Goal: Task Accomplishment & Management: Complete application form

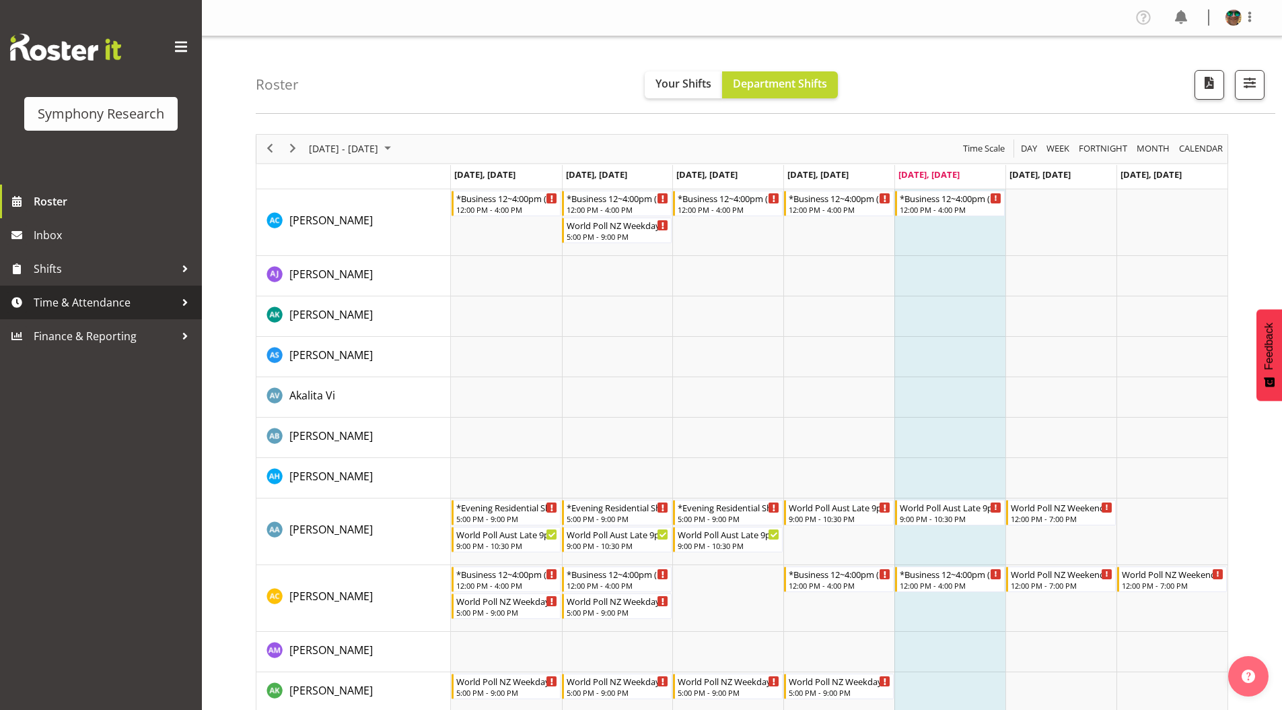
click at [85, 302] on span "Time & Attendance" at bounding box center [104, 302] width 141 height 20
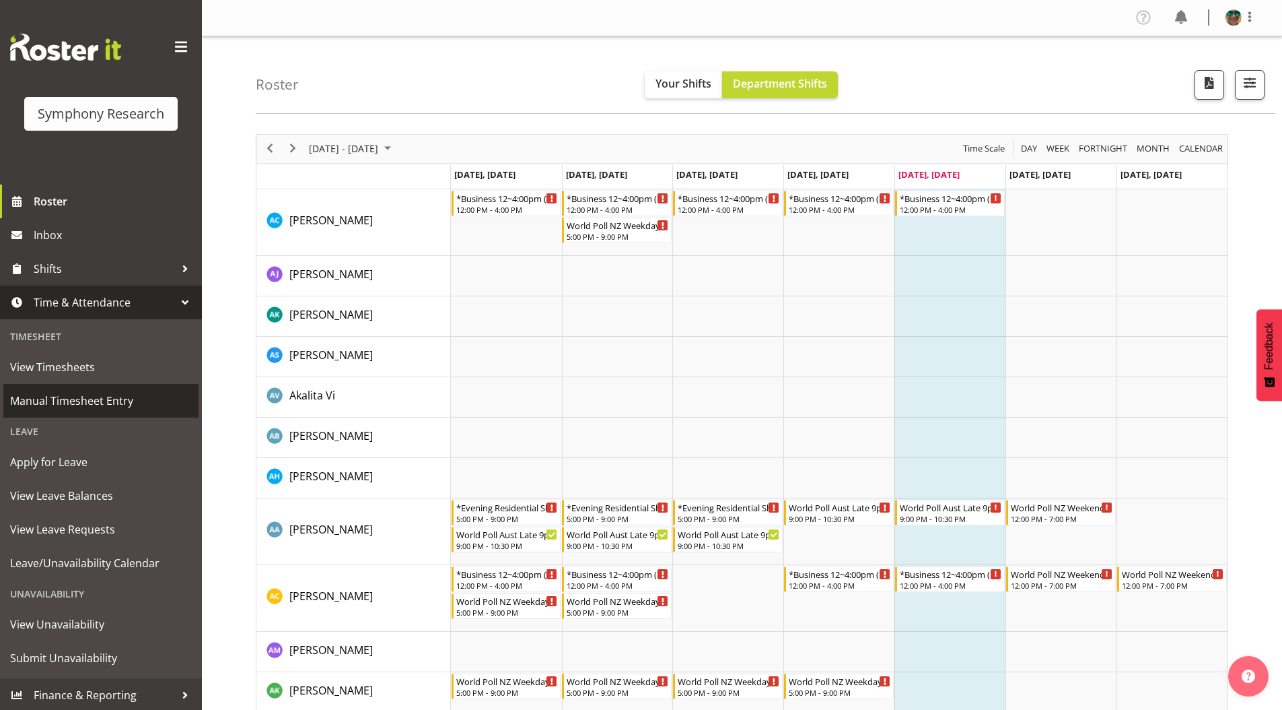
click at [68, 407] on span "Manual Timesheet Entry" at bounding box center [101, 400] width 182 height 20
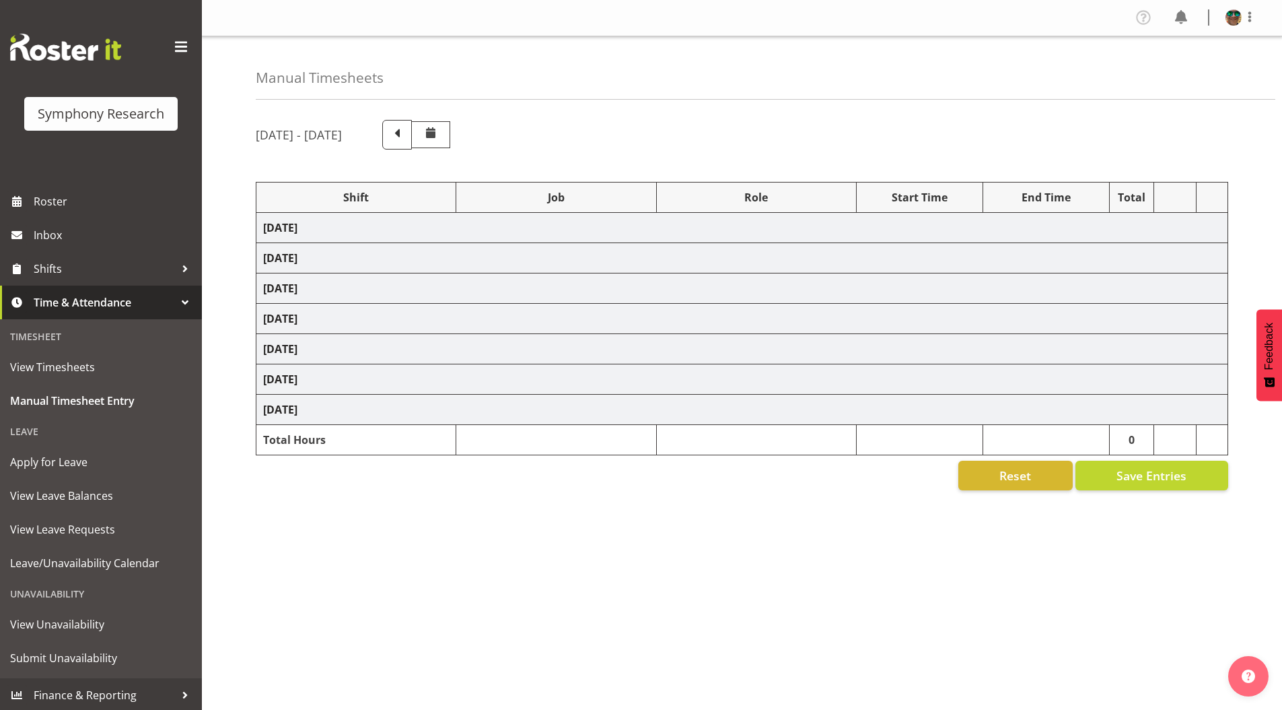
select select "1607"
select select "10633"
select select "297"
select select "4583"
select select "743"
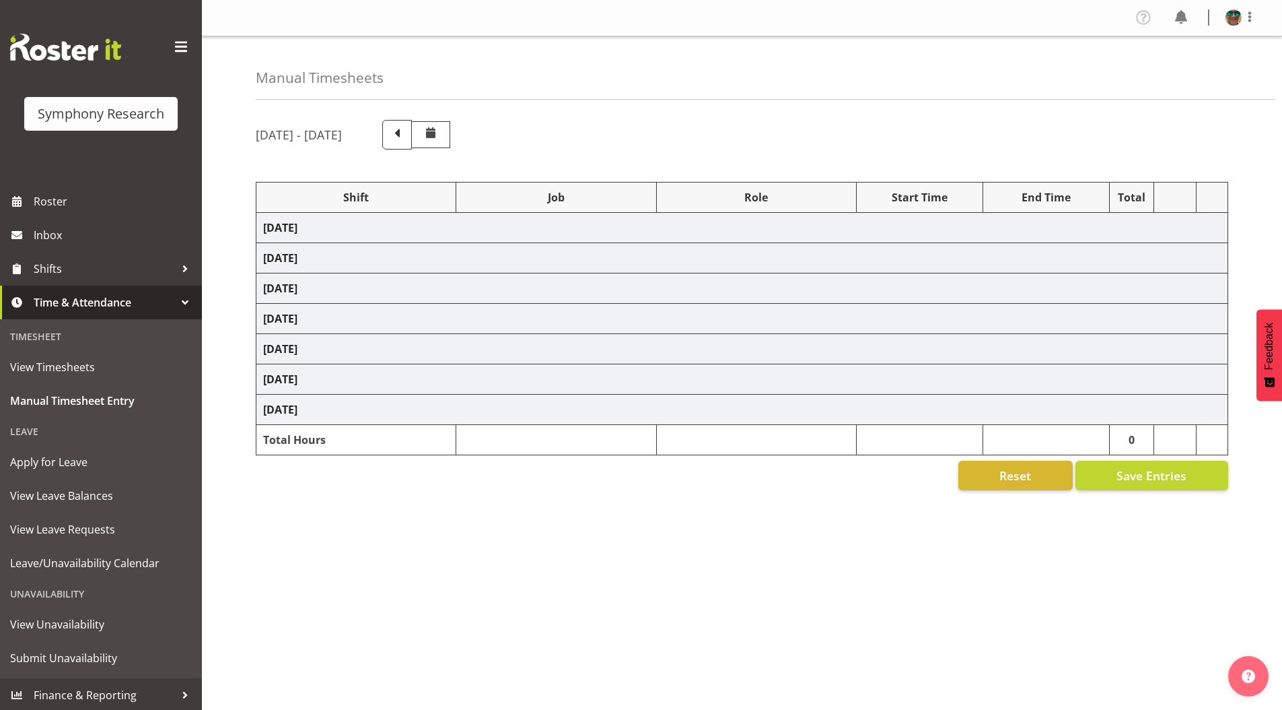
select select "4583"
select select "10242"
select select "4583"
select select "10242"
select select "4583"
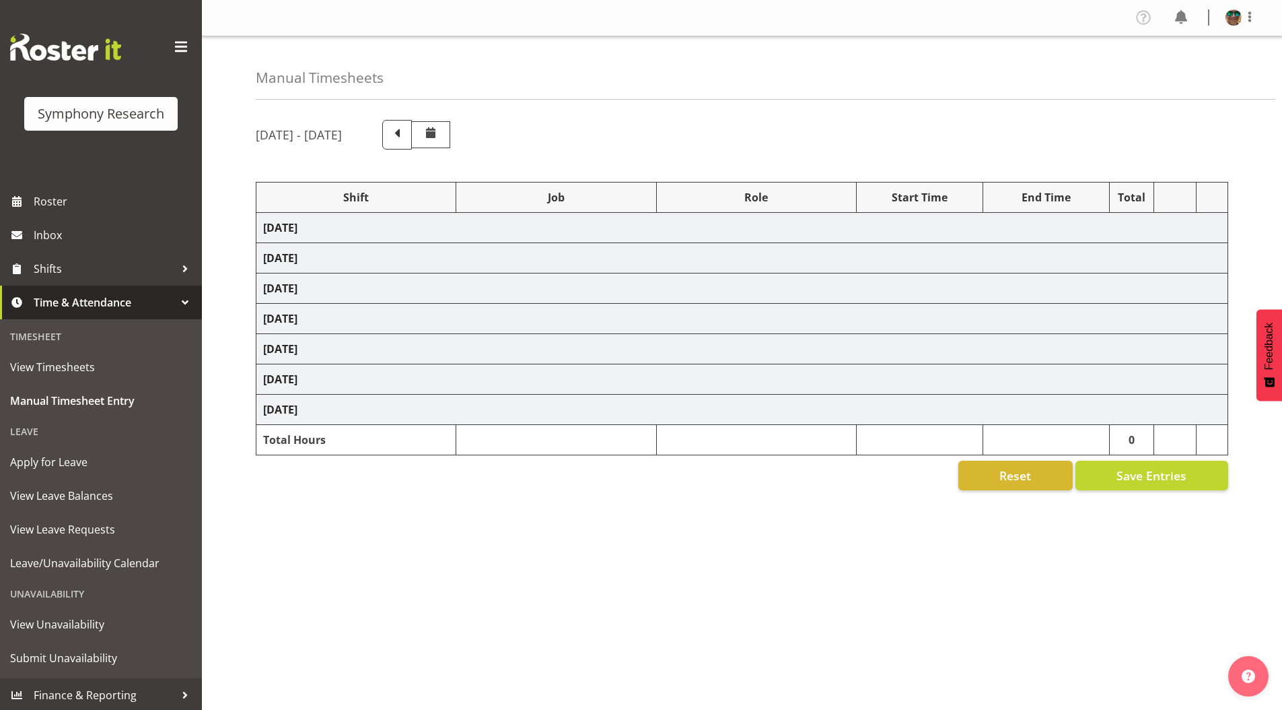
select select "10632"
select select "4583"
select select "10631"
select select "4583"
select select "10633"
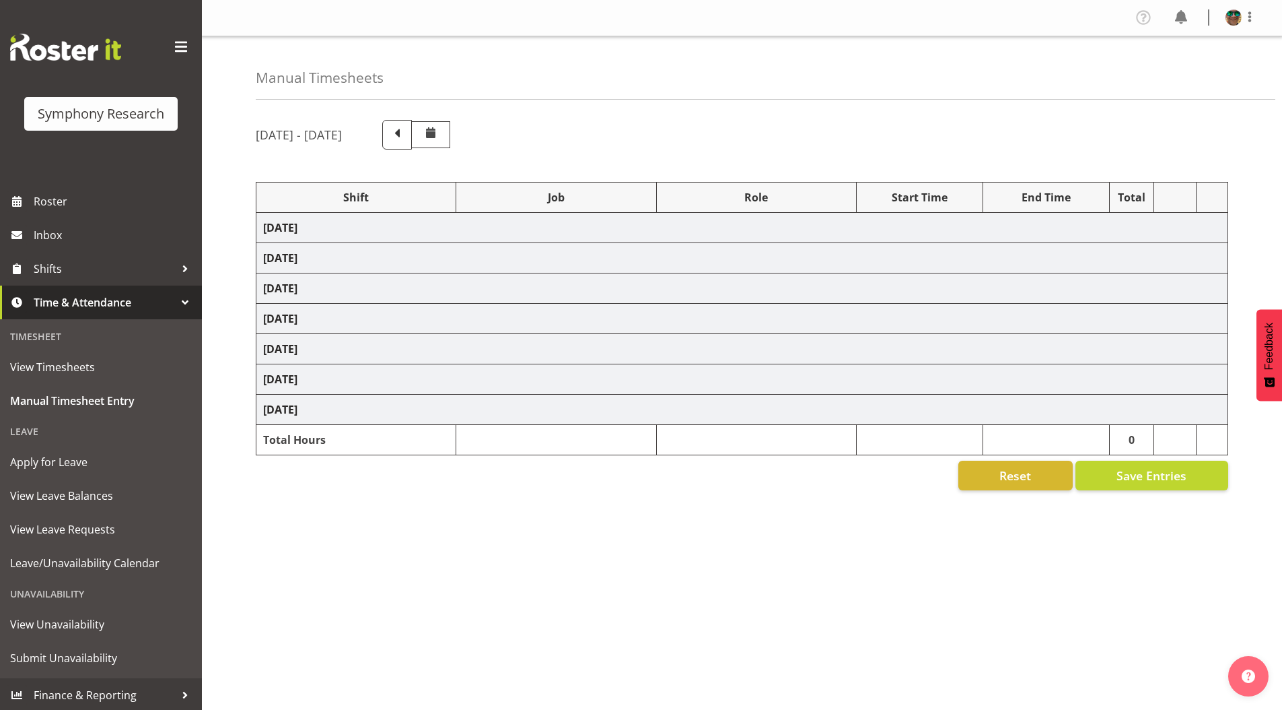
select select "4583"
select select "10587"
select select "4583"
select select "10242"
select select "4583"
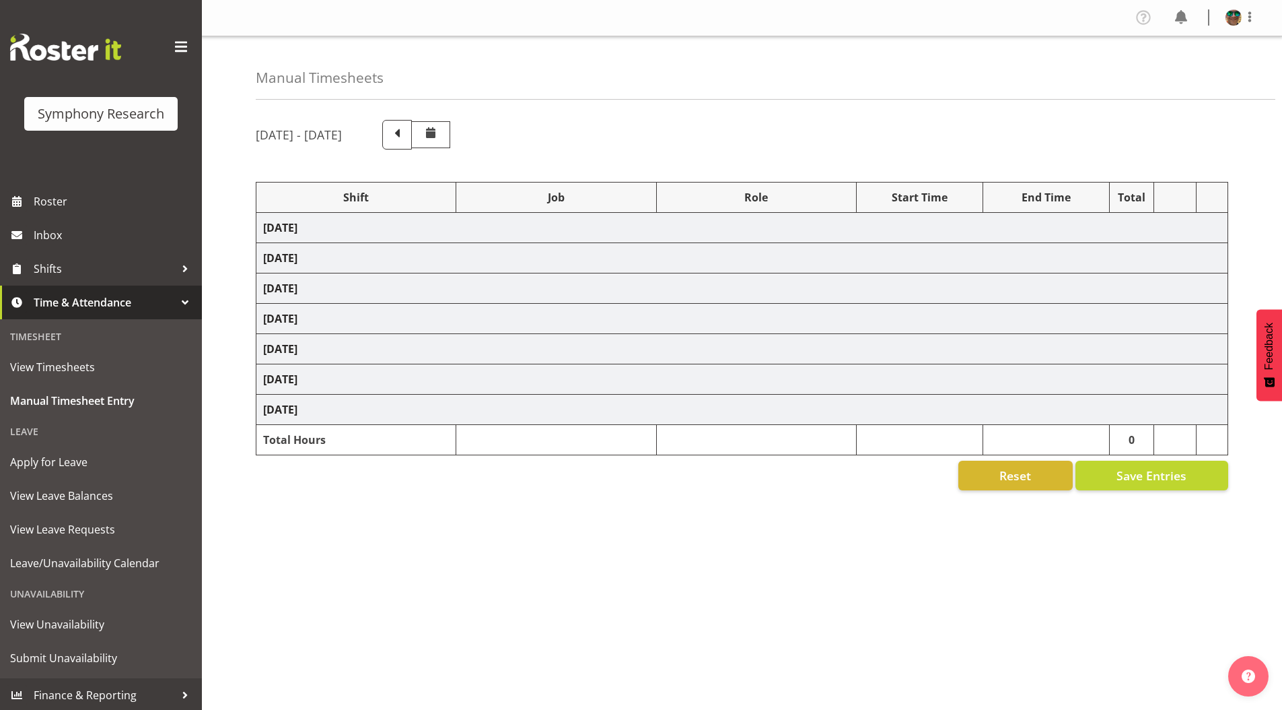
select select "10242"
select select "4583"
select select "9426"
select select "4583"
select select "10632"
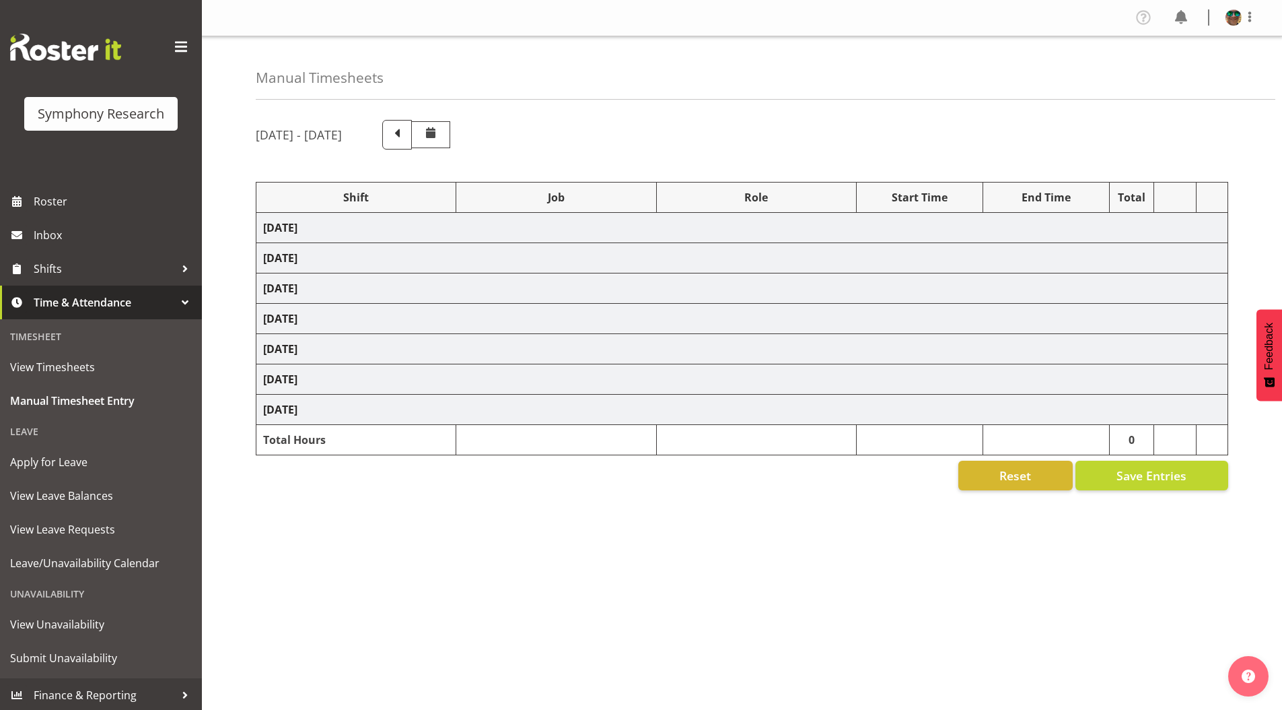
select select "4583"
select select "10631"
select select "4583"
select select "10633"
select select "4583"
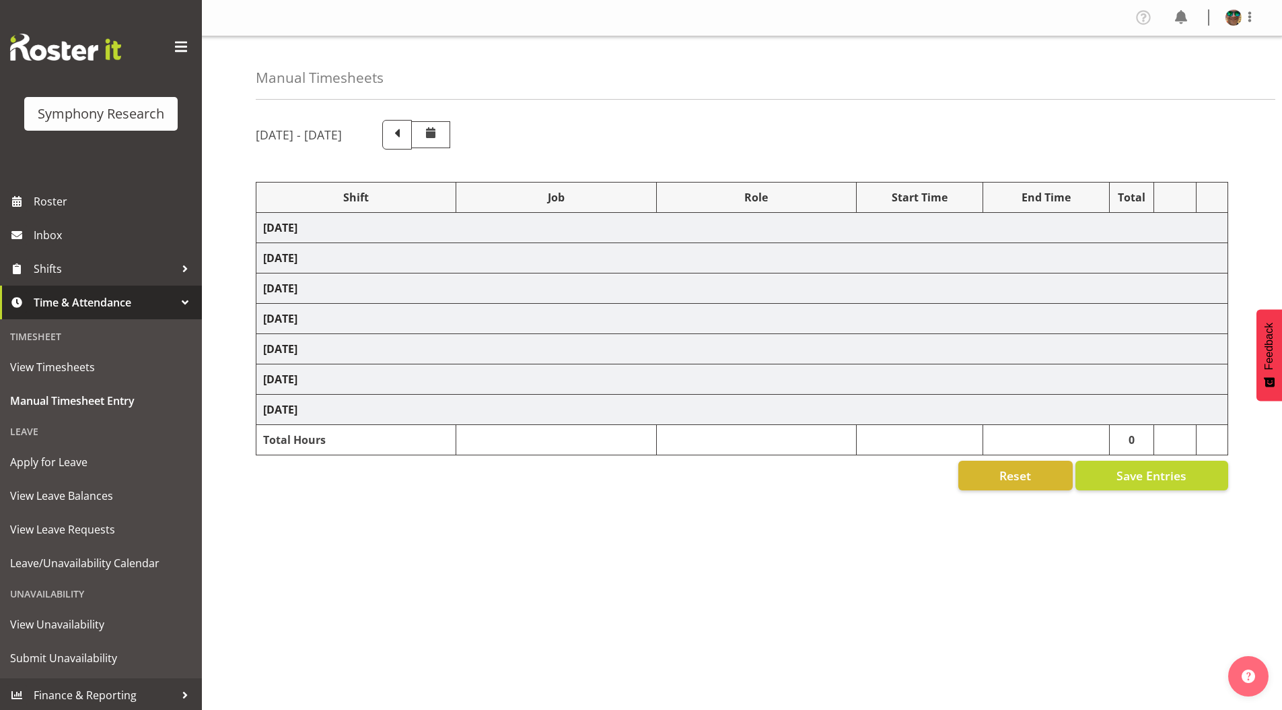
select select "10587"
select select "4583"
select select "743"
select select "4583"
select select "10242"
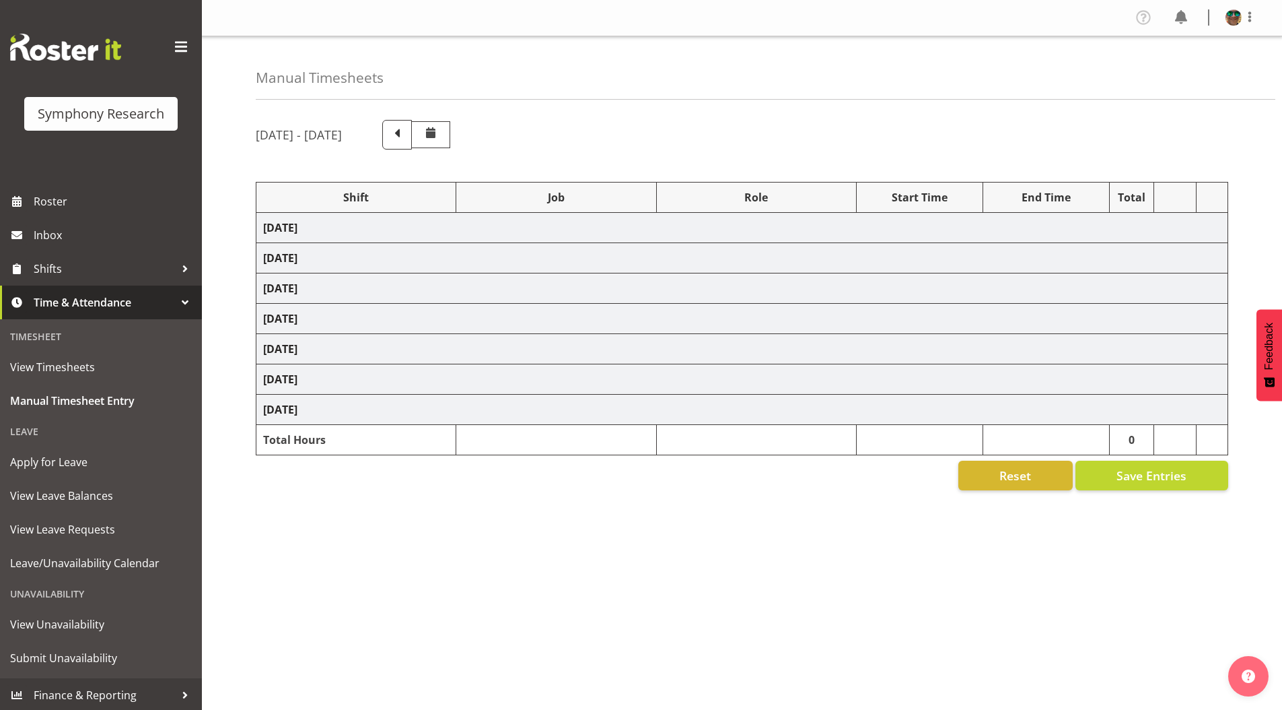
select select "4583"
select select "10242"
select select "4583"
select select "9426"
select select "4583"
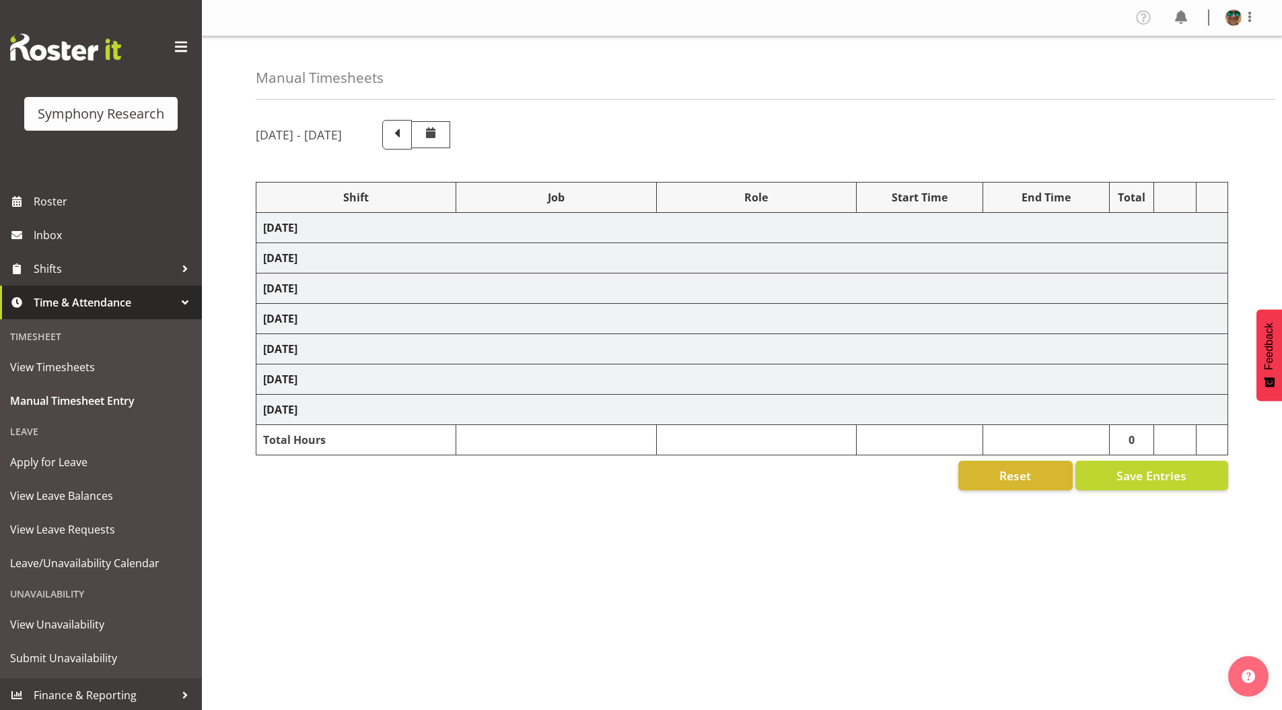
select select "10632"
select select "4583"
select select "10631"
select select "4583"
select select "10633"
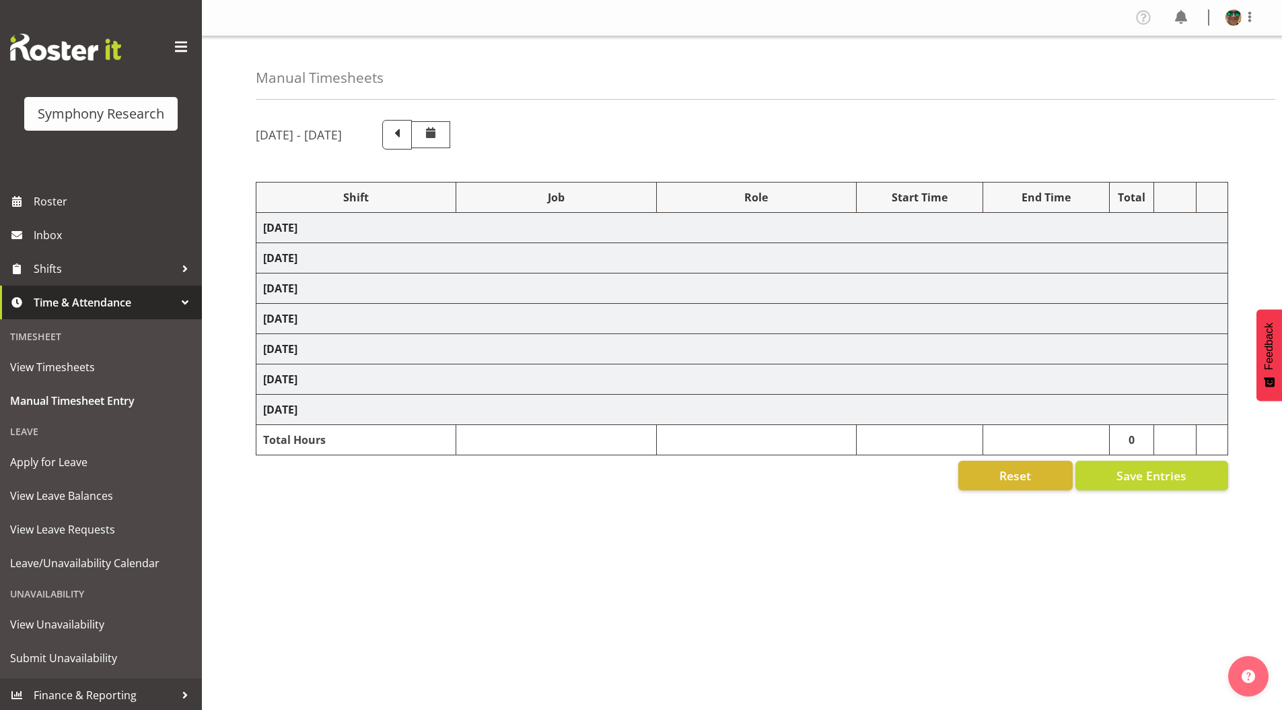
select select "4583"
select select "10575"
select select "4583"
select select "10587"
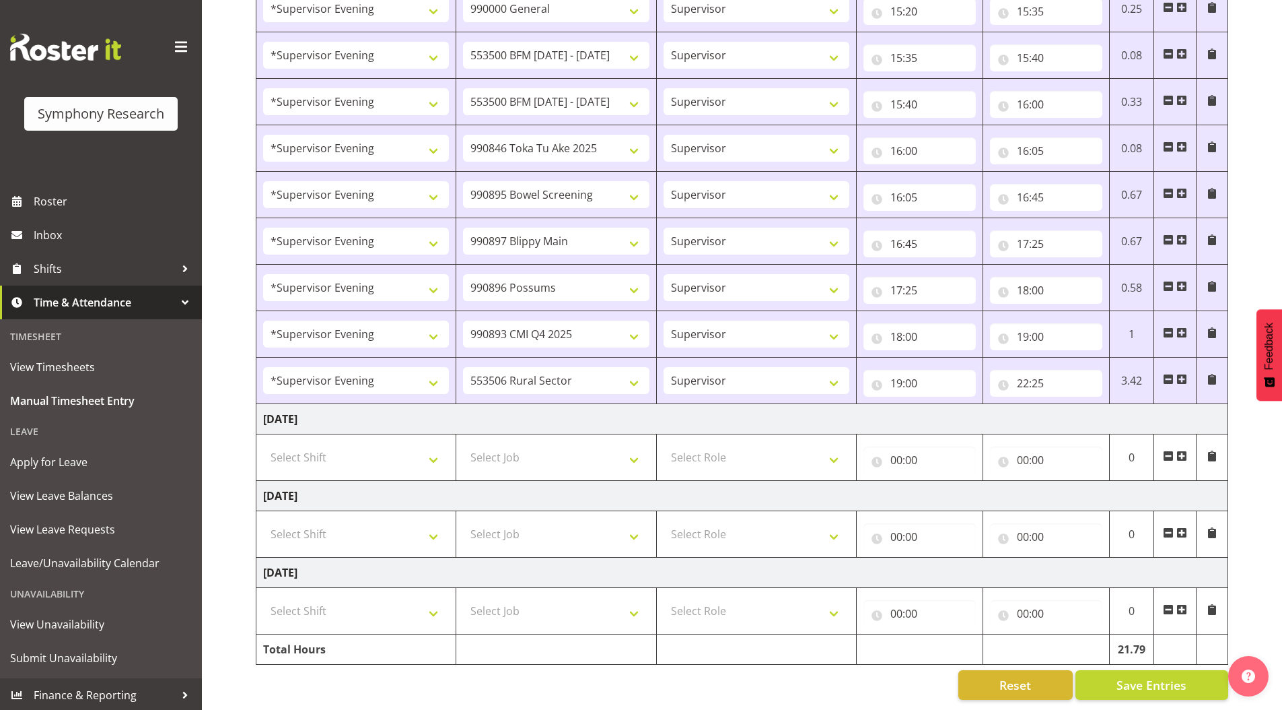
scroll to position [1101, 0]
click at [1182, 450] on span at bounding box center [1182, 455] width 11 height 11
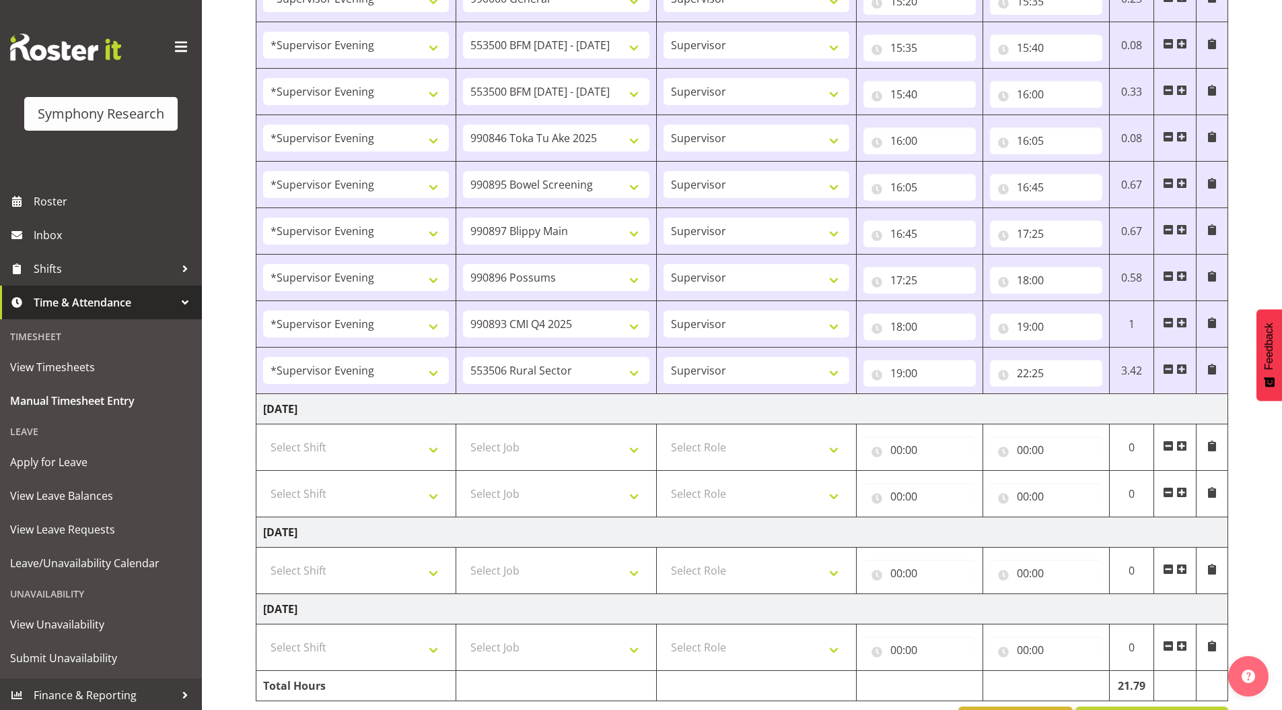
click at [1184, 493] on span at bounding box center [1182, 492] width 11 height 11
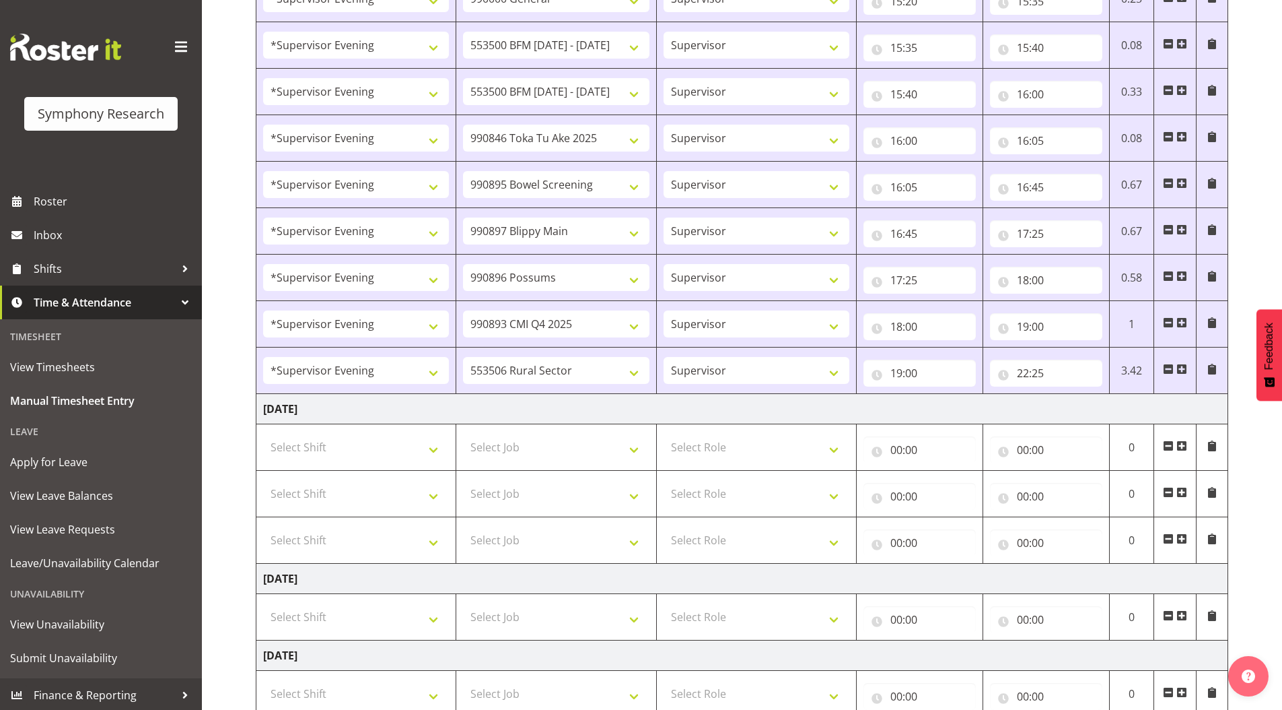
click at [1184, 537] on span at bounding box center [1182, 538] width 11 height 11
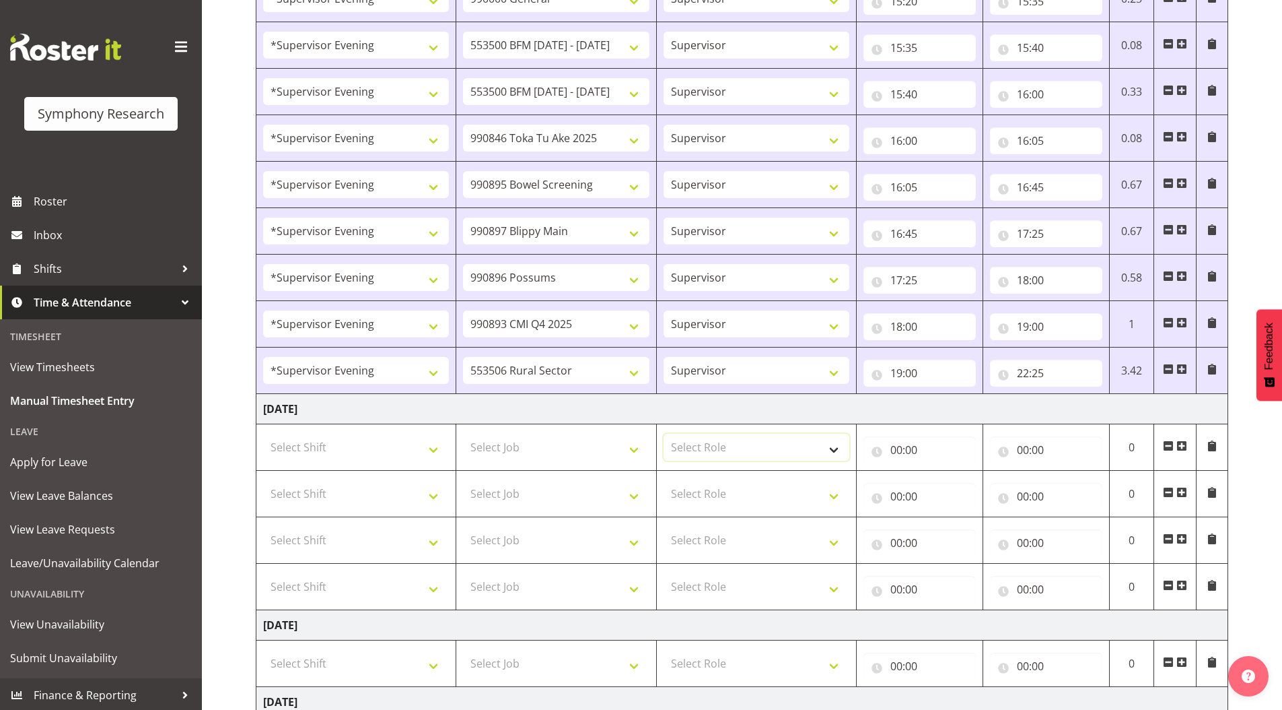
click at [689, 448] on select "Select Role Supervisor Briefing Interviewing" at bounding box center [757, 447] width 186 height 27
select select "45"
click at [664, 434] on select "Select Role Supervisor Briefing Interviewing" at bounding box center [757, 447] width 186 height 27
drag, startPoint x: 710, startPoint y: 490, endPoint x: 716, endPoint y: 503, distance: 13.9
click at [710, 490] on select "Select Role Supervisor Briefing Interviewing" at bounding box center [757, 493] width 186 height 27
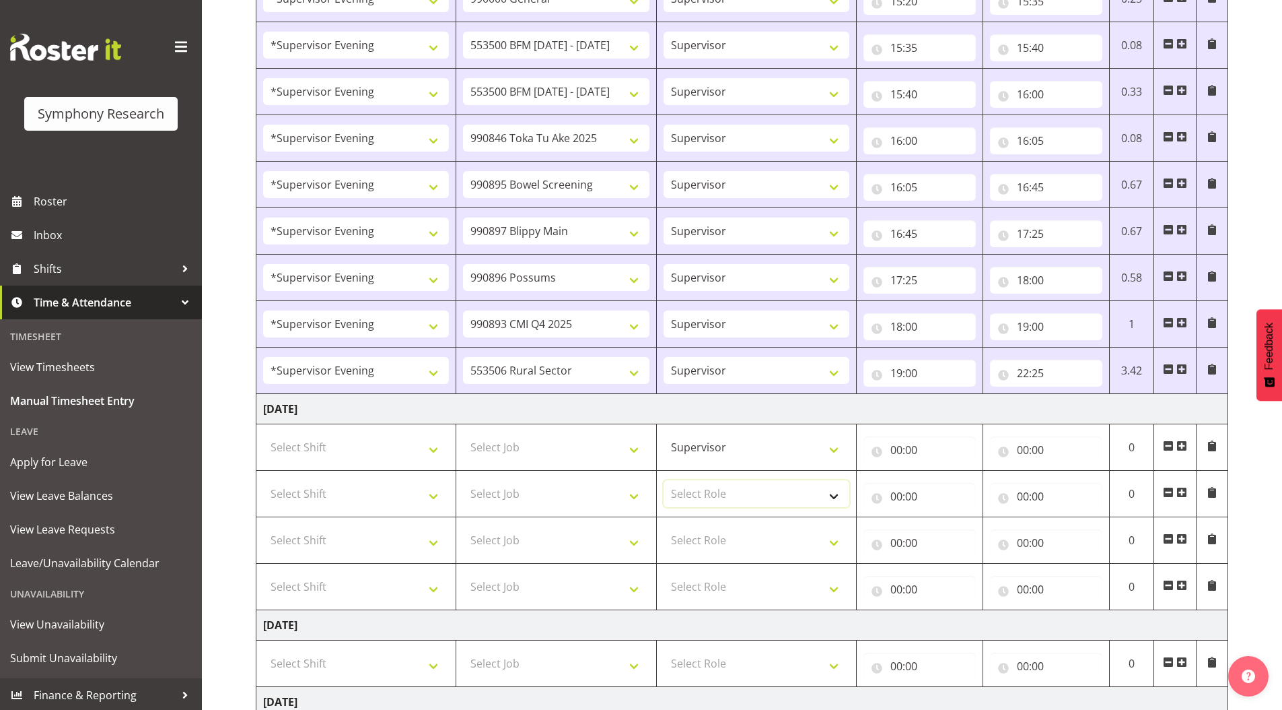
select select "45"
click at [664, 480] on select "Select Role Supervisor Briefing Interviewing" at bounding box center [757, 493] width 186 height 27
click at [719, 529] on select "Select Role Supervisor Briefing Interviewing" at bounding box center [757, 539] width 186 height 27
select select "45"
click at [664, 526] on select "Select Role Supervisor Briefing Interviewing" at bounding box center [757, 539] width 186 height 27
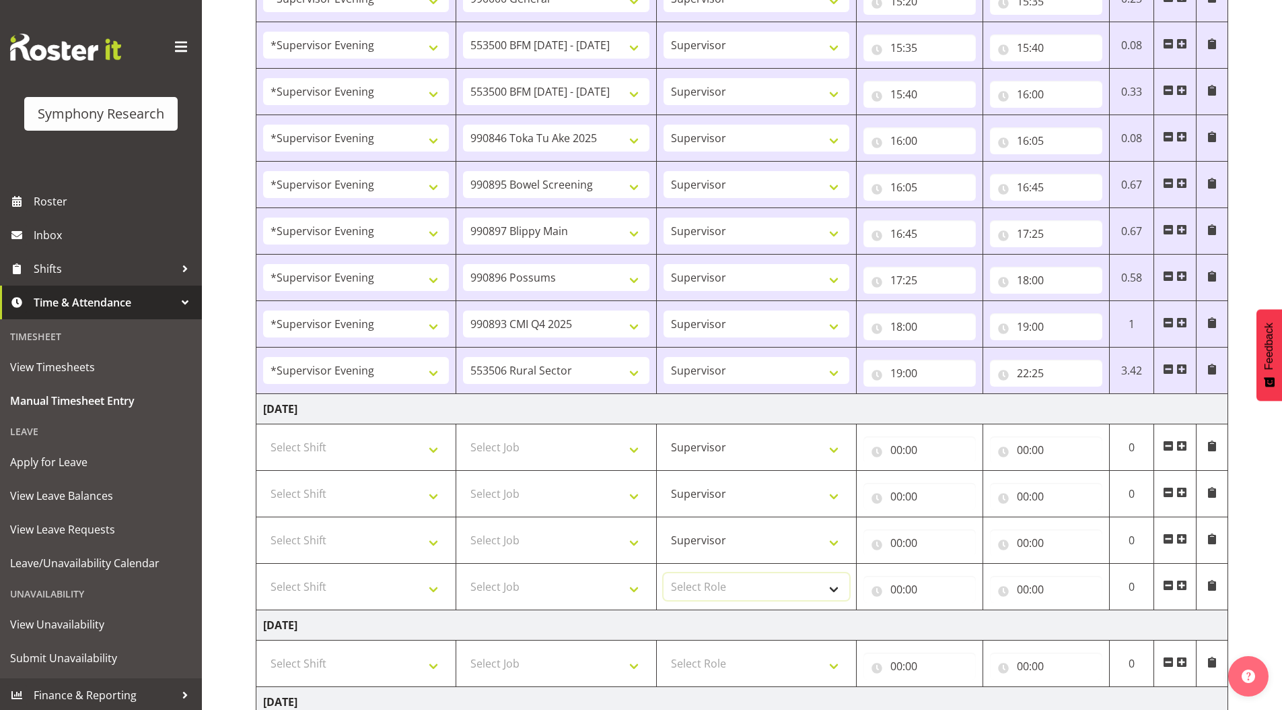
click at [705, 583] on select "Select Role Supervisor Briefing Interviewing" at bounding box center [757, 586] width 186 height 27
select select "45"
click at [664, 573] on select "Select Role Supervisor Briefing Interviewing" at bounding box center [757, 586] width 186 height 27
click at [515, 444] on select "Select Job 550060 IF Admin 553492 World Poll Aus Wave 2 Main 2025 553493 World …" at bounding box center [556, 447] width 186 height 27
select select "10242"
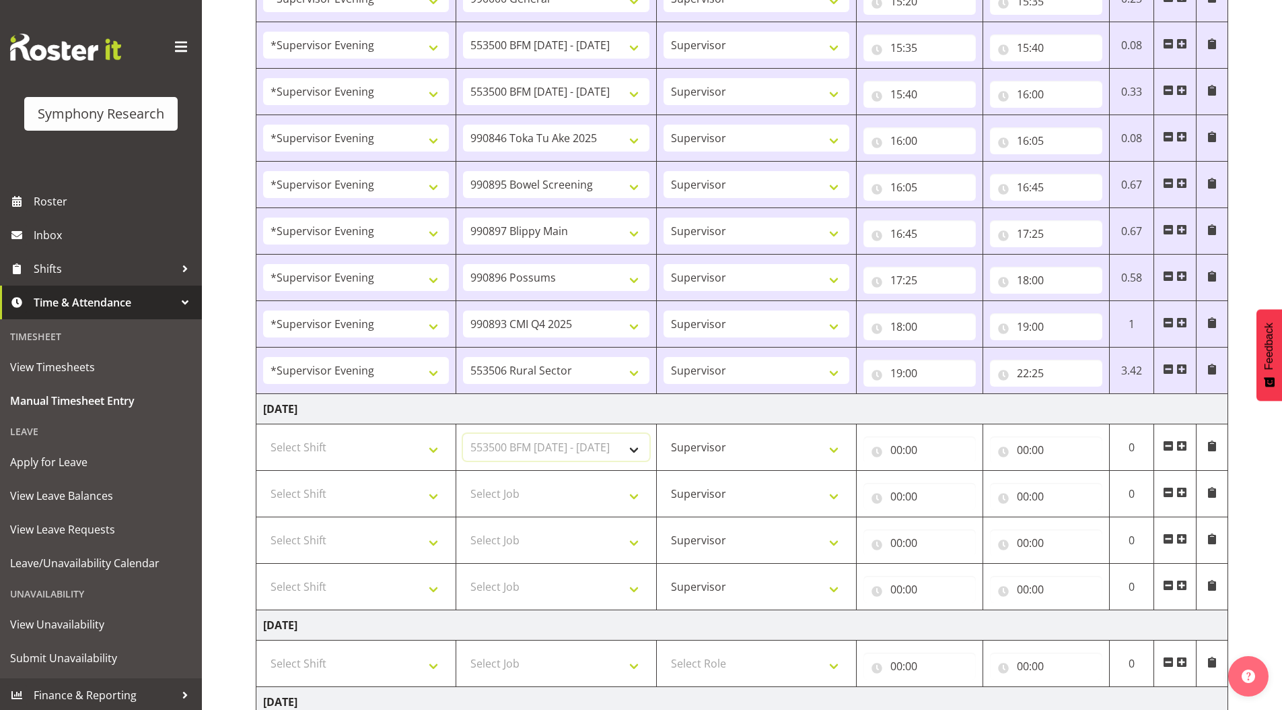
click at [463, 434] on select "Select Job 550060 IF Admin 553492 World Poll Aus Wave 2 Main 2025 553493 World …" at bounding box center [556, 447] width 186 height 27
click at [509, 495] on select "Select Job 550060 IF Admin 553492 World Poll Aus Wave 2 Main 2025 553493 World …" at bounding box center [556, 493] width 186 height 27
select select "10242"
click at [463, 480] on select "Select Job 550060 IF Admin 553492 World Poll Aus Wave 2 Main 2025 553493 World …" at bounding box center [556, 493] width 186 height 27
click at [516, 545] on select "Select Job 550060 IF Admin 553492 World Poll Aus Wave 2 Main 2025 553493 World …" at bounding box center [556, 539] width 186 height 27
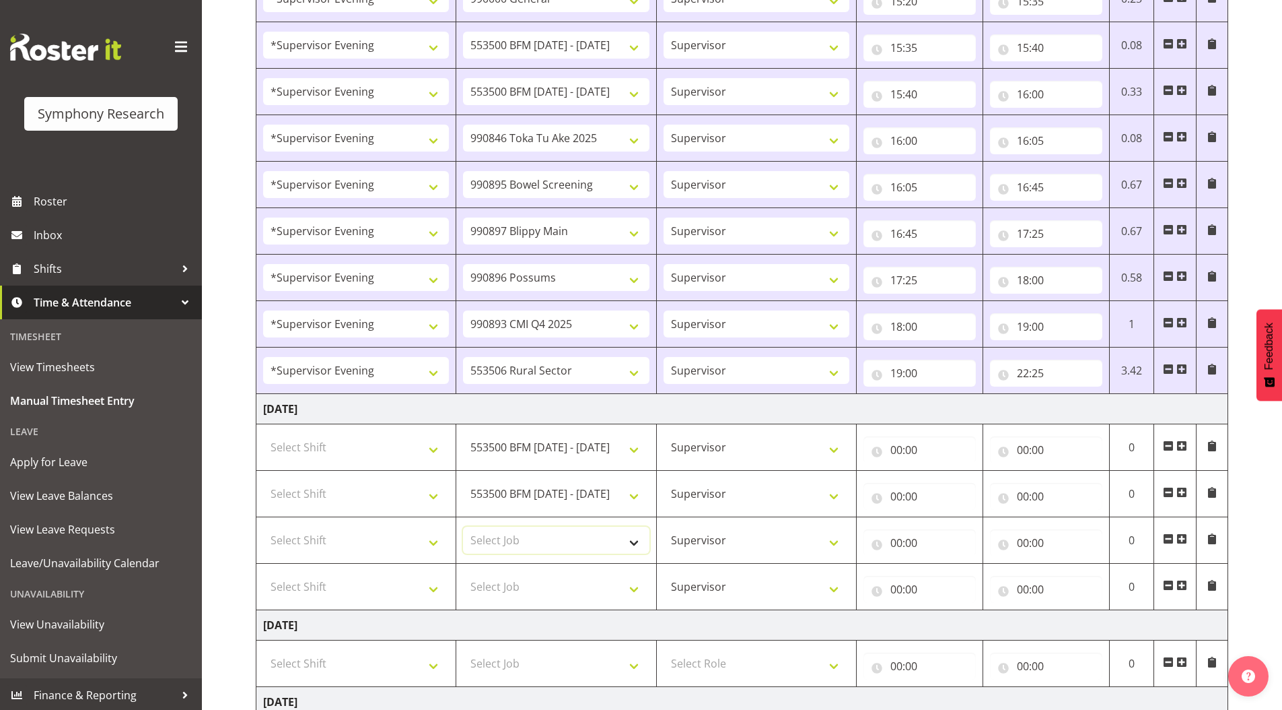
select select "9426"
click at [463, 526] on select "Select Job 550060 IF Admin 553492 World Poll Aus Wave 2 Main 2025 553493 World …" at bounding box center [556, 539] width 186 height 27
click at [1182, 587] on span at bounding box center [1182, 585] width 11 height 11
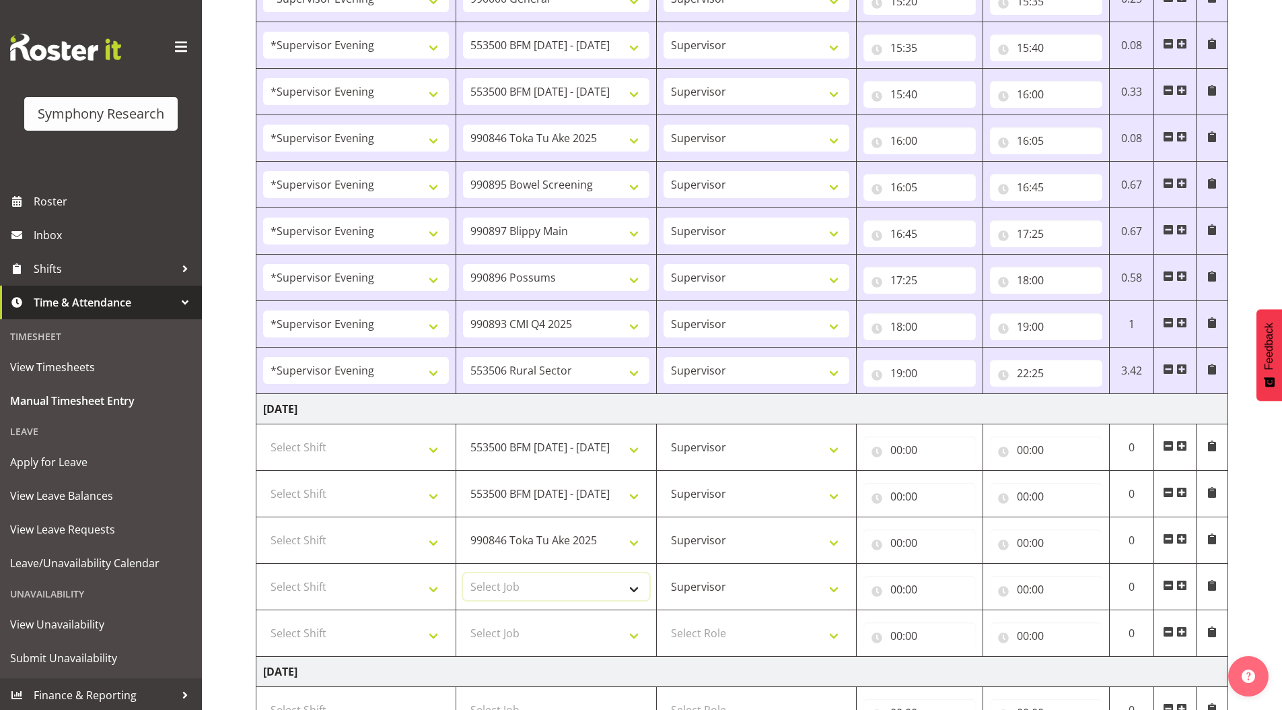
click at [499, 584] on select "Select Job 550060 IF Admin 553492 World Poll Aus Wave 2 Main 2025 553493 World …" at bounding box center [556, 586] width 186 height 27
select select "10632"
click at [463, 573] on select "Select Job 550060 IF Admin 553492 World Poll Aus Wave 2 Main 2025 553493 World …" at bounding box center [556, 586] width 186 height 27
click at [1184, 588] on span at bounding box center [1182, 585] width 11 height 11
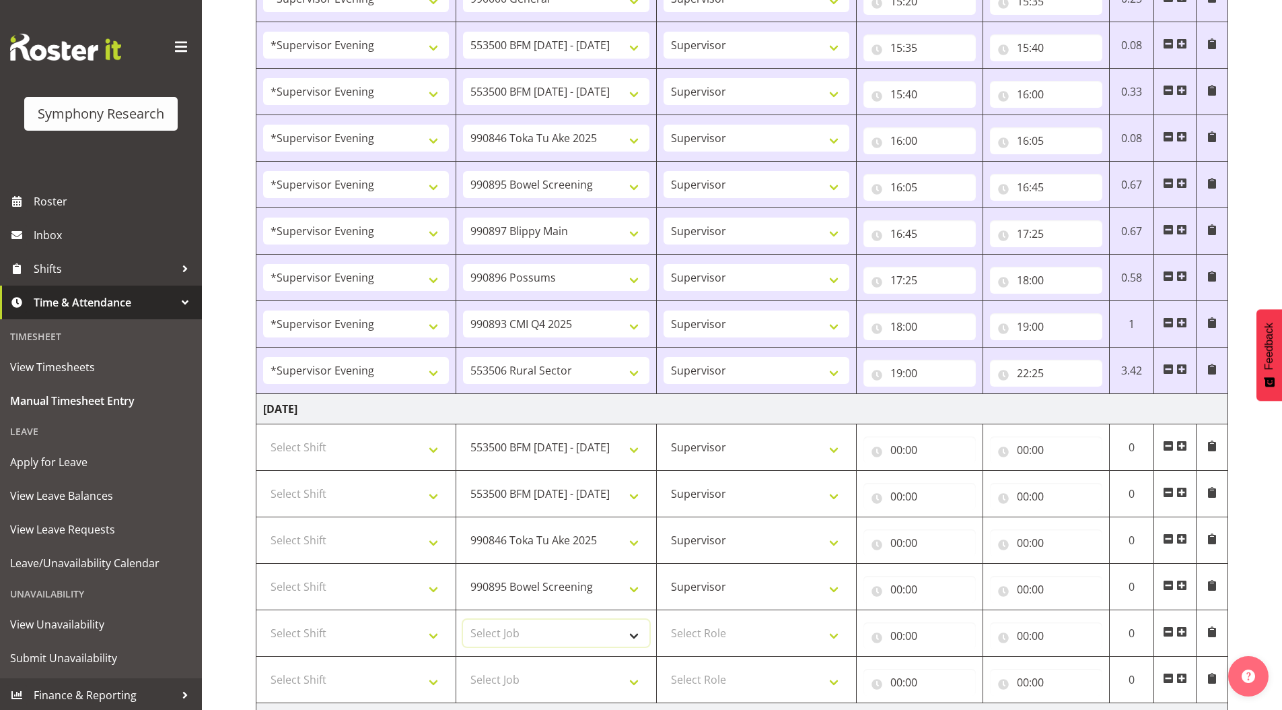
click at [538, 629] on select "Select Job 550060 IF Admin 553492 World Poll Aus Wave 2 Main 2025 553493 World …" at bounding box center [556, 632] width 186 height 27
select select "10631"
click at [463, 619] on select "Select Job 550060 IF Admin 553492 World Poll Aus Wave 2 Main 2025 553493 World …" at bounding box center [556, 632] width 186 height 27
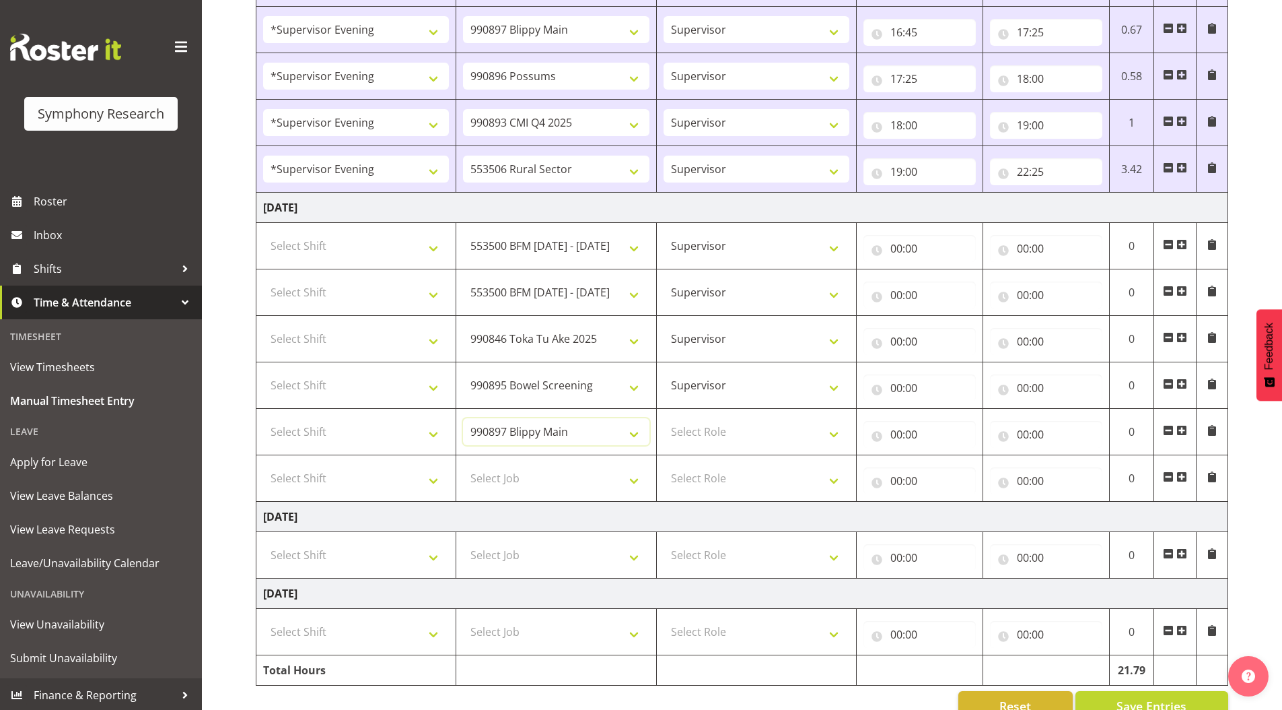
scroll to position [1303, 0]
drag, startPoint x: 553, startPoint y: 475, endPoint x: 549, endPoint y: 481, distance: 6.9
click at [553, 475] on select "Select Job 550060 IF Admin 553492 World Poll Aus Wave 2 Main 2025 553493 World …" at bounding box center [556, 477] width 186 height 27
select select "10633"
click at [463, 464] on select "Select Job 550060 IF Admin 553492 World Poll Aus Wave 2 Main 2025 553493 World …" at bounding box center [556, 477] width 186 height 27
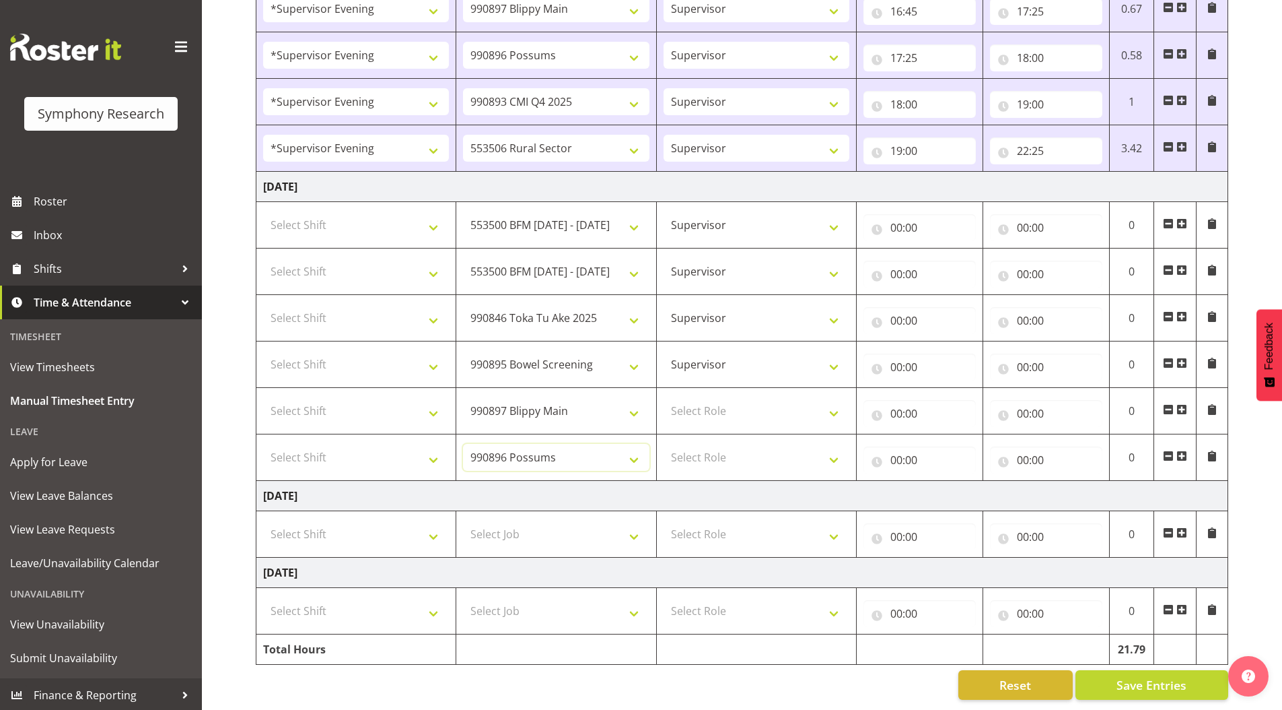
scroll to position [1334, 0]
click at [1184, 450] on span at bounding box center [1182, 455] width 11 height 11
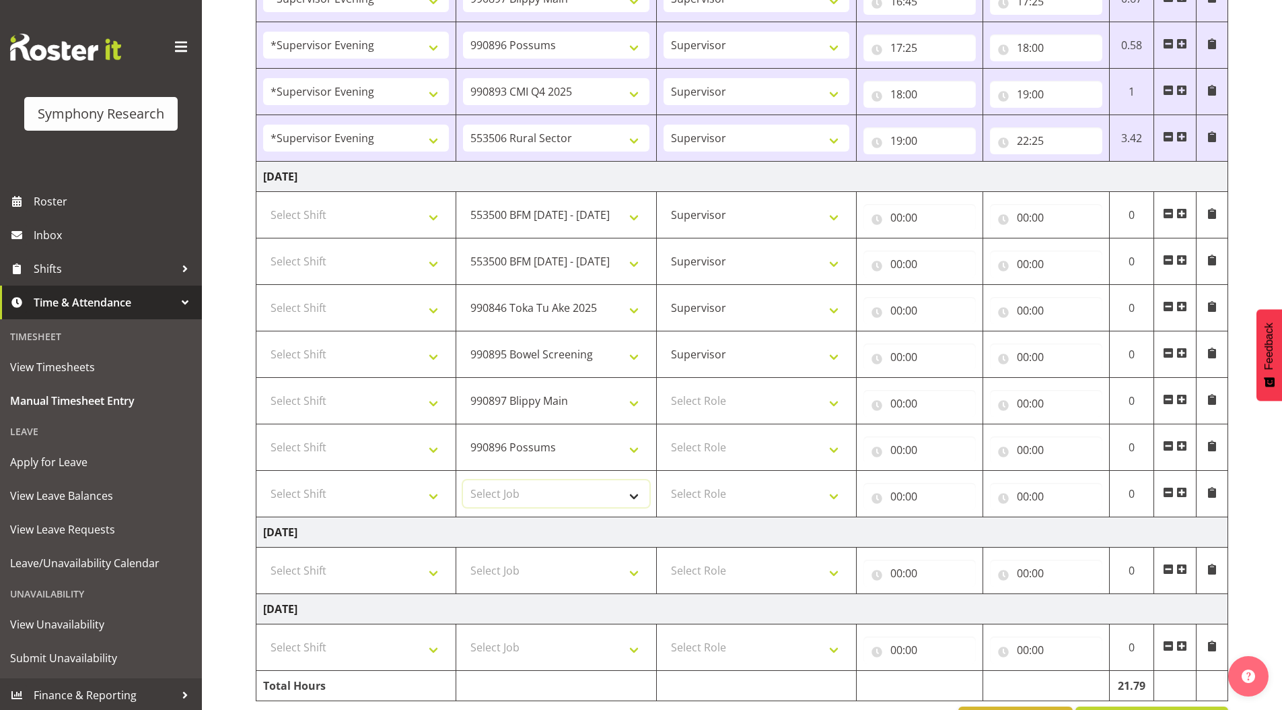
click at [512, 492] on select "Select Job 550060 IF Admin 553492 World Poll Aus Wave 2 Main 2025 553493 World …" at bounding box center [556, 493] width 186 height 27
select select "10575"
click at [463, 480] on select "Select Job 550060 IF Admin 553492 World Poll Aus Wave 2 Main 2025 553493 World …" at bounding box center [556, 493] width 186 height 27
click at [1181, 490] on span at bounding box center [1182, 492] width 11 height 11
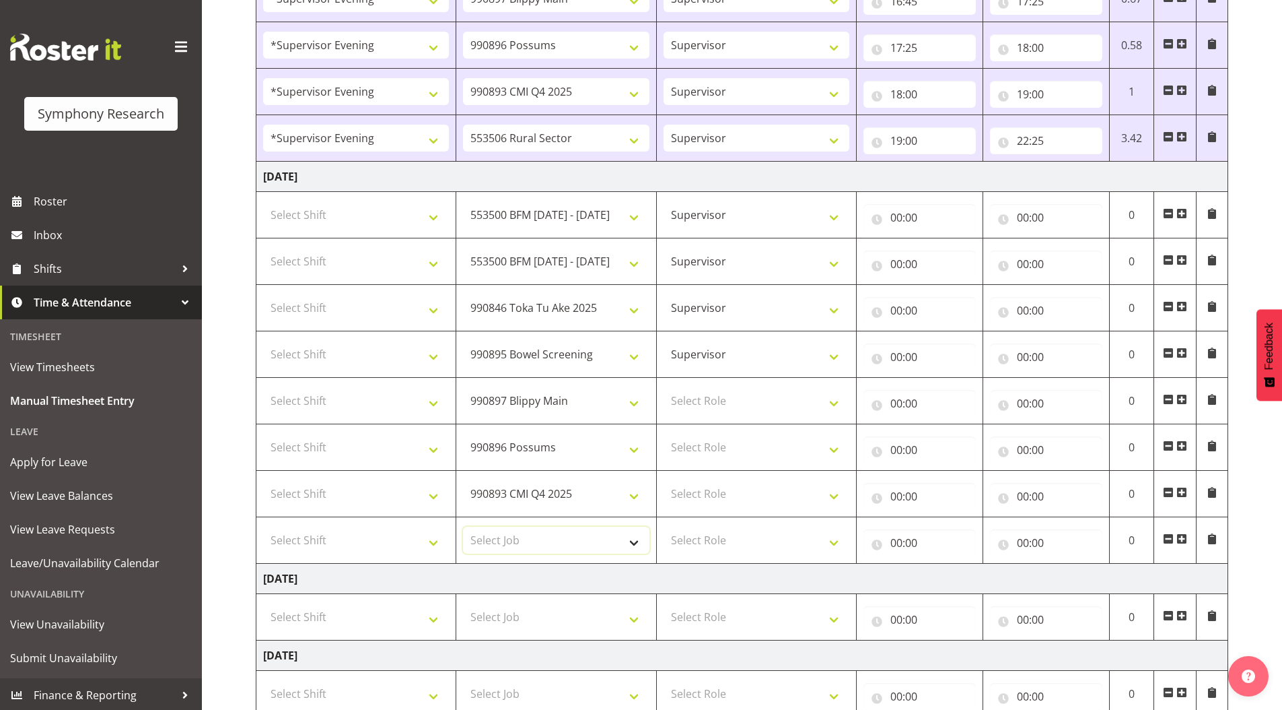
click at [514, 537] on select "Select Job 550060 IF Admin 553492 World Poll Aus Wave 2 Main 2025 553493 World …" at bounding box center [556, 539] width 186 height 27
select select "10587"
click at [463, 526] on select "Select Job 550060 IF Admin 553492 World Poll Aus Wave 2 Main 2025 553493 World …" at bounding box center [556, 539] width 186 height 27
click at [696, 398] on select "Select Role Supervisor Briefing Interviewing" at bounding box center [757, 400] width 186 height 27
select select "45"
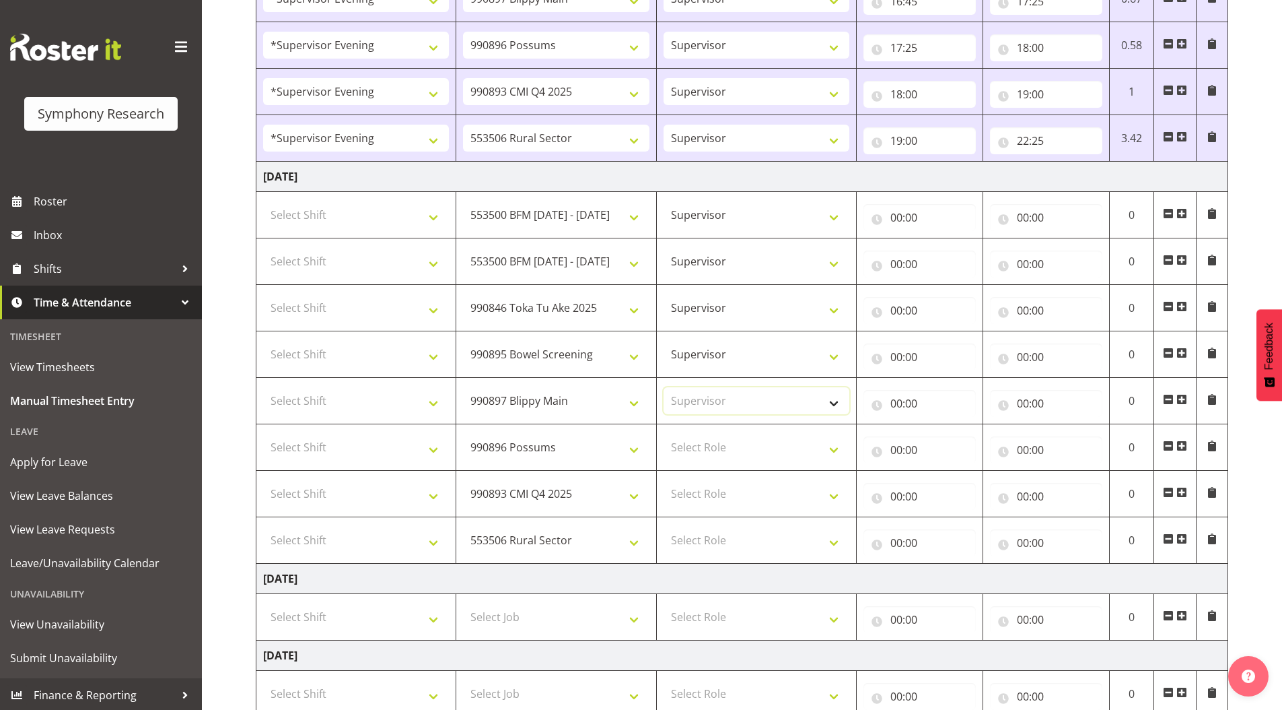
click at [664, 387] on select "Select Role Supervisor Briefing Interviewing" at bounding box center [757, 400] width 186 height 27
click at [695, 452] on select "Select Role Supervisor Briefing Interviewing" at bounding box center [757, 447] width 186 height 27
select select "45"
click at [664, 434] on select "Select Role Supervisor Briefing Interviewing" at bounding box center [757, 447] width 186 height 27
click at [692, 495] on select "Select Role Supervisor Briefing Interviewing" at bounding box center [757, 493] width 186 height 27
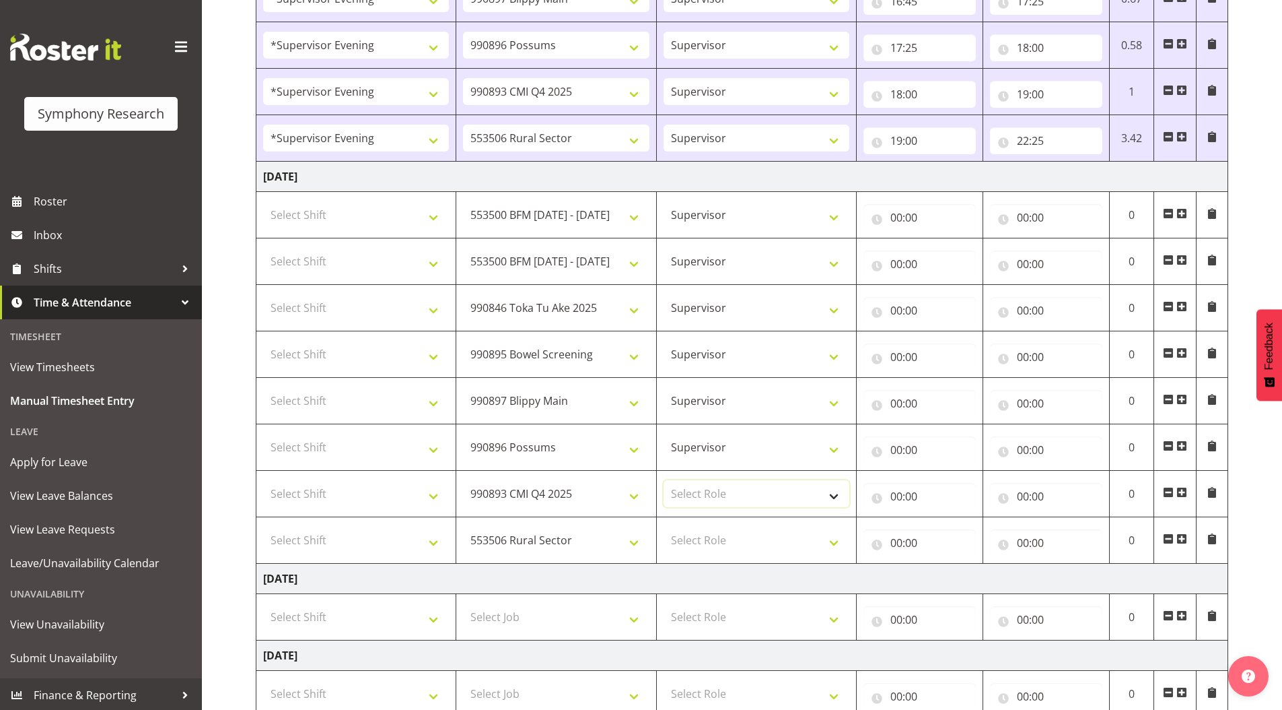
select select "45"
click at [664, 480] on select "Select Role Supervisor Briefing Interviewing" at bounding box center [757, 493] width 186 height 27
click at [683, 532] on select "Select Role Supervisor Briefing Interviewing" at bounding box center [757, 539] width 186 height 27
select select "45"
click at [664, 526] on select "Select Role Supervisor Briefing Interviewing" at bounding box center [757, 539] width 186 height 27
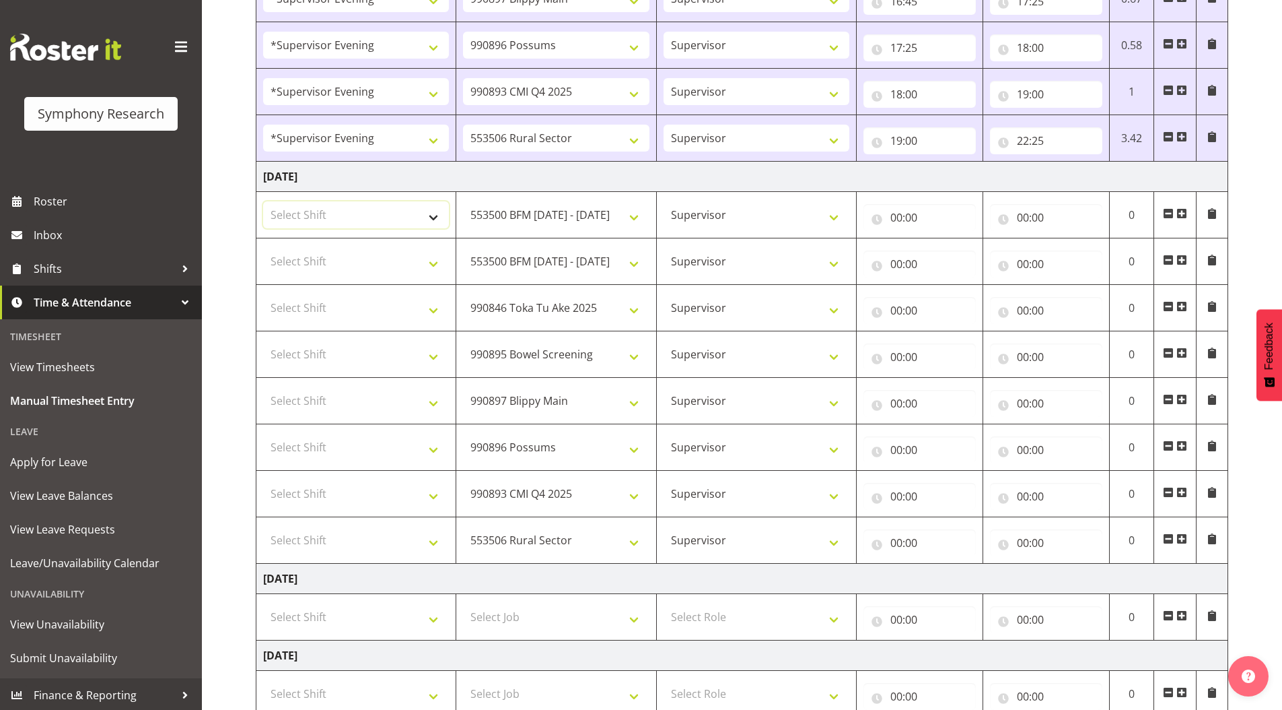
click at [314, 217] on select "Select Shift !!Weekend Residential (Roster IT Shift Label) *Business 9/10am ~ 4…" at bounding box center [356, 214] width 186 height 27
select select "4583"
click at [263, 201] on select "Select Shift !!Weekend Residential (Roster IT Shift Label) *Business 9/10am ~ 4…" at bounding box center [356, 214] width 186 height 27
click at [305, 261] on select "Select Shift !!Weekend Residential (Roster IT Shift Label) *Business 9/10am ~ 4…" at bounding box center [356, 261] width 186 height 27
select select "4583"
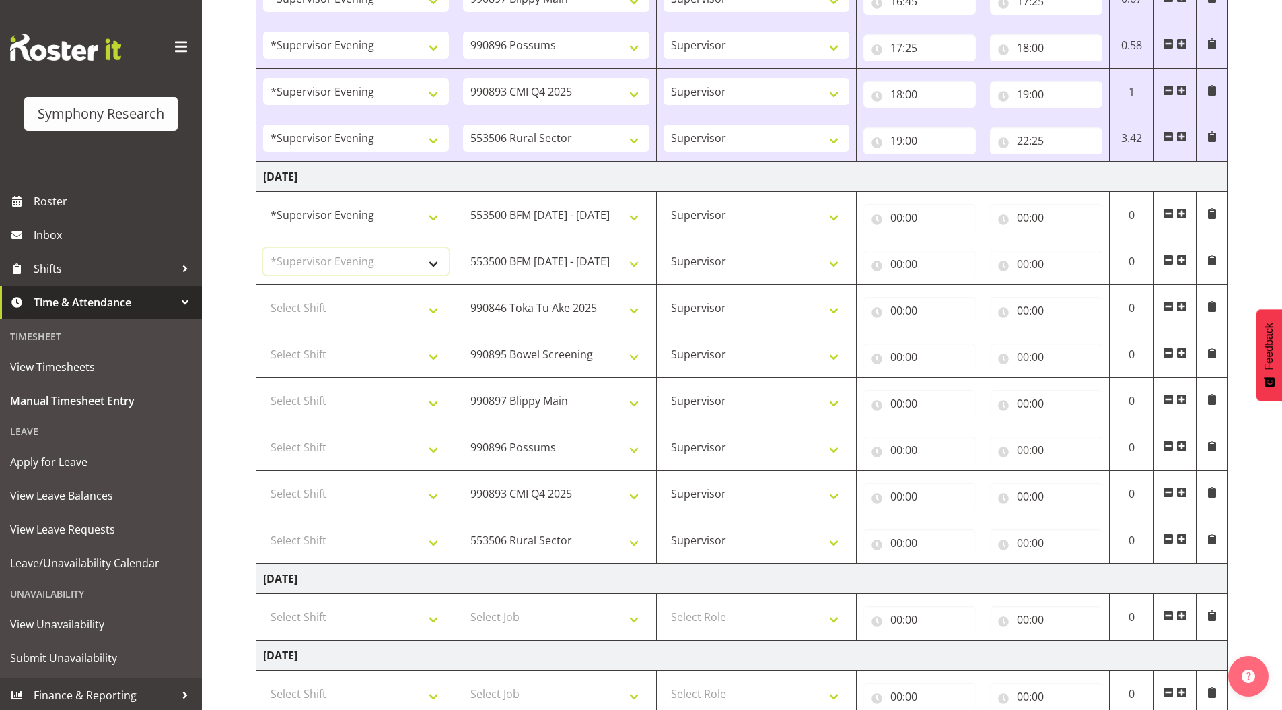
click at [263, 248] on select "Select Shift !!Weekend Residential (Roster IT Shift Label) *Business 9/10am ~ 4…" at bounding box center [356, 261] width 186 height 27
drag, startPoint x: 328, startPoint y: 304, endPoint x: 328, endPoint y: 313, distance: 8.8
click at [328, 304] on select "Select Shift !!Weekend Residential (Roster IT Shift Label) *Business 9/10am ~ 4…" at bounding box center [356, 307] width 186 height 27
select select "4583"
click at [263, 294] on select "Select Shift !!Weekend Residential (Roster IT Shift Label) *Business 9/10am ~ 4…" at bounding box center [356, 307] width 186 height 27
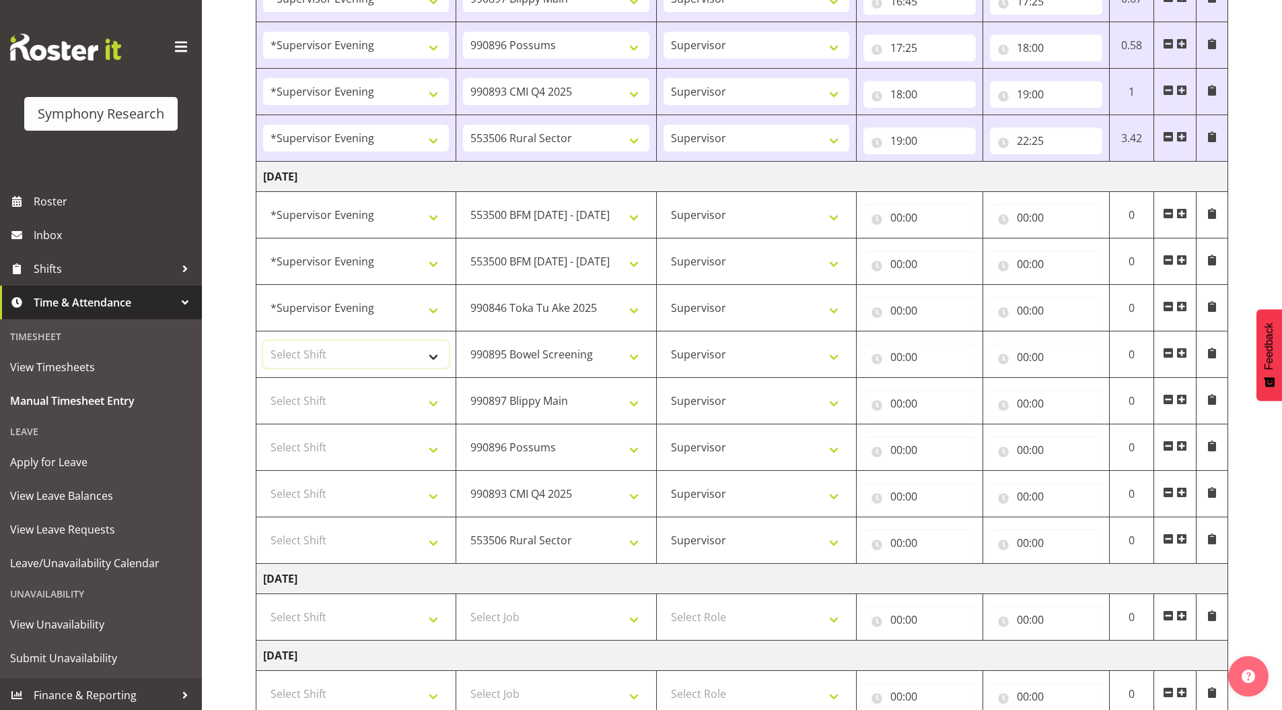
click at [307, 351] on select "Select Shift !!Weekend Residential (Roster IT Shift Label) *Business 9/10am ~ 4…" at bounding box center [356, 354] width 186 height 27
select select "4583"
click at [263, 341] on select "Select Shift !!Weekend Residential (Roster IT Shift Label) *Business 9/10am ~ 4…" at bounding box center [356, 354] width 186 height 27
drag, startPoint x: 314, startPoint y: 404, endPoint x: 321, endPoint y: 387, distance: 18.4
click at [314, 404] on select "Select Shift !!Weekend Residential (Roster IT Shift Label) *Business 9/10am ~ 4…" at bounding box center [356, 400] width 186 height 27
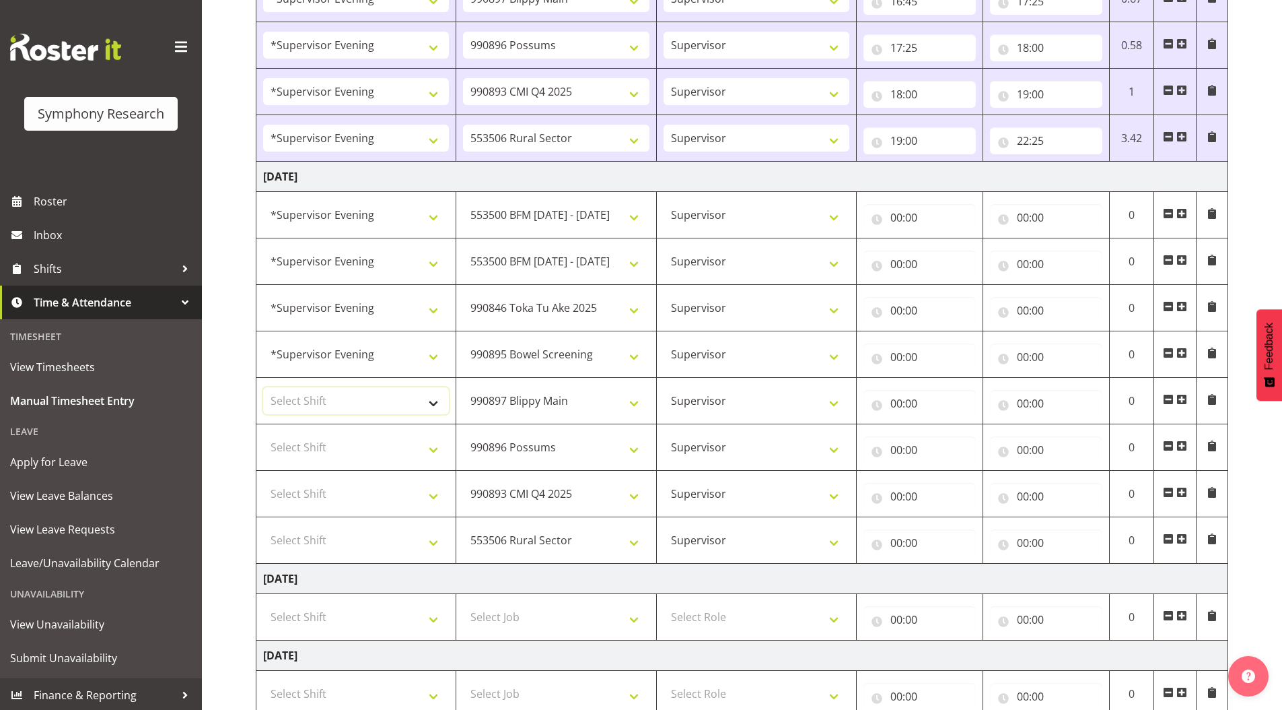
select select "4583"
click at [263, 387] on select "Select Shift !!Weekend Residential (Roster IT Shift Label) *Business 9/10am ~ 4…" at bounding box center [356, 400] width 186 height 27
drag, startPoint x: 316, startPoint y: 495, endPoint x: 318, endPoint y: 484, distance: 11.1
click at [316, 495] on select "Select Shift !!Weekend Residential (Roster IT Shift Label) *Business 9/10am ~ 4…" at bounding box center [356, 493] width 186 height 27
select select "4583"
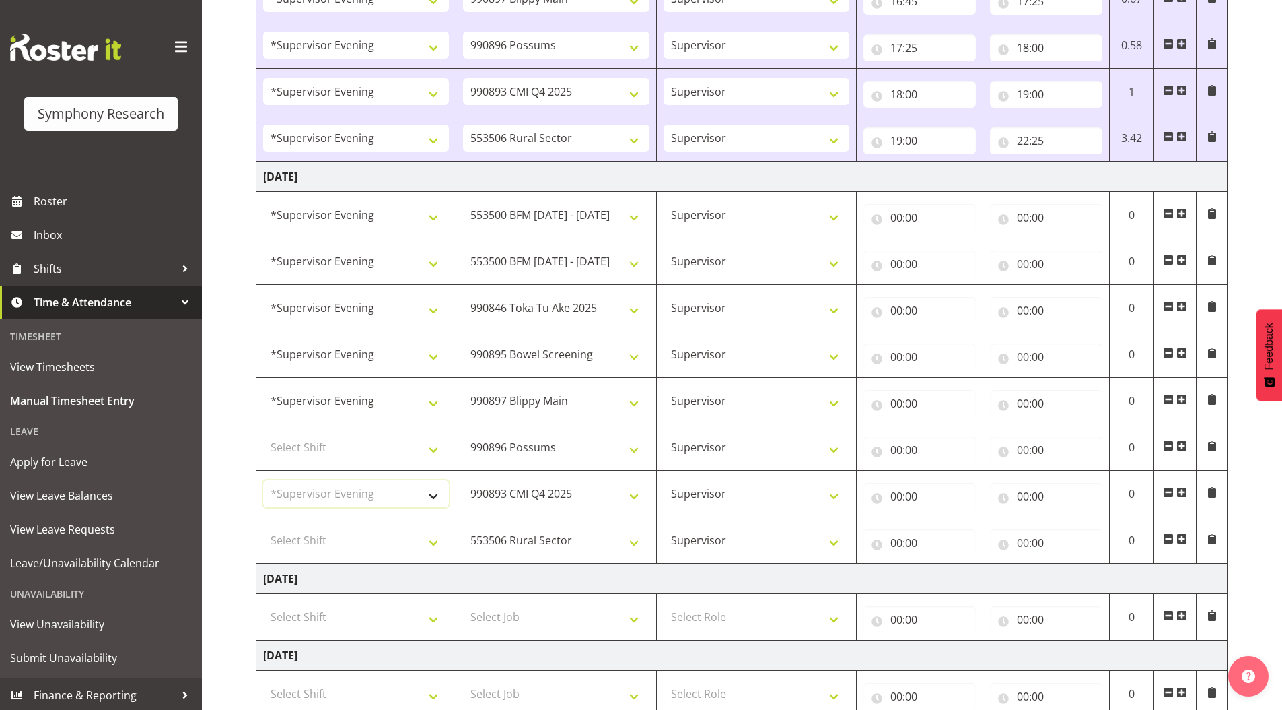
click at [263, 480] on select "Select Shift !!Weekend Residential (Roster IT Shift Label) *Business 9/10am ~ 4…" at bounding box center [356, 493] width 186 height 27
click at [322, 444] on select "Select Shift !!Weekend Residential (Roster IT Shift Label) *Business 9/10am ~ 4…" at bounding box center [356, 447] width 186 height 27
select select "4583"
click at [263, 434] on select "Select Shift !!Weekend Residential (Roster IT Shift Label) *Business 9/10am ~ 4…" at bounding box center [356, 447] width 186 height 27
click at [332, 544] on select "Select Shift !!Weekend Residential (Roster IT Shift Label) *Business 9/10am ~ 4…" at bounding box center [356, 539] width 186 height 27
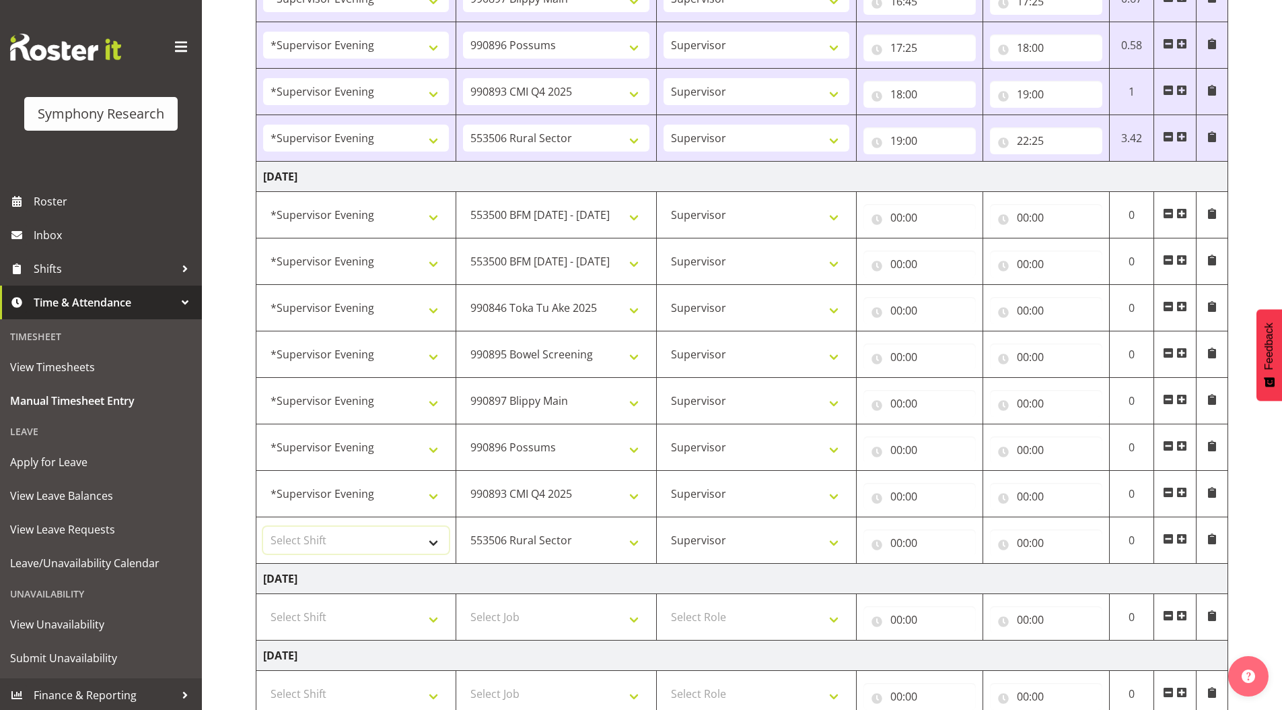
select select "4583"
click at [263, 526] on select "Select Shift !!Weekend Residential (Roster IT Shift Label) *Business 9/10am ~ 4…" at bounding box center [356, 539] width 186 height 27
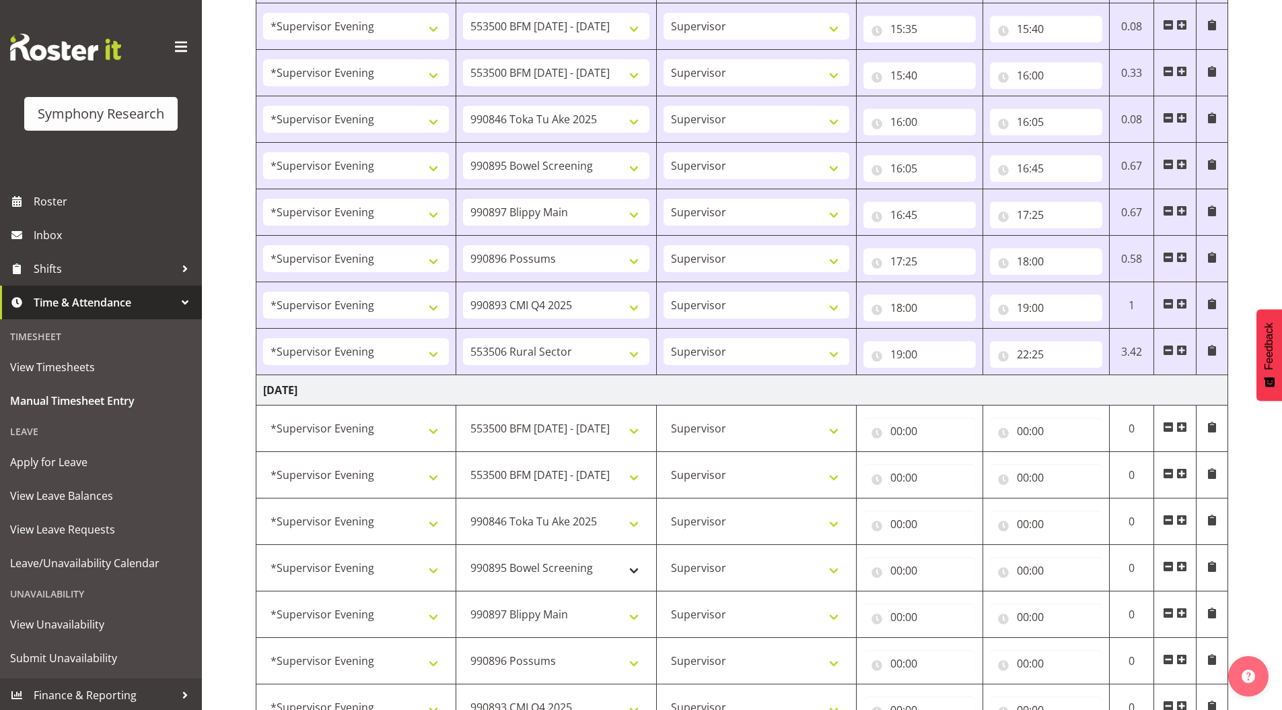
scroll to position [1266, 0]
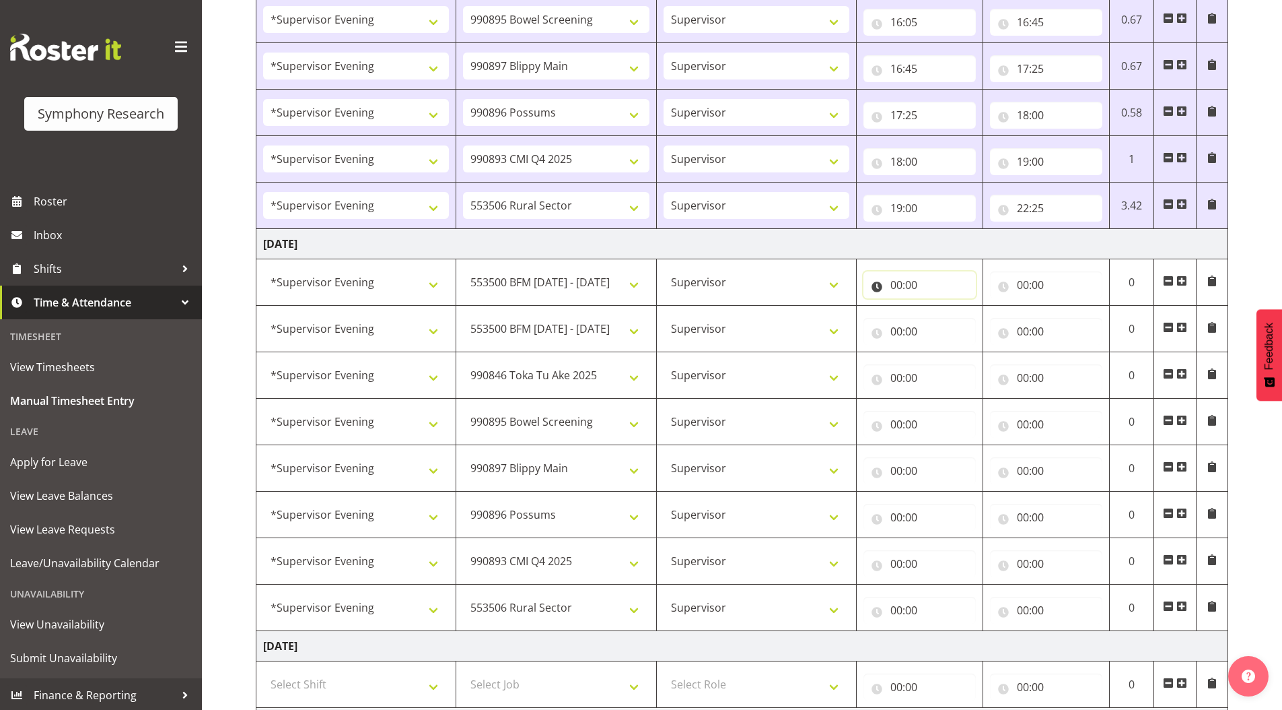
click at [898, 285] on input "00:00" at bounding box center [920, 284] width 112 height 27
click at [950, 316] on select "00 01 02 03 04 05 06 07 08 09 10 11 12 13 14 15 16 17 18 19 20 21 22 23" at bounding box center [955, 319] width 30 height 27
select select "15"
click at [940, 306] on select "00 01 02 03 04 05 06 07 08 09 10 11 12 13 14 15 16 17 18 19 20 21 22 23" at bounding box center [955, 319] width 30 height 27
type input "15:00"
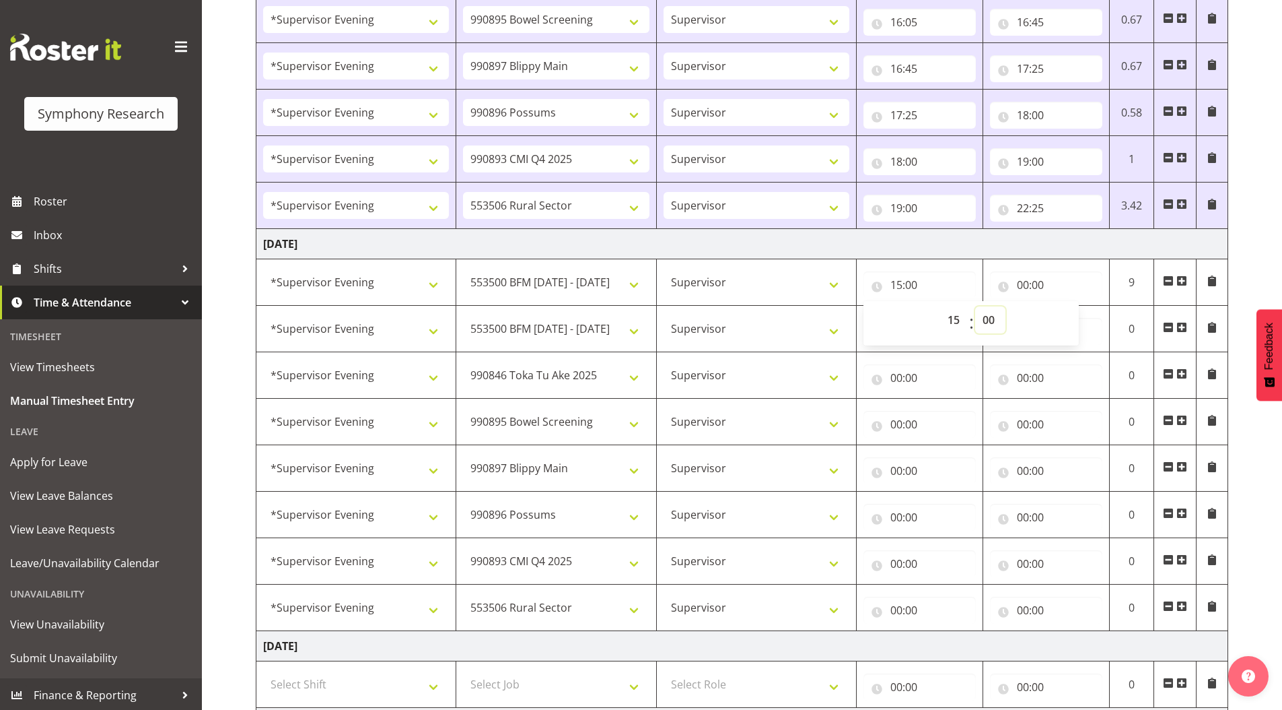
click at [987, 319] on select "00 01 02 03 04 05 06 07 08 09 10 11 12 13 14 15 16 17 18 19 20 21 22 23 24 25 2…" at bounding box center [990, 319] width 30 height 27
select select "22"
click at [975, 306] on select "00 01 02 03 04 05 06 07 08 09 10 11 12 13 14 15 16 17 18 19 20 21 22 23 24 25 2…" at bounding box center [990, 319] width 30 height 27
type input "15:22"
click at [1028, 283] on input "00:00" at bounding box center [1046, 284] width 112 height 27
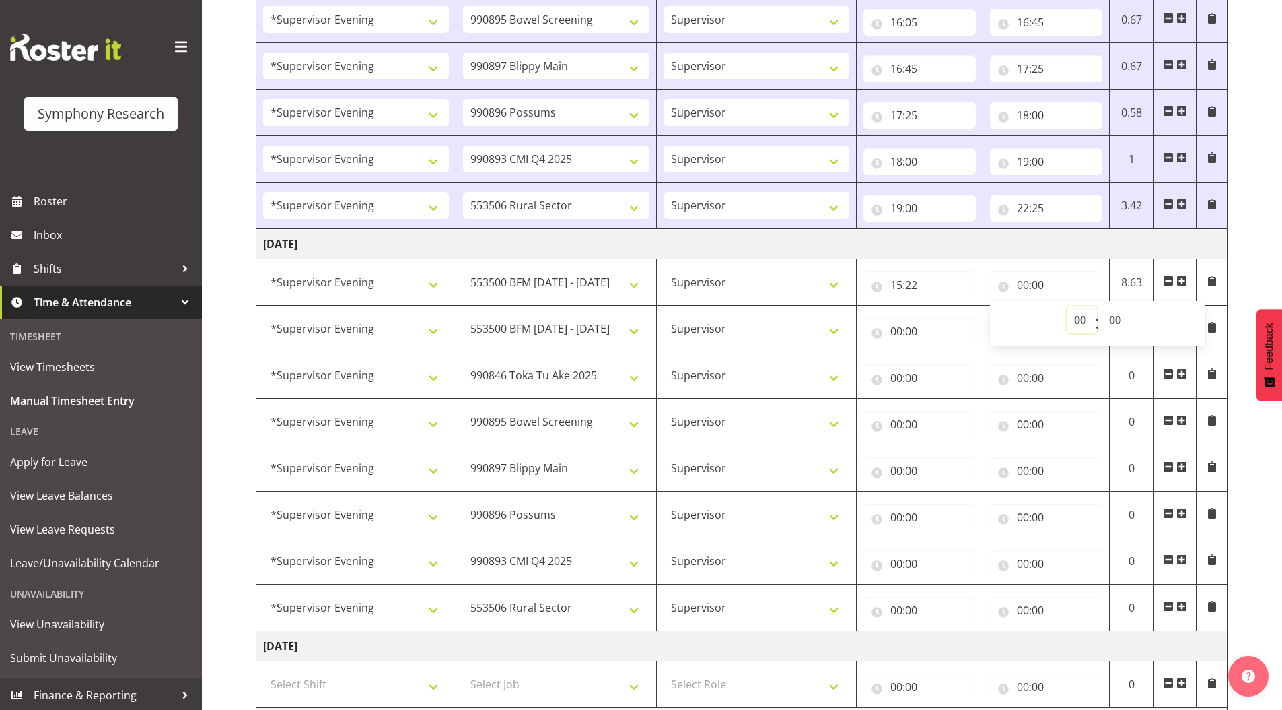
drag, startPoint x: 1077, startPoint y: 318, endPoint x: 1078, endPoint y: 331, distance: 12.8
click at [1077, 318] on select "00 01 02 03 04 05 06 07 08 09 10 11 12 13 14 15 16 17 18 19 20 21 22 23" at bounding box center [1082, 319] width 30 height 27
select select "15"
click at [1067, 306] on select "00 01 02 03 04 05 06 07 08 09 10 11 12 13 14 15 16 17 18 19 20 21 22 23" at bounding box center [1082, 319] width 30 height 27
type input "15:00"
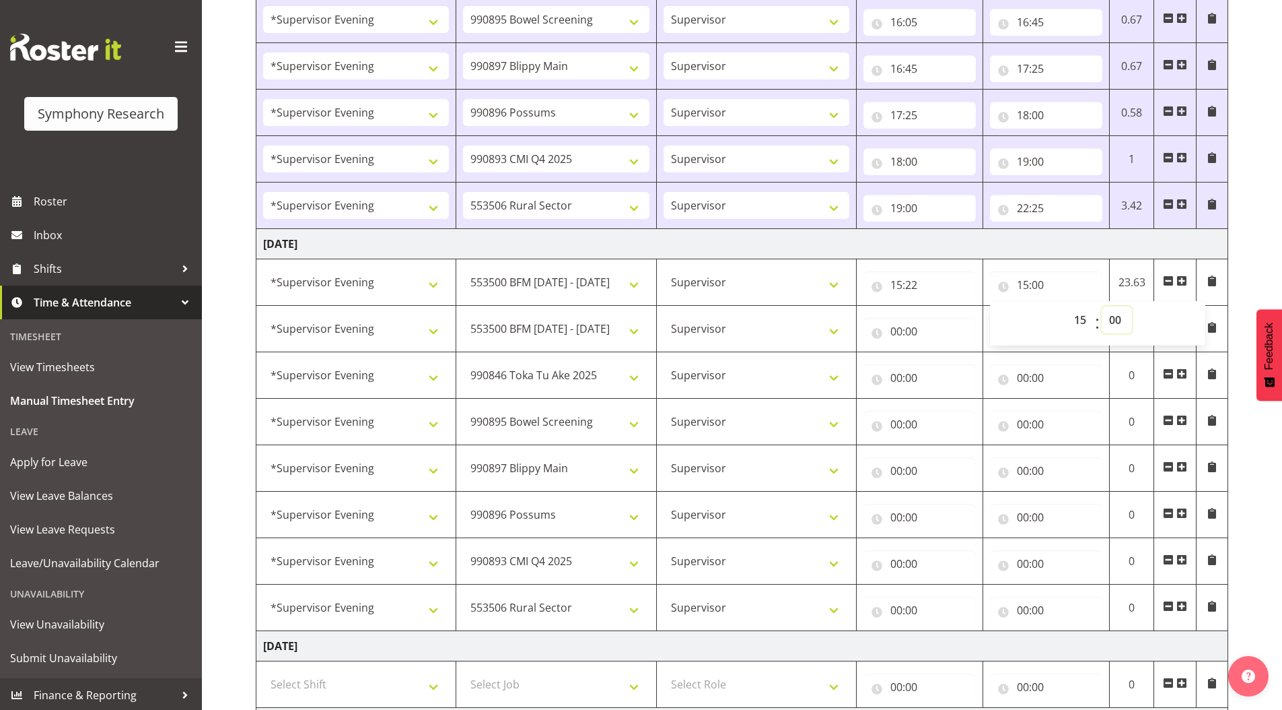
click at [1117, 319] on select "00 01 02 03 04 05 06 07 08 09 10 11 12 13 14 15 16 17 18 19 20 21 22 23 24 25 2…" at bounding box center [1117, 319] width 30 height 27
select select "27"
click at [1102, 306] on select "00 01 02 03 04 05 06 07 08 09 10 11 12 13 14 15 16 17 18 19 20 21 22 23 24 25 2…" at bounding box center [1117, 319] width 30 height 27
type input "15:27"
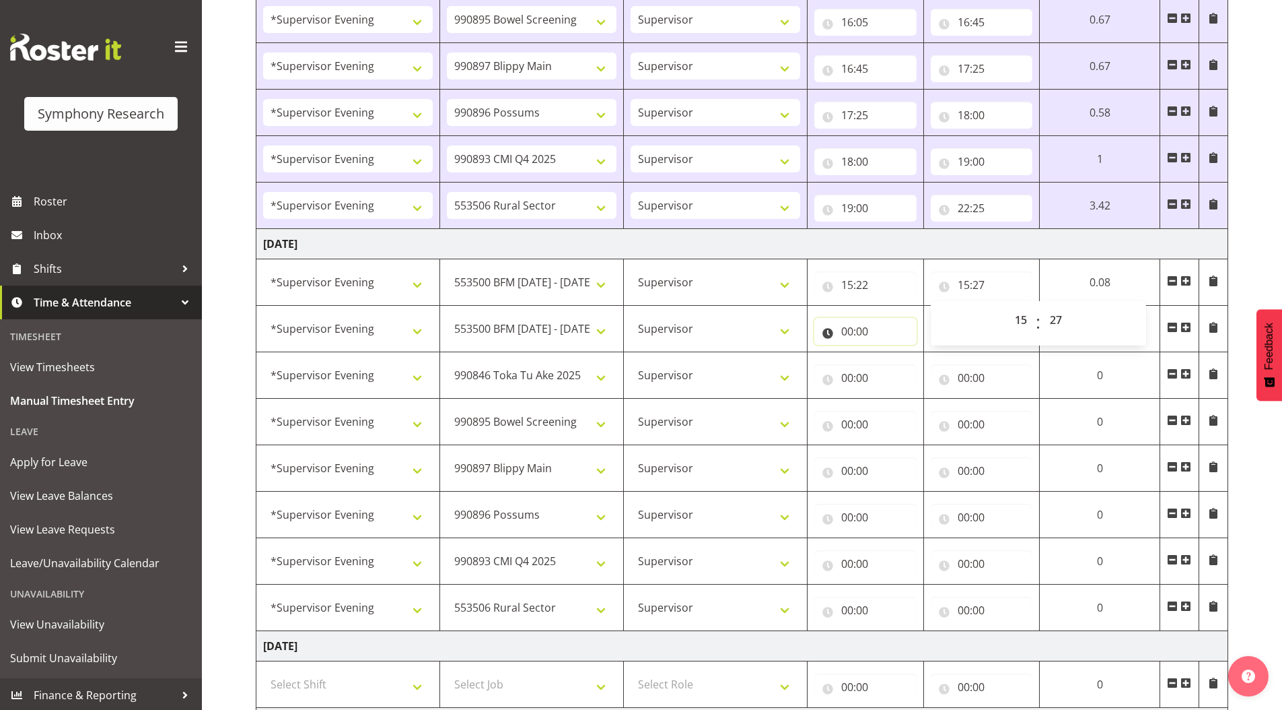
click at [845, 333] on input "00:00" at bounding box center [866, 331] width 102 height 27
click at [903, 362] on select "00 01 02 03 04 05 06 07 08 09 10 11 12 13 14 15 16 17 18 19 20 21 22 23" at bounding box center [906, 366] width 30 height 27
select select "15"
click at [891, 353] on select "00 01 02 03 04 05 06 07 08 09 10 11 12 13 14 15 16 17 18 19 20 21 22 23" at bounding box center [906, 366] width 30 height 27
type input "15:00"
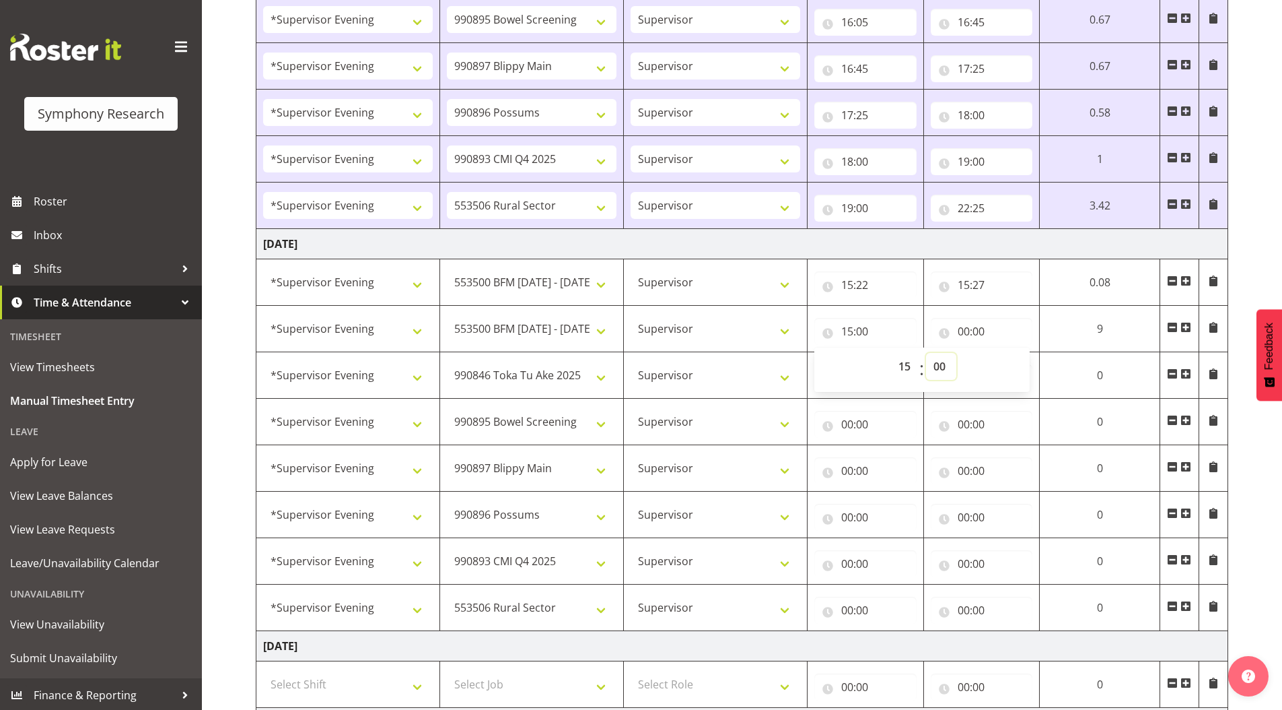
drag, startPoint x: 940, startPoint y: 366, endPoint x: 940, endPoint y: 355, distance: 11.4
click at [940, 366] on select "00 01 02 03 04 05 06 07 08 09 10 11 12 13 14 15 16 17 18 19 20 21 22 23 24 25 2…" at bounding box center [941, 366] width 30 height 27
select select "27"
click at [926, 353] on select "00 01 02 03 04 05 06 07 08 09 10 11 12 13 14 15 16 17 18 19 20 21 22 23 24 25 2…" at bounding box center [941, 366] width 30 height 27
type input "15:27"
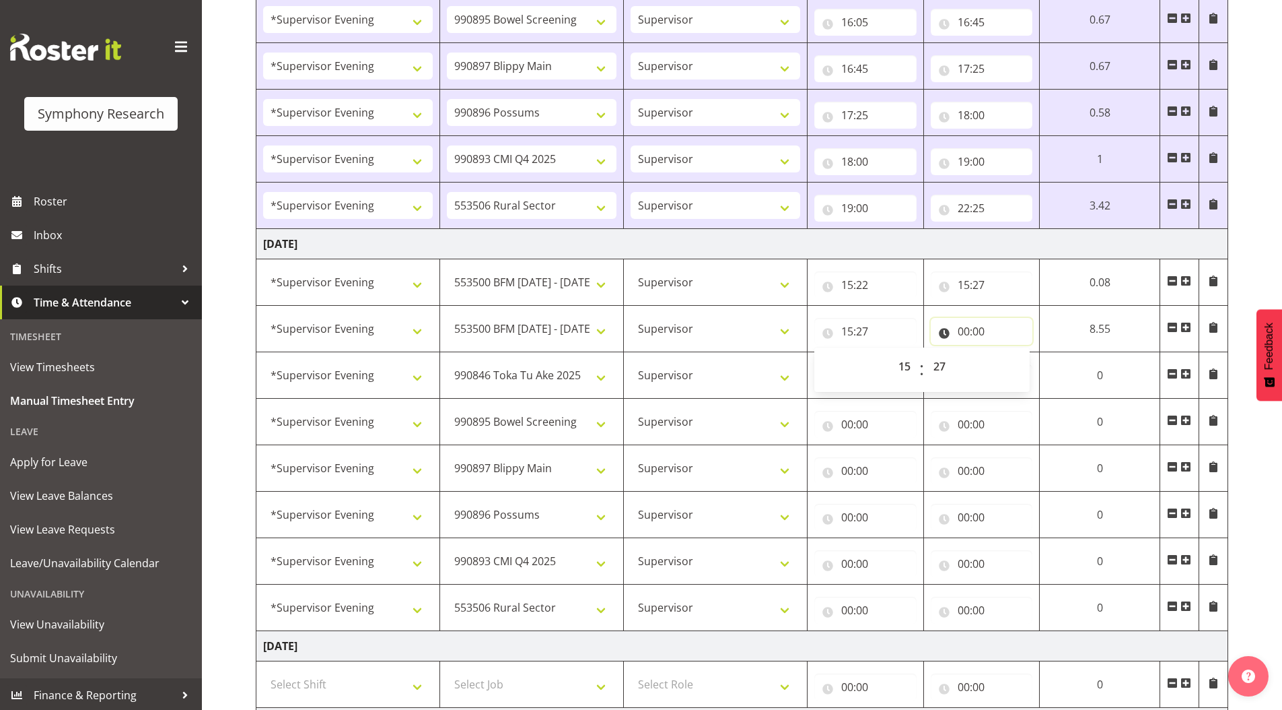
click at [955, 331] on input "00:00" at bounding box center [982, 331] width 102 height 27
click at [1015, 365] on select "00 01 02 03 04 05 06 07 08 09 10 11 12 13 14 15 16 17 18 19 20 21 22 23" at bounding box center [1023, 366] width 30 height 27
select select "15"
click at [1038, 353] on select "00 01 02 03 04 05 06 07 08 09 10 11 12 13 14 15 16 17 18 19 20 21 22 23" at bounding box center [1023, 366] width 30 height 27
type input "15:00"
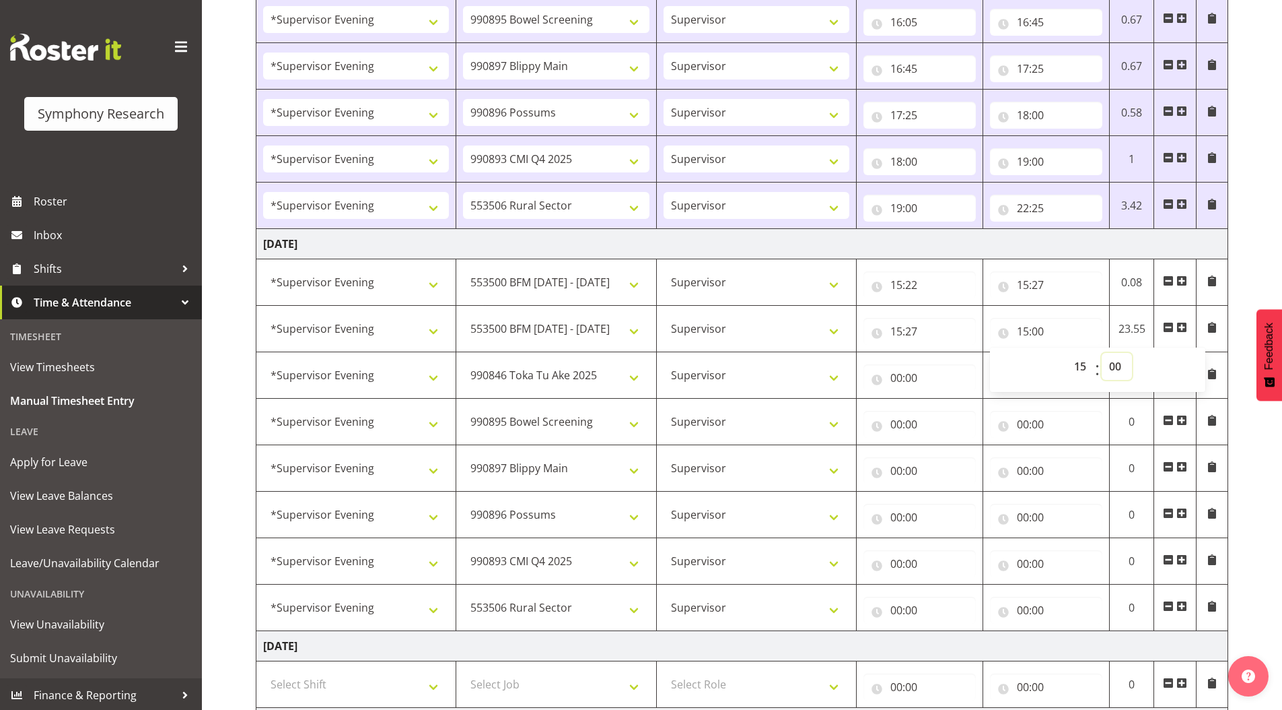
click at [1113, 369] on select "00 01 02 03 04 05 06 07 08 09 10 11 12 13 14 15 16 17 18 19 20 21 22 23 24 25 2…" at bounding box center [1117, 366] width 30 height 27
select select "55"
click at [1102, 353] on select "00 01 02 03 04 05 06 07 08 09 10 11 12 13 14 15 16 17 18 19 20 21 22 23 24 25 2…" at bounding box center [1117, 366] width 30 height 27
type input "15:55"
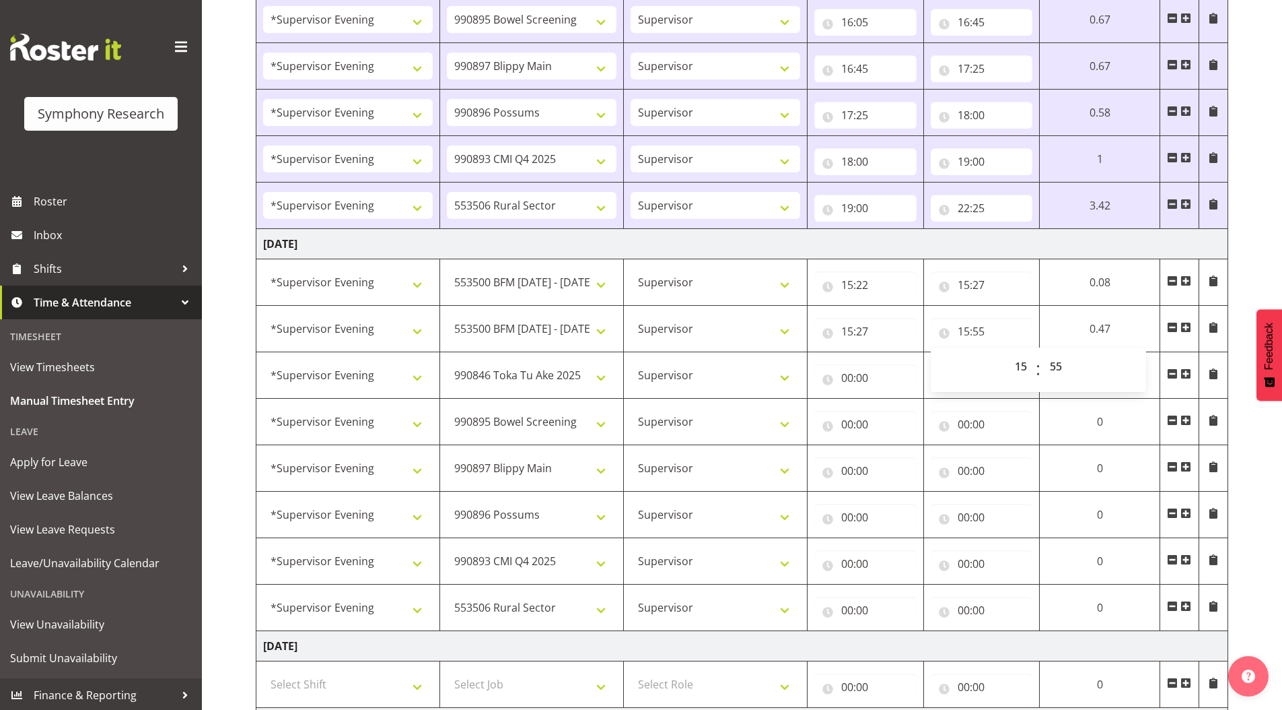
click at [960, 333] on input "15:55" at bounding box center [982, 331] width 102 height 27
click at [1016, 366] on select "00 01 02 03 04 05 06 07 08 09 10 11 12 13 14 15 16 17 18 19 20 21 22 23" at bounding box center [1023, 366] width 30 height 27
select select "16"
click at [1008, 353] on select "00 01 02 03 04 05 06 07 08 09 10 11 12 13 14 15 16 17 18 19 20 21 22 23" at bounding box center [1023, 366] width 30 height 27
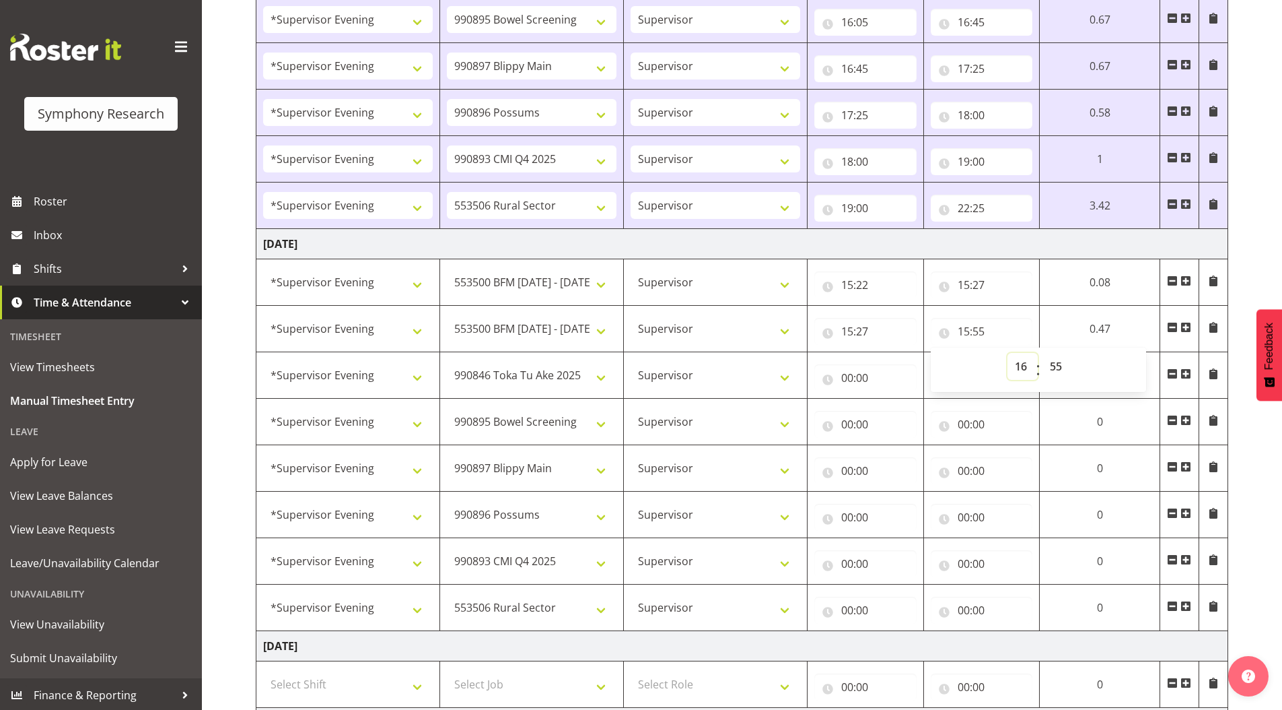
type input "16:55"
drag, startPoint x: 1056, startPoint y: 366, endPoint x: 1056, endPoint y: 355, distance: 11.4
click at [1056, 366] on select "00 01 02 03 04 05 06 07 08 09 10 11 12 13 14 15 16 17 18 19 20 21 22 23 24 25 2…" at bounding box center [1058, 366] width 30 height 27
select select "0"
click at [1043, 353] on select "00 01 02 03 04 05 06 07 08 09 10 11 12 13 14 15 16 17 18 19 20 21 22 23 24 25 2…" at bounding box center [1058, 366] width 30 height 27
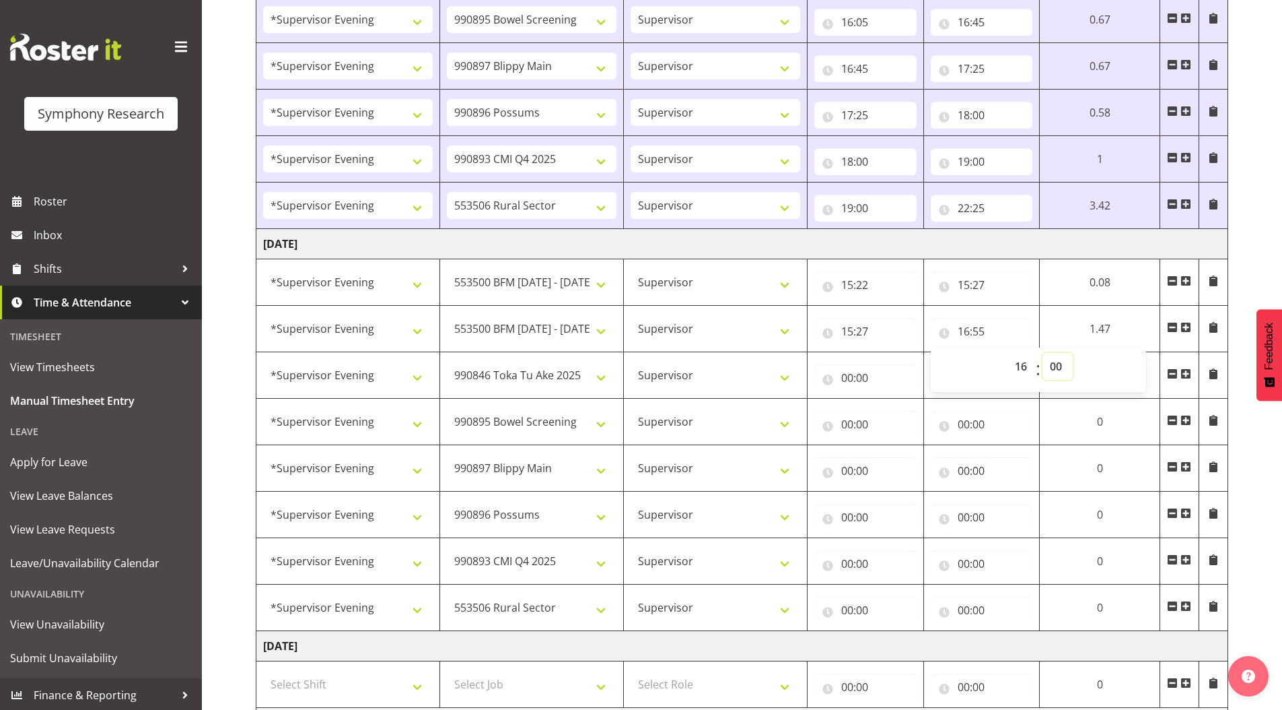
type input "16:00"
click at [841, 381] on input "00:00" at bounding box center [866, 377] width 102 height 27
click at [899, 406] on select "00 01 02 03 04 05 06 07 08 09 10 11 12 13 14 15 16 17 18 19 20 21 22 23" at bounding box center [906, 412] width 30 height 27
select select "16"
click at [891, 399] on select "00 01 02 03 04 05 06 07 08 09 10 11 12 13 14 15 16 17 18 19 20 21 22 23" at bounding box center [906, 412] width 30 height 27
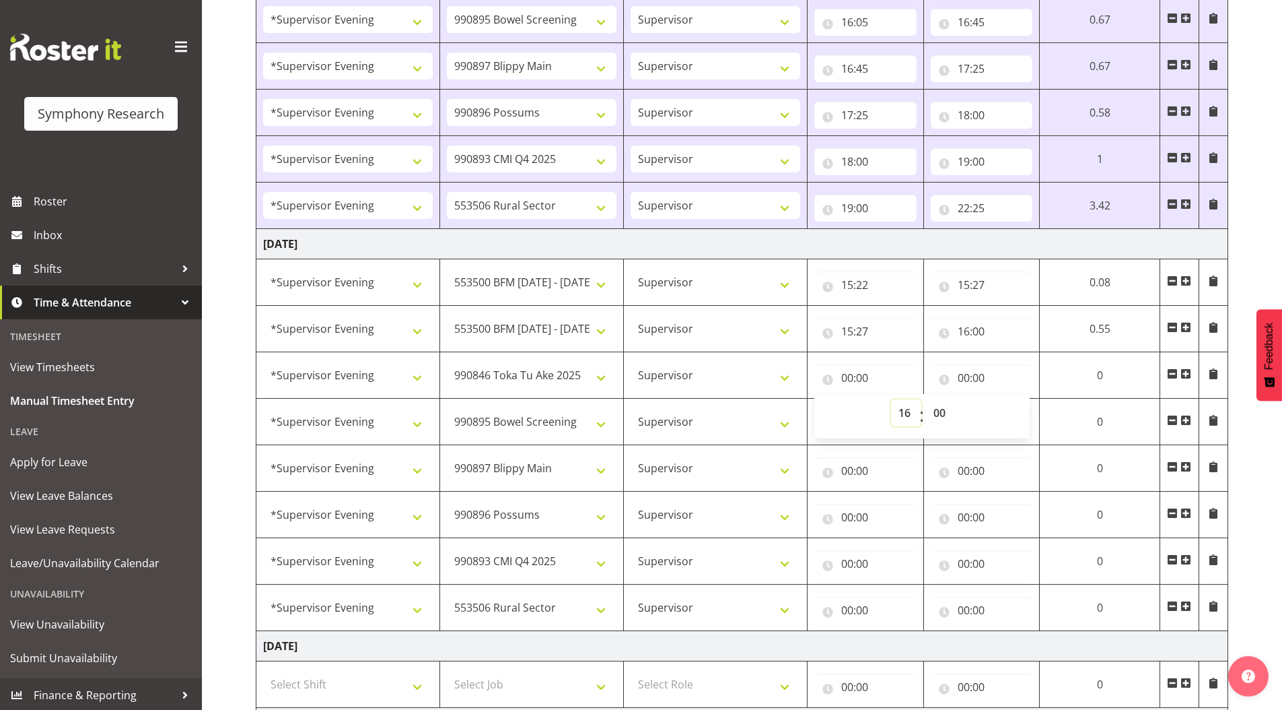
type input "16:00"
click at [963, 379] on input "00:00" at bounding box center [982, 377] width 102 height 27
click at [1020, 410] on select "00 01 02 03 04 05 06 07 08 09 10 11 12 13 14 15 16 17 18 19 20 21 22 23" at bounding box center [1023, 412] width 30 height 27
select select "16"
click at [1008, 399] on select "00 01 02 03 04 05 06 07 08 09 10 11 12 13 14 15 16 17 18 19 20 21 22 23" at bounding box center [1023, 412] width 30 height 27
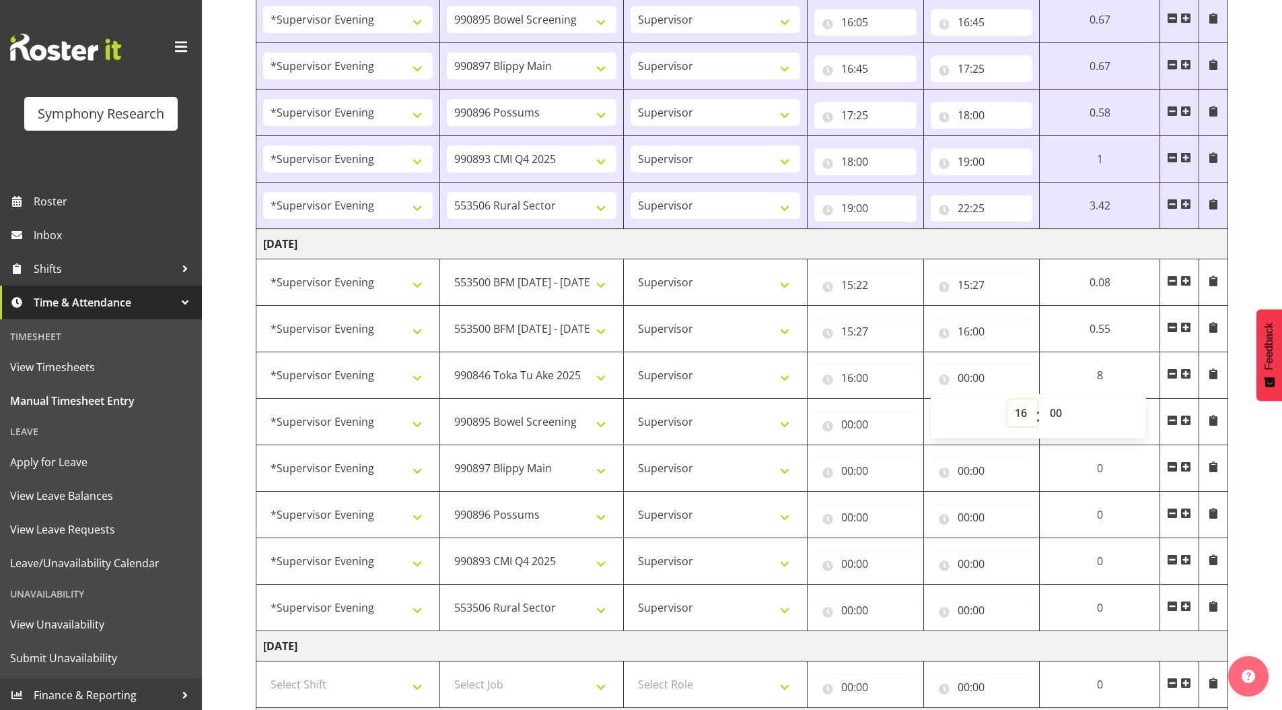
type input "16:00"
click at [1051, 409] on select "00 01 02 03 04 05 06 07 08 09 10 11 12 13 14 15 16 17 18 19 20 21 22 23 24 25 2…" at bounding box center [1058, 412] width 30 height 27
select select "5"
click at [1043, 399] on select "00 01 02 03 04 05 06 07 08 09 10 11 12 13 14 15 16 17 18 19 20 21 22 23 24 25 2…" at bounding box center [1058, 412] width 30 height 27
type input "16:05"
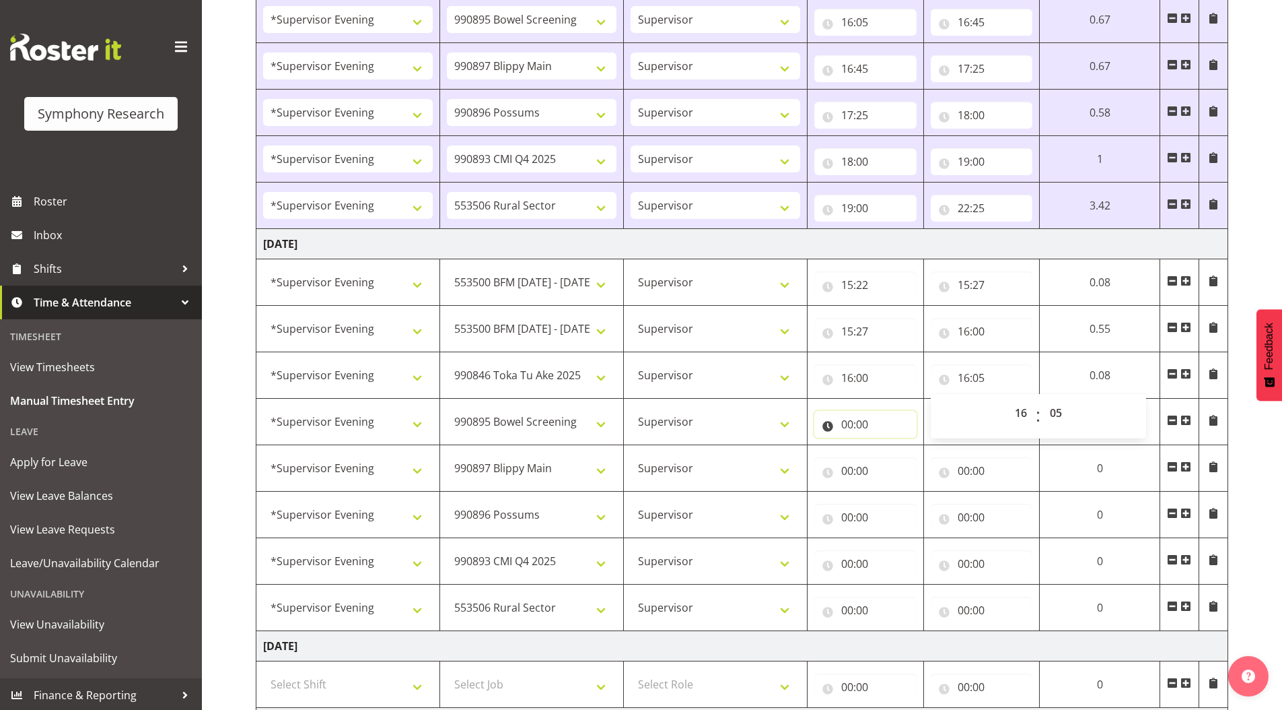
click at [845, 422] on input "00:00" at bounding box center [866, 424] width 102 height 27
click at [903, 460] on select "00 01 02 03 04 05 06 07 08 09 10 11 12 13 14 15 16 17 18 19 20 21 22 23" at bounding box center [906, 459] width 30 height 27
select select "16"
click at [891, 446] on select "00 01 02 03 04 05 06 07 08 09 10 11 12 13 14 15 16 17 18 19 20 21 22 23" at bounding box center [906, 459] width 30 height 27
type input "16:00"
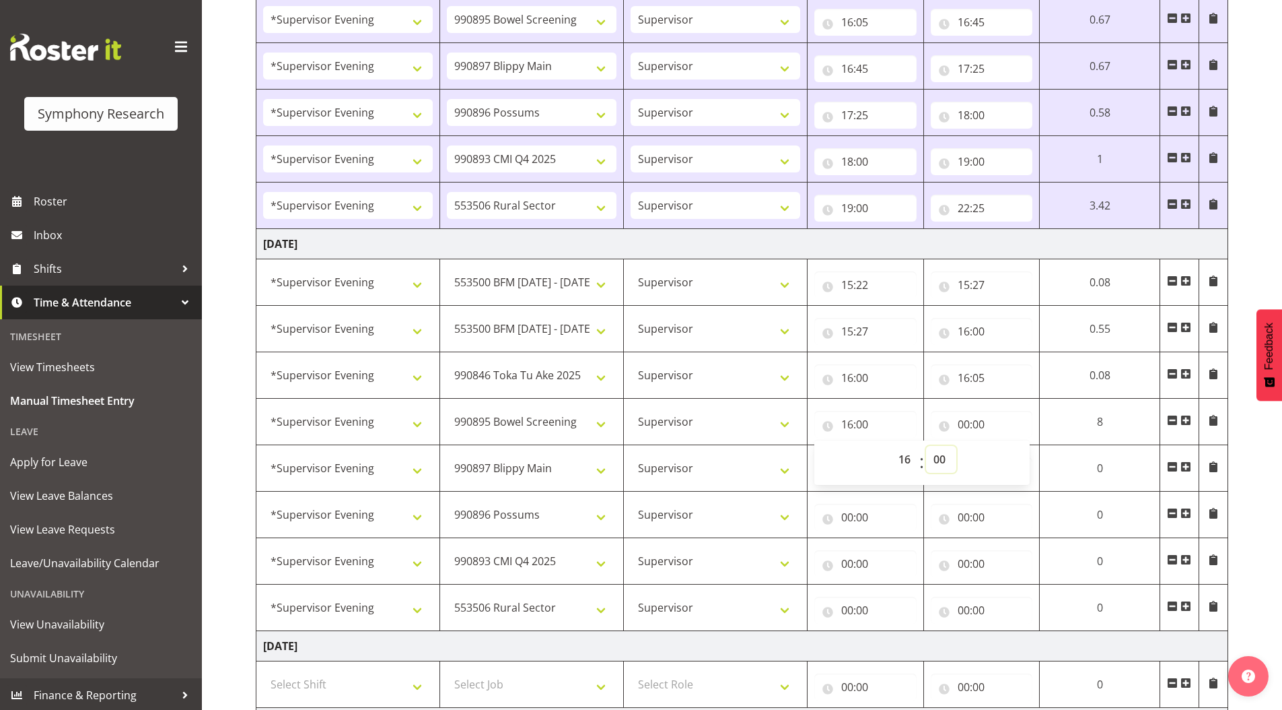
click at [936, 460] on select "00 01 02 03 04 05 06 07 08 09 10 11 12 13 14 15 16 17 18 19 20 21 22 23 24 25 2…" at bounding box center [941, 459] width 30 height 27
select select "5"
click at [926, 446] on select "00 01 02 03 04 05 06 07 08 09 10 11 12 13 14 15 16 17 18 19 20 21 22 23 24 25 2…" at bounding box center [941, 459] width 30 height 27
type input "16:05"
click at [960, 423] on input "00:00" at bounding box center [982, 424] width 102 height 27
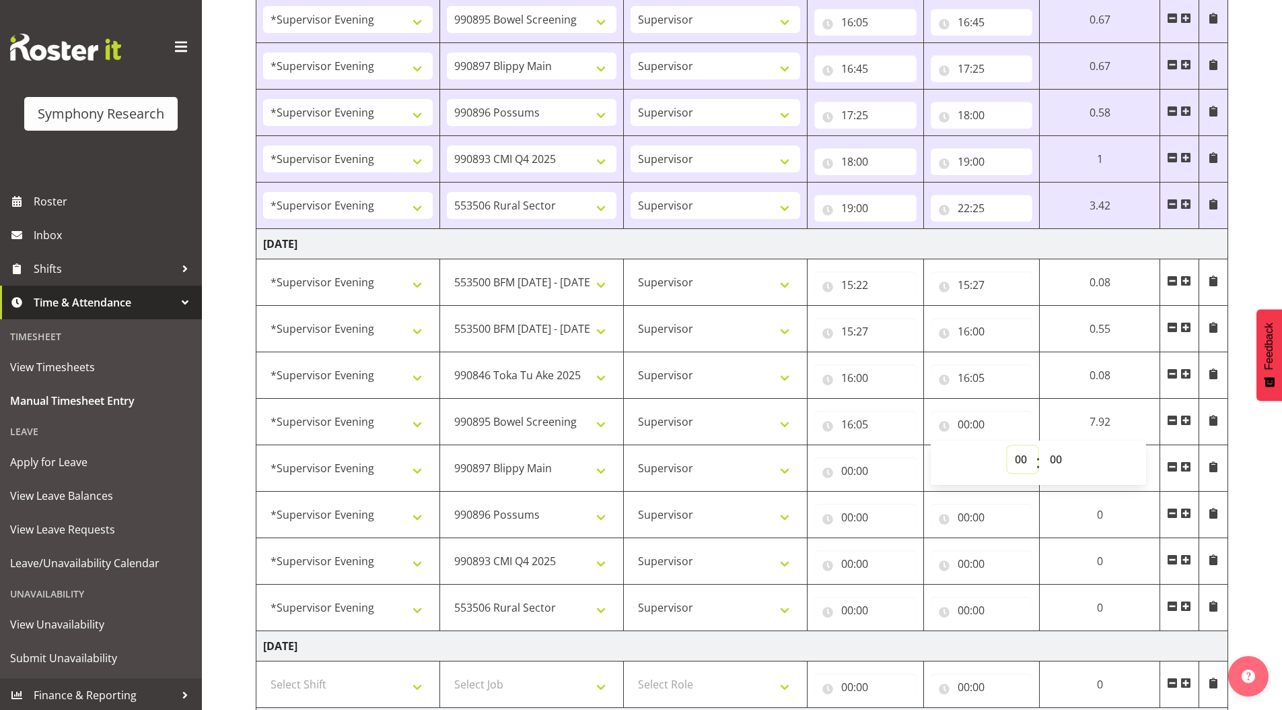
click at [1016, 460] on select "00 01 02 03 04 05 06 07 08 09 10 11 12 13 14 15 16 17 18 19 20 21 22 23" at bounding box center [1023, 459] width 30 height 27
select select "16"
click at [1038, 446] on select "00 01 02 03 04 05 06 07 08 09 10 11 12 13 14 15 16 17 18 19 20 21 22 23" at bounding box center [1023, 459] width 30 height 27
type input "16:00"
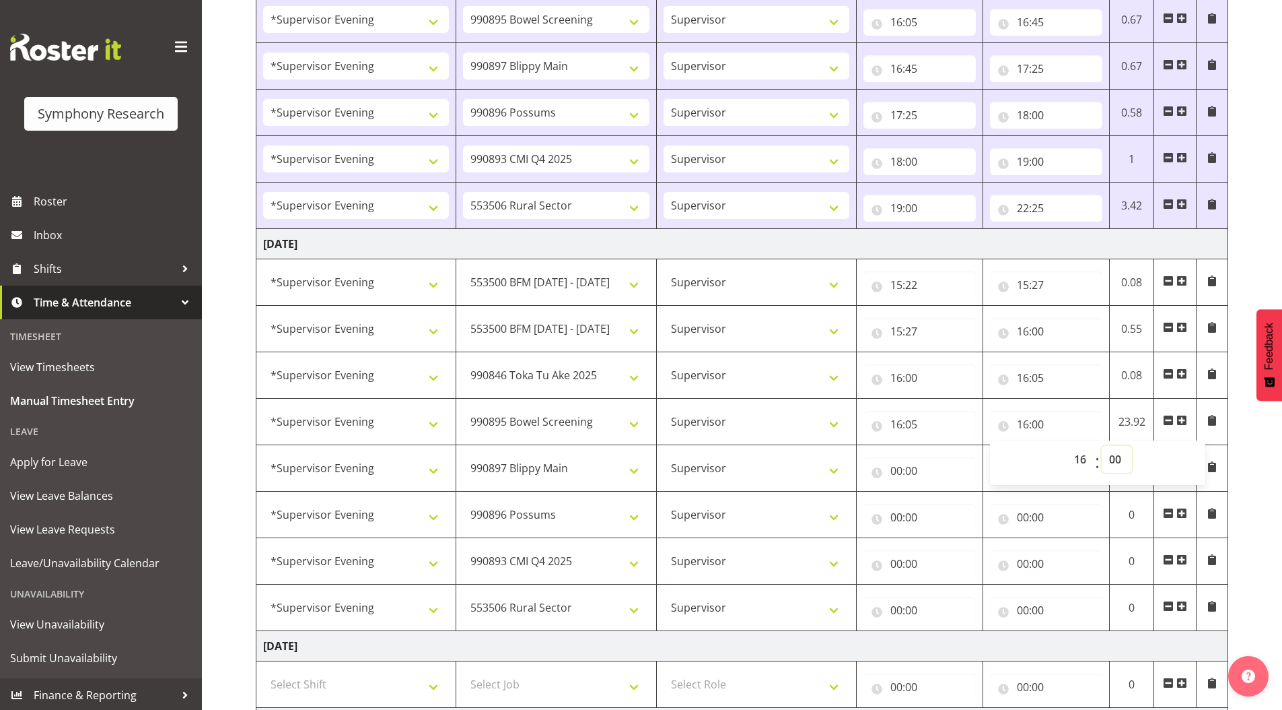
drag, startPoint x: 1113, startPoint y: 461, endPoint x: 1113, endPoint y: 450, distance: 11.4
click at [1113, 461] on select "00 01 02 03 04 05 06 07 08 09 10 11 12 13 14 15 16 17 18 19 20 21 22 23 24 25 2…" at bounding box center [1117, 459] width 30 height 27
select select "35"
click at [1102, 446] on select "00 01 02 03 04 05 06 07 08 09 10 11 12 13 14 15 16 17 18 19 20 21 22 23 24 25 2…" at bounding box center [1117, 459] width 30 height 27
type input "16:35"
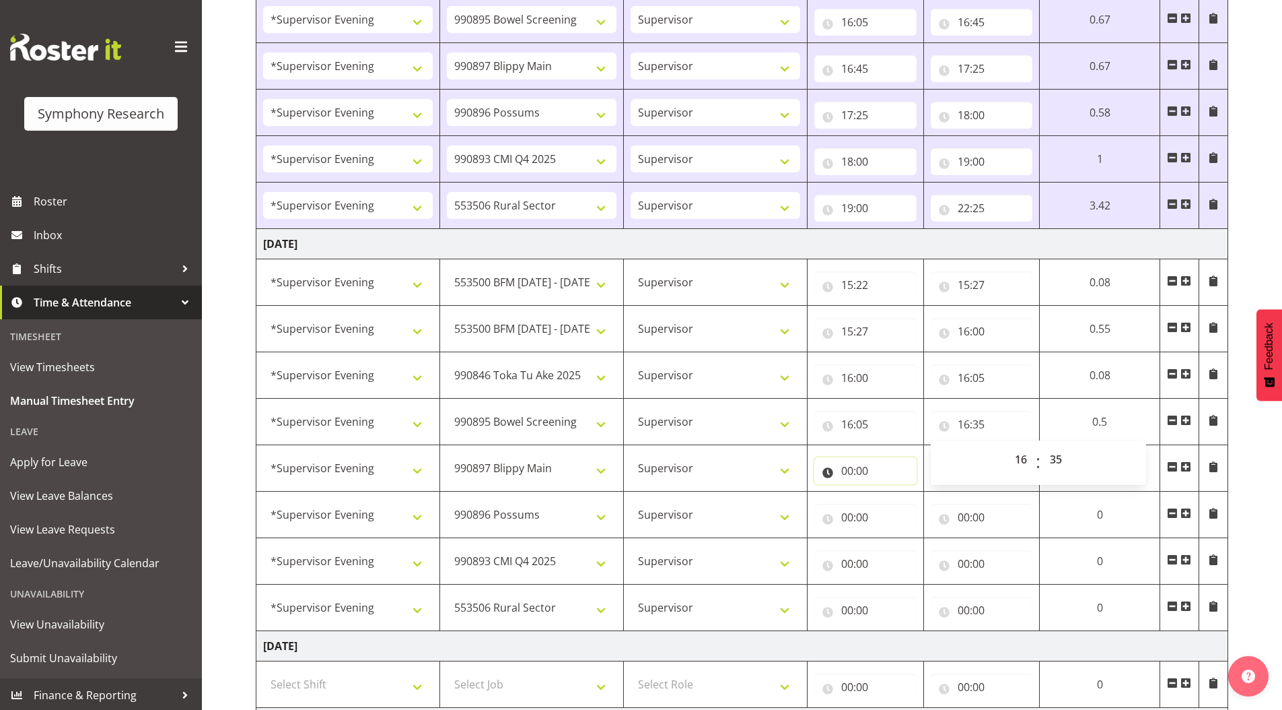
click at [845, 475] on input "00:00" at bounding box center [866, 470] width 102 height 27
drag, startPoint x: 898, startPoint y: 508, endPoint x: 899, endPoint y: 500, distance: 7.4
click at [898, 508] on select "00 01 02 03 04 05 06 07 08 09 10 11 12 13 14 15 16 17 18 19 20 21 22 23" at bounding box center [906, 505] width 30 height 27
select select "16"
click at [891, 492] on select "00 01 02 03 04 05 06 07 08 09 10 11 12 13 14 15 16 17 18 19 20 21 22 23" at bounding box center [906, 505] width 30 height 27
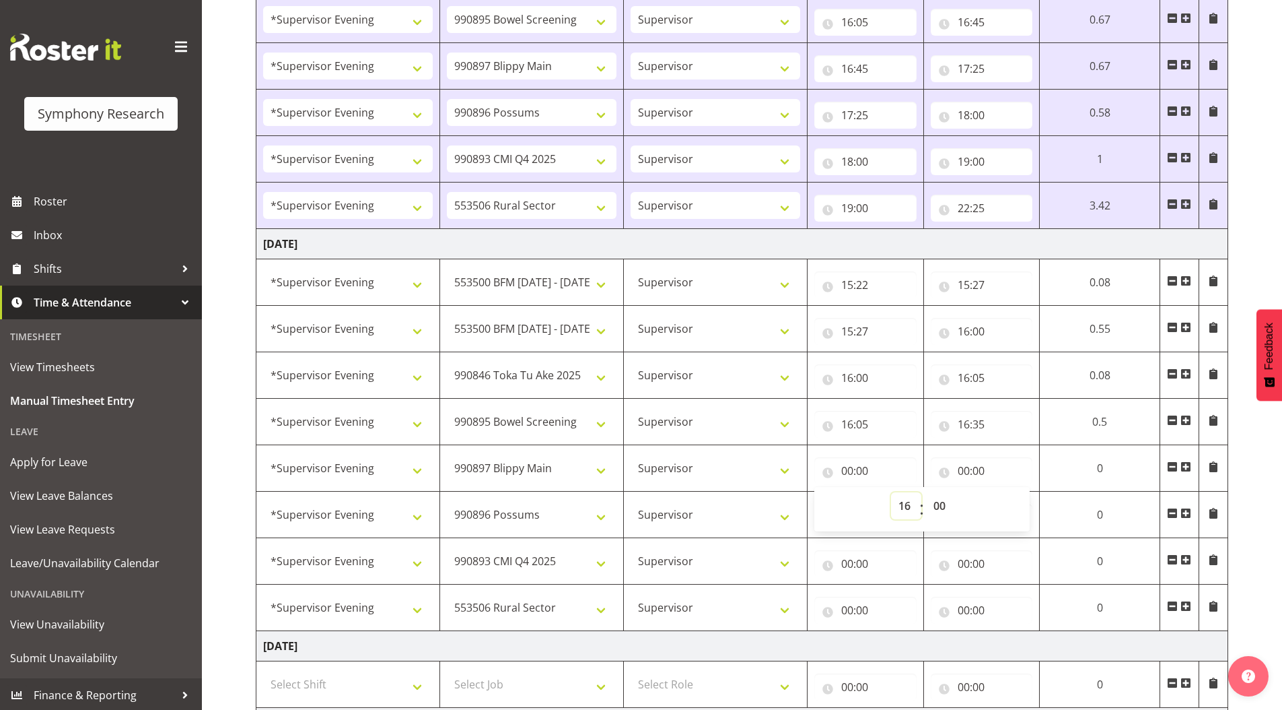
type input "16:00"
drag, startPoint x: 938, startPoint y: 504, endPoint x: 938, endPoint y: 493, distance: 10.1
click at [938, 504] on select "00 01 02 03 04 05 06 07 08 09 10 11 12 13 14 15 16 17 18 19 20 21 22 23 24 25 2…" at bounding box center [941, 505] width 30 height 27
select select "35"
click at [926, 492] on select "00 01 02 03 04 05 06 07 08 09 10 11 12 13 14 15 16 17 18 19 20 21 22 23 24 25 2…" at bounding box center [941, 505] width 30 height 27
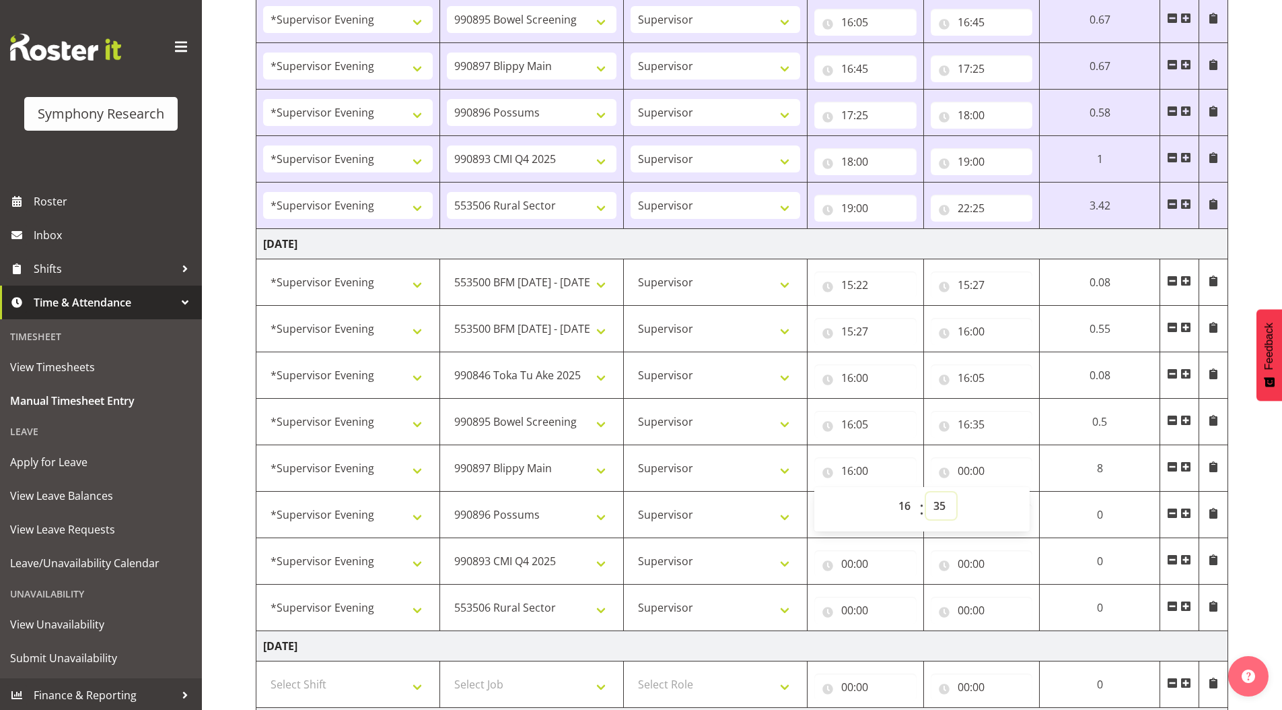
type input "16:35"
click at [959, 468] on input "00:00" at bounding box center [982, 470] width 102 height 27
drag, startPoint x: 1014, startPoint y: 504, endPoint x: 1014, endPoint y: 493, distance: 10.8
click at [1014, 504] on select "00 01 02 03 04 05 06 07 08 09 10 11 12 13 14 15 16 17 18 19 20 21 22 23" at bounding box center [1023, 505] width 30 height 27
select select "17"
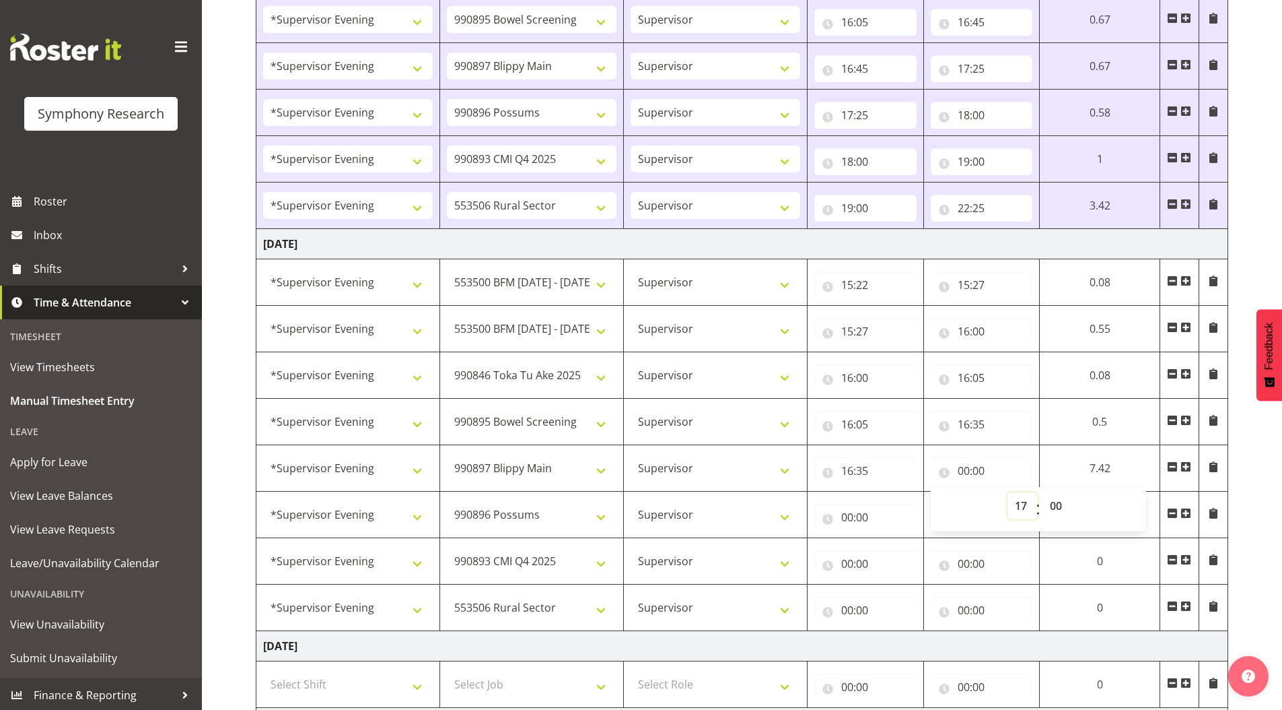
click at [1008, 492] on select "00 01 02 03 04 05 06 07 08 09 10 11 12 13 14 15 16 17 18 19 20 21 22 23" at bounding box center [1023, 505] width 30 height 27
type input "17:00"
drag, startPoint x: 1059, startPoint y: 505, endPoint x: 1055, endPoint y: 494, distance: 11.5
click at [1059, 505] on select "00 01 02 03 04 05 06 07 08 09 10 11 12 13 14 15 16 17 18 19 20 21 22 23 24 25 2…" at bounding box center [1058, 505] width 30 height 27
select select "5"
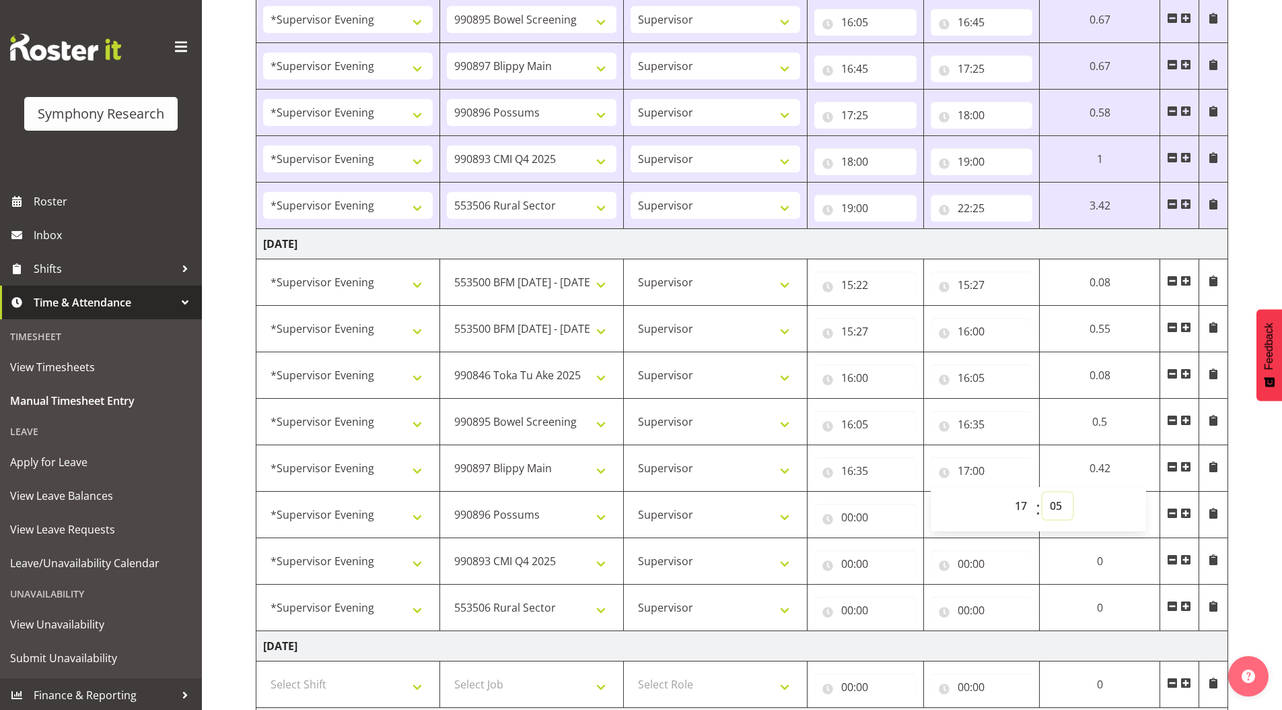
click at [1043, 492] on select "00 01 02 03 04 05 06 07 08 09 10 11 12 13 14 15 16 17 18 19 20 21 22 23 24 25 2…" at bounding box center [1058, 505] width 30 height 27
type input "17:05"
click at [844, 517] on input "00:00" at bounding box center [866, 517] width 102 height 27
click at [897, 555] on select "00 01 02 03 04 05 06 07 08 09 10 11 12 13 14 15 16 17 18 19 20 21 22 23" at bounding box center [906, 552] width 30 height 27
select select "17"
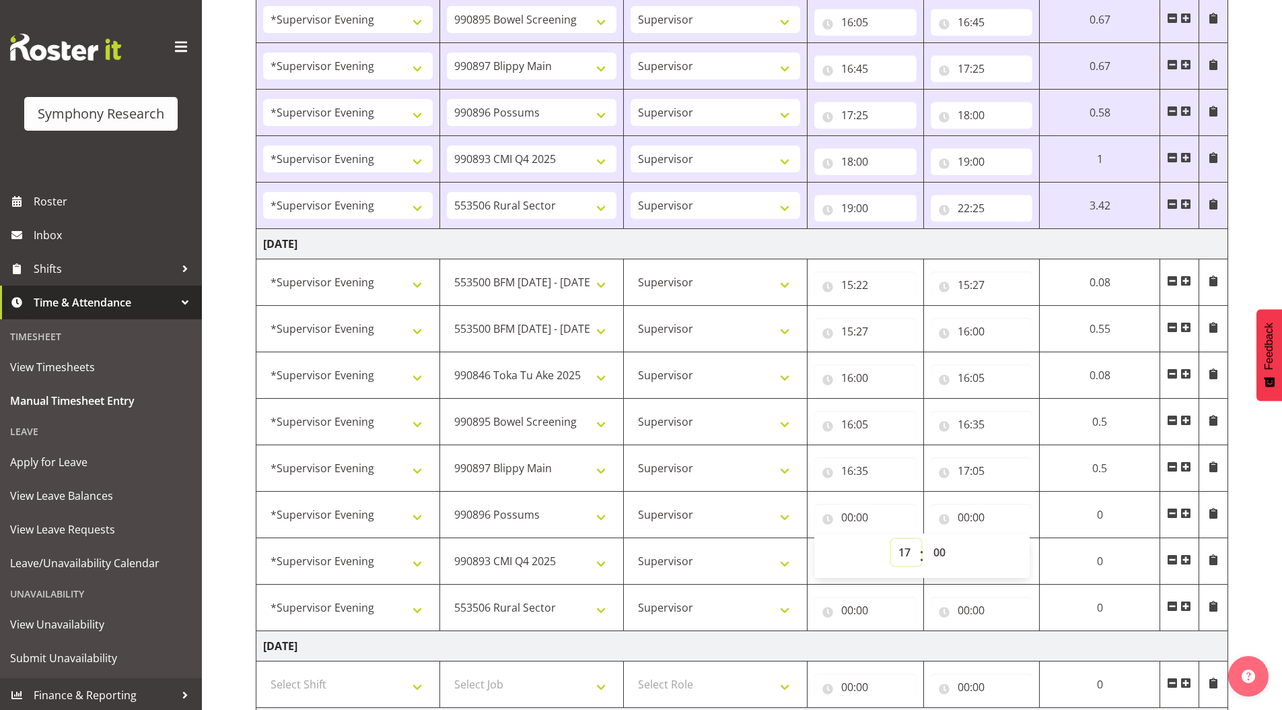
click at [891, 539] on select "00 01 02 03 04 05 06 07 08 09 10 11 12 13 14 15 16 17 18 19 20 21 22 23" at bounding box center [906, 552] width 30 height 27
type input "17:00"
drag, startPoint x: 935, startPoint y: 547, endPoint x: 934, endPoint y: 539, distance: 7.5
click at [935, 547] on select "00 01 02 03 04 05 06 07 08 09 10 11 12 13 14 15 16 17 18 19 20 21 22 23 24 25 2…" at bounding box center [941, 552] width 30 height 27
select select "5"
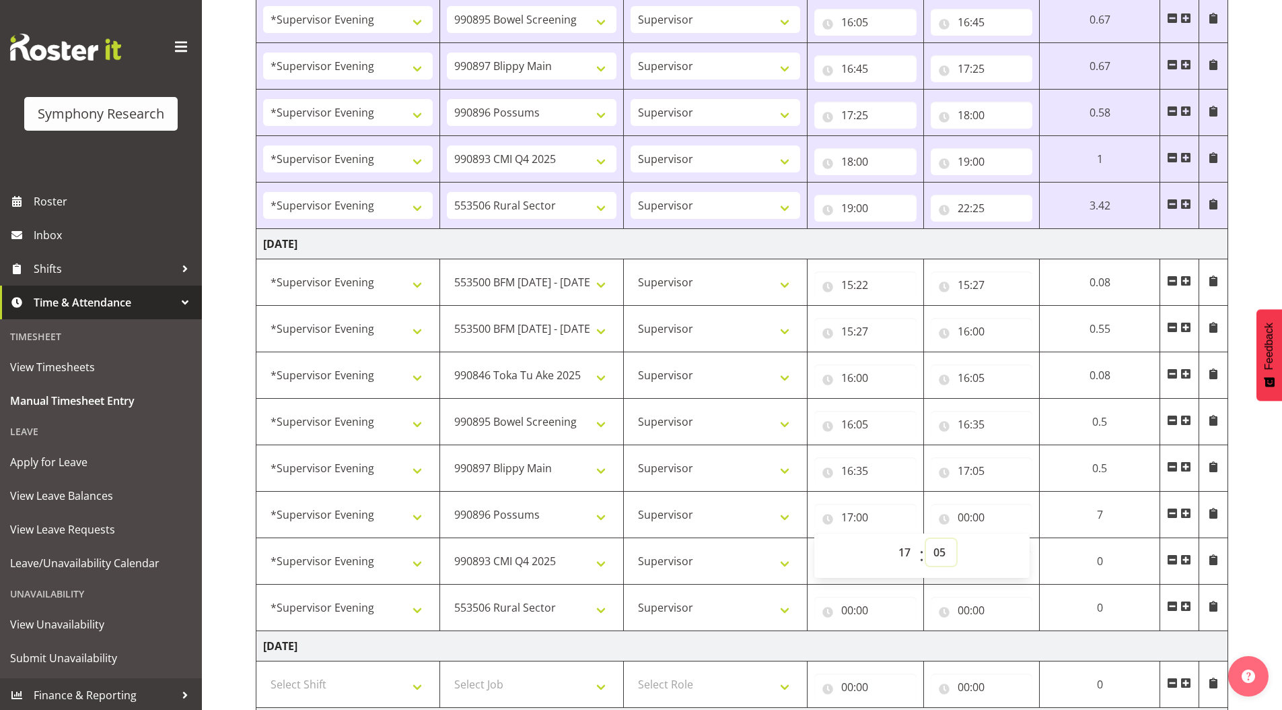
click at [926, 539] on select "00 01 02 03 04 05 06 07 08 09 10 11 12 13 14 15 16 17 18 19 20 21 22 23 24 25 2…" at bounding box center [941, 552] width 30 height 27
type input "17:05"
click at [965, 514] on input "00:00" at bounding box center [982, 517] width 102 height 27
click at [1016, 555] on select "00 01 02 03 04 05 06 07 08 09 10 11 12 13 14 15 16 17 18 19 20 21 22 23" at bounding box center [1023, 552] width 30 height 27
select select "18"
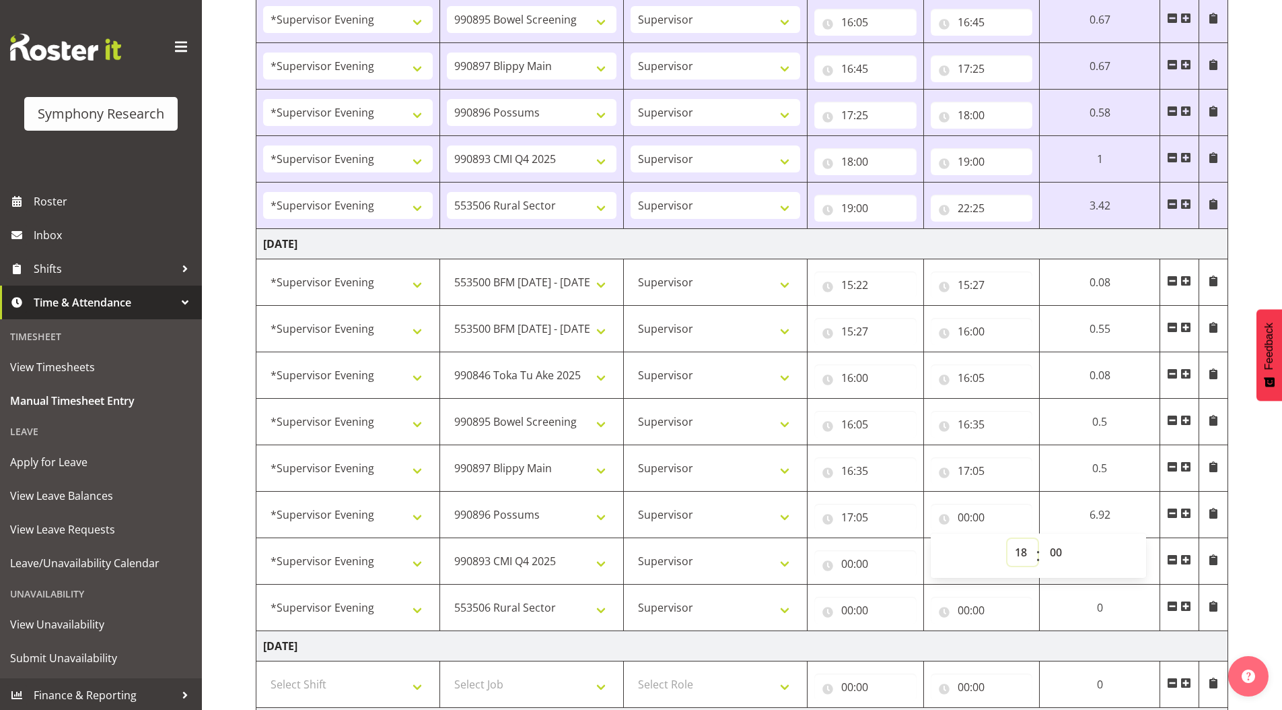
click at [1008, 539] on select "00 01 02 03 04 05 06 07 08 09 10 11 12 13 14 15 16 17 18 19 20 21 22 23" at bounding box center [1023, 552] width 30 height 27
type input "18:00"
drag, startPoint x: 1053, startPoint y: 553, endPoint x: 1053, endPoint y: 539, distance: 14.1
click at [1053, 551] on select "00 01 02 03 04 05 06 07 08 09 10 11 12 13 14 15 16 17 18 19 20 21 22 23 24 25 2…" at bounding box center [1058, 552] width 30 height 27
select select "5"
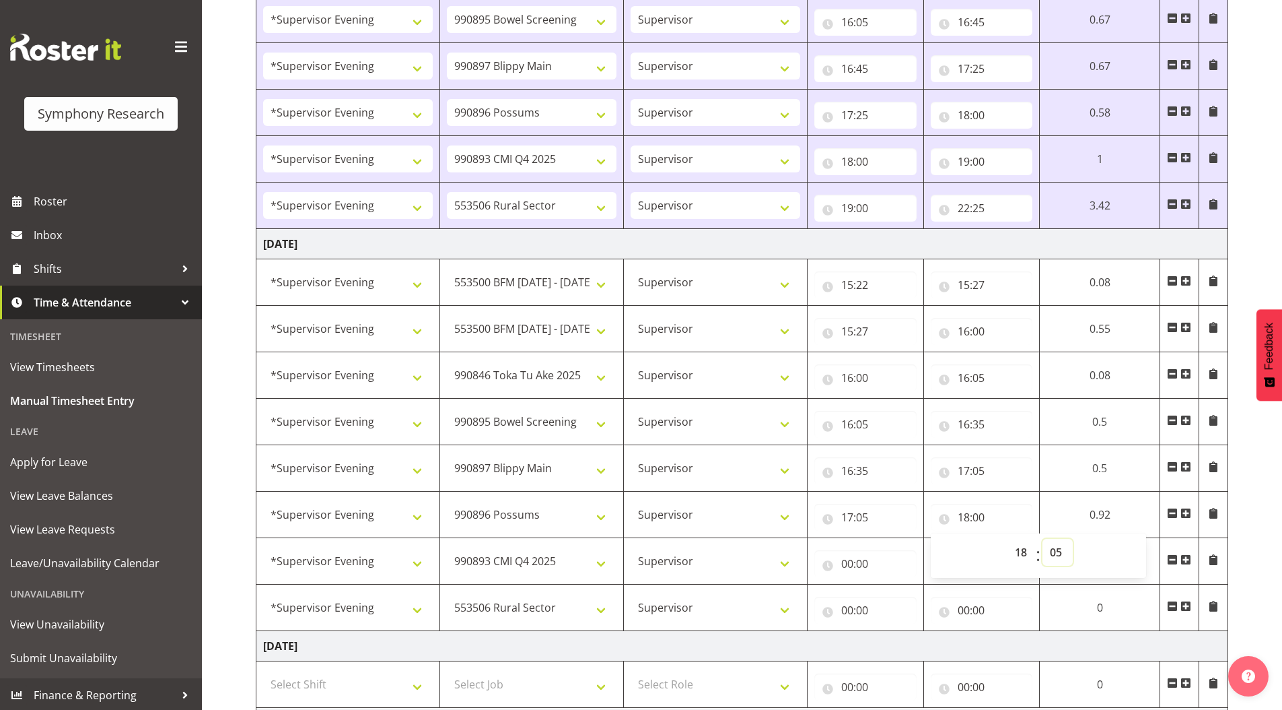
click at [1043, 539] on select "00 01 02 03 04 05 06 07 08 09 10 11 12 13 14 15 16 17 18 19 20 21 22 23 24 25 2…" at bounding box center [1058, 552] width 30 height 27
type input "18:05"
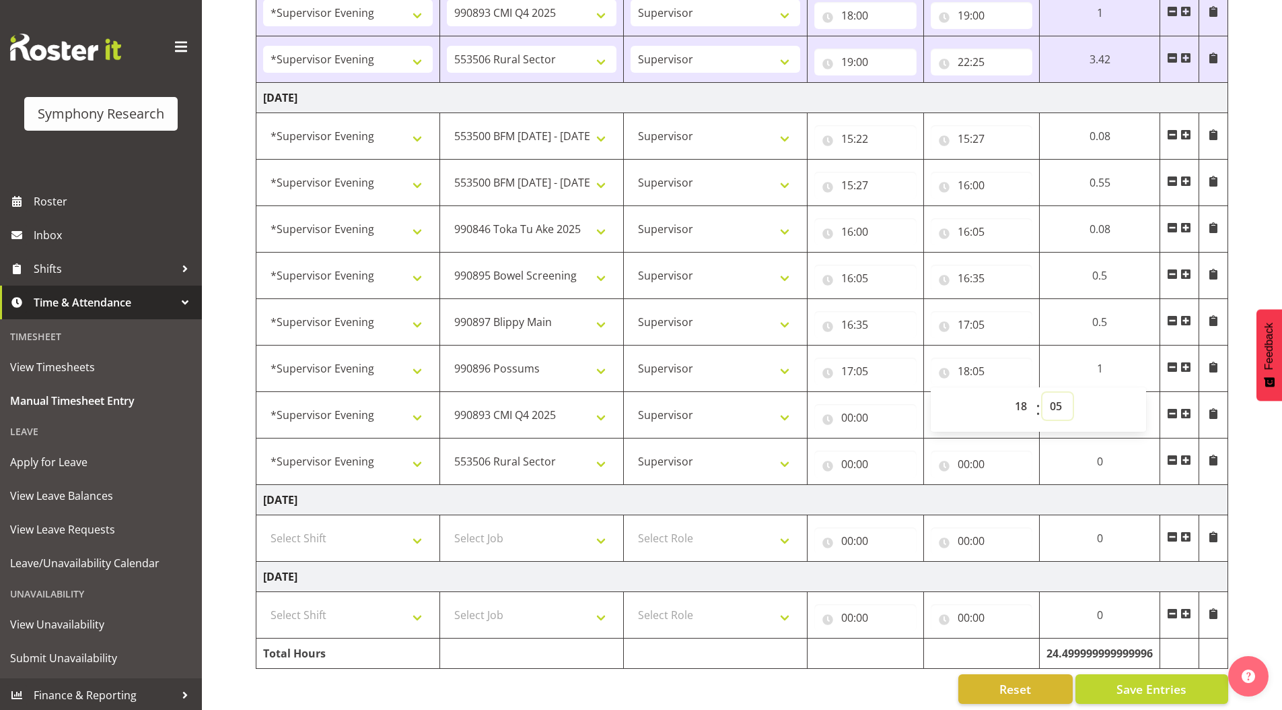
scroll to position [1426, 0]
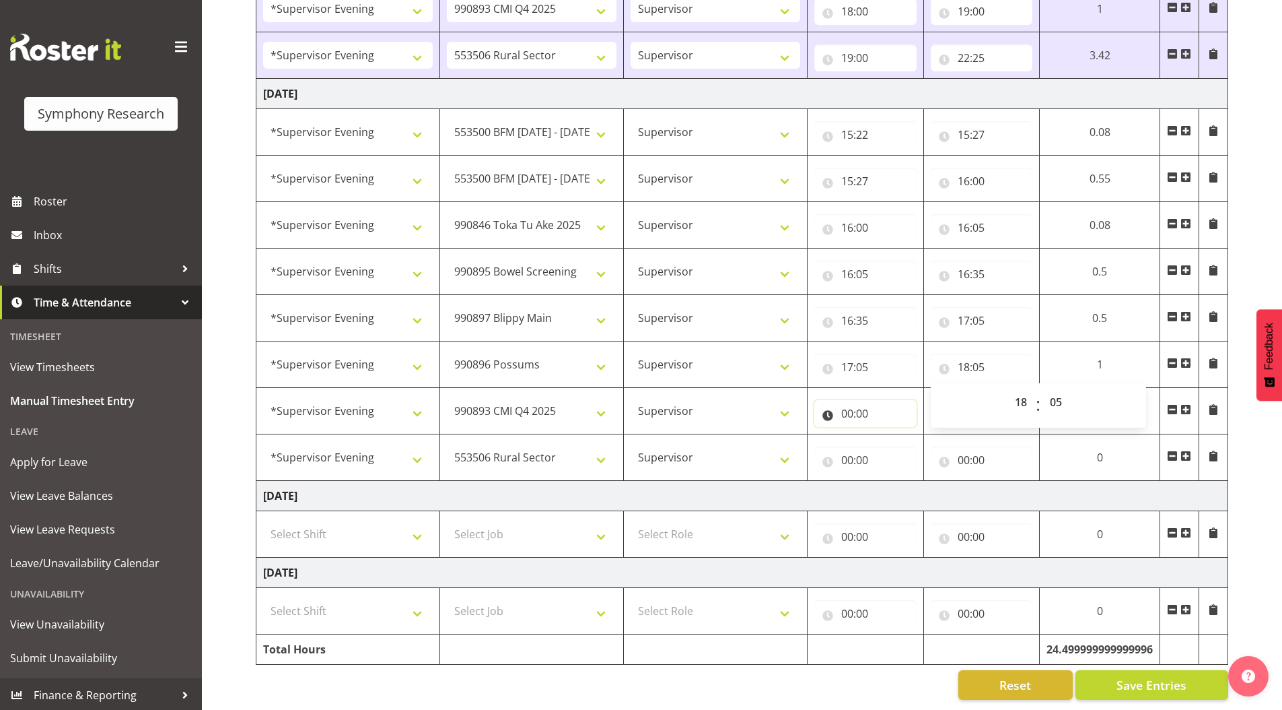
click at [845, 409] on input "00:00" at bounding box center [866, 413] width 102 height 27
click at [904, 436] on select "00 01 02 03 04 05 06 07 08 09 10 11 12 13 14 15 16 17 18 19 20 21 22 23" at bounding box center [906, 448] width 30 height 27
select select "18"
click at [891, 435] on select "00 01 02 03 04 05 06 07 08 09 10 11 12 13 14 15 16 17 18 19 20 21 22 23" at bounding box center [906, 448] width 30 height 27
type input "18:00"
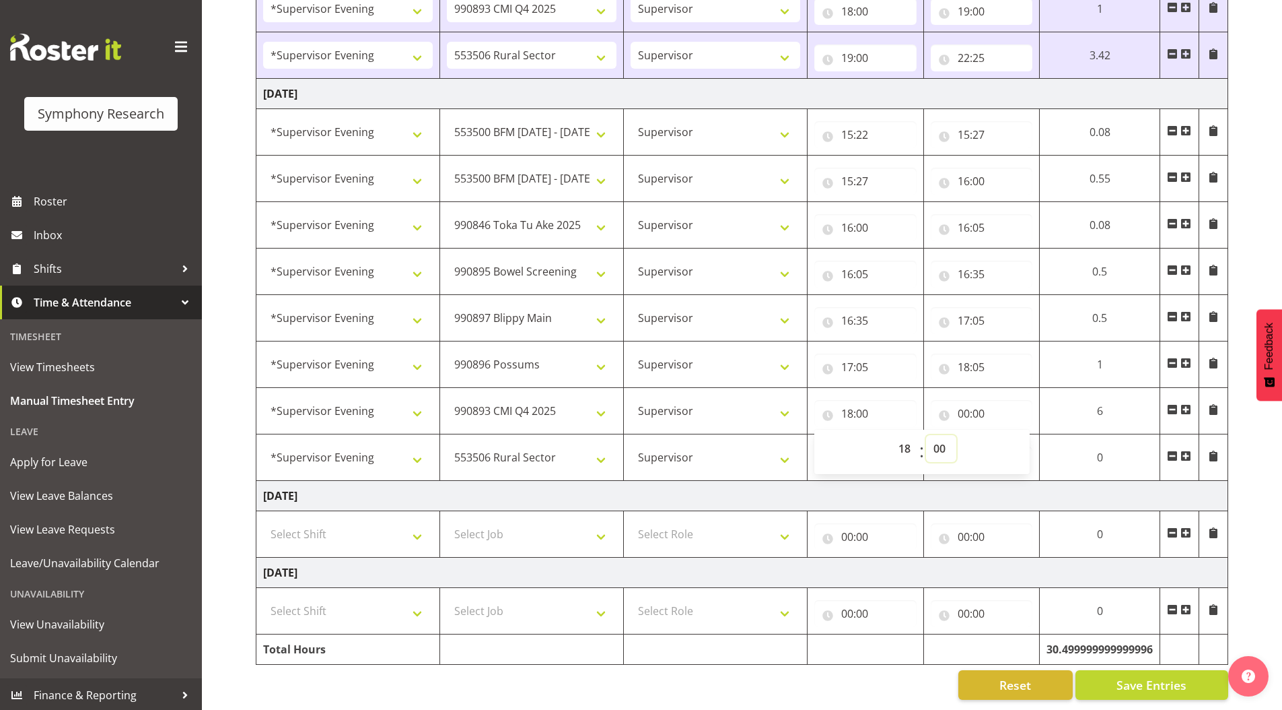
drag, startPoint x: 942, startPoint y: 437, endPoint x: 940, endPoint y: 426, distance: 11.0
click at [942, 437] on select "00 01 02 03 04 05 06 07 08 09 10 11 12 13 14 15 16 17 18 19 20 21 22 23 24 25 2…" at bounding box center [941, 448] width 30 height 27
select select "5"
click at [926, 435] on select "00 01 02 03 04 05 06 07 08 09 10 11 12 13 14 15 16 17 18 19 20 21 22 23 24 25 2…" at bounding box center [941, 448] width 30 height 27
type input "18:05"
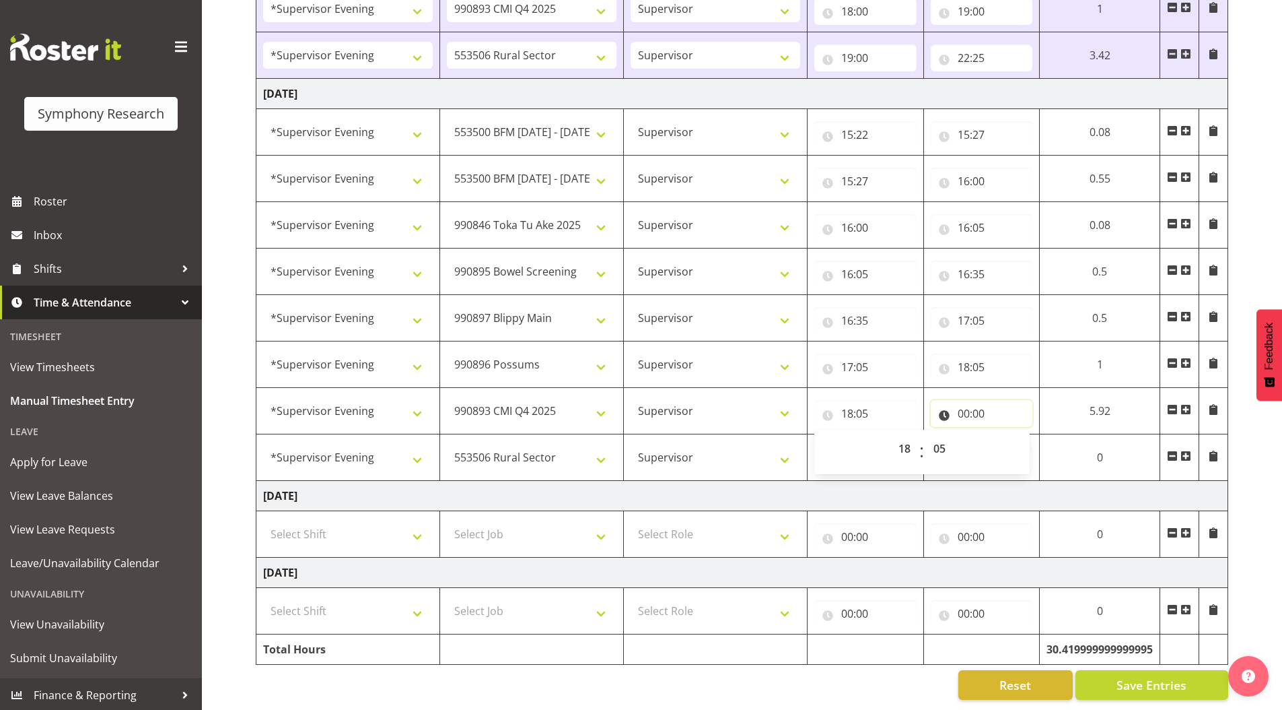
click at [959, 405] on input "00:00" at bounding box center [982, 413] width 102 height 27
drag, startPoint x: 1020, startPoint y: 442, endPoint x: 1020, endPoint y: 434, distance: 8.1
click at [1020, 442] on select "00 01 02 03 04 05 06 07 08 09 10 11 12 13 14 15 16 17 18 19 20 21 22 23" at bounding box center [1023, 448] width 30 height 27
select select "19"
click at [1008, 435] on select "00 01 02 03 04 05 06 07 08 09 10 11 12 13 14 15 16 17 18 19 20 21 22 23" at bounding box center [1023, 448] width 30 height 27
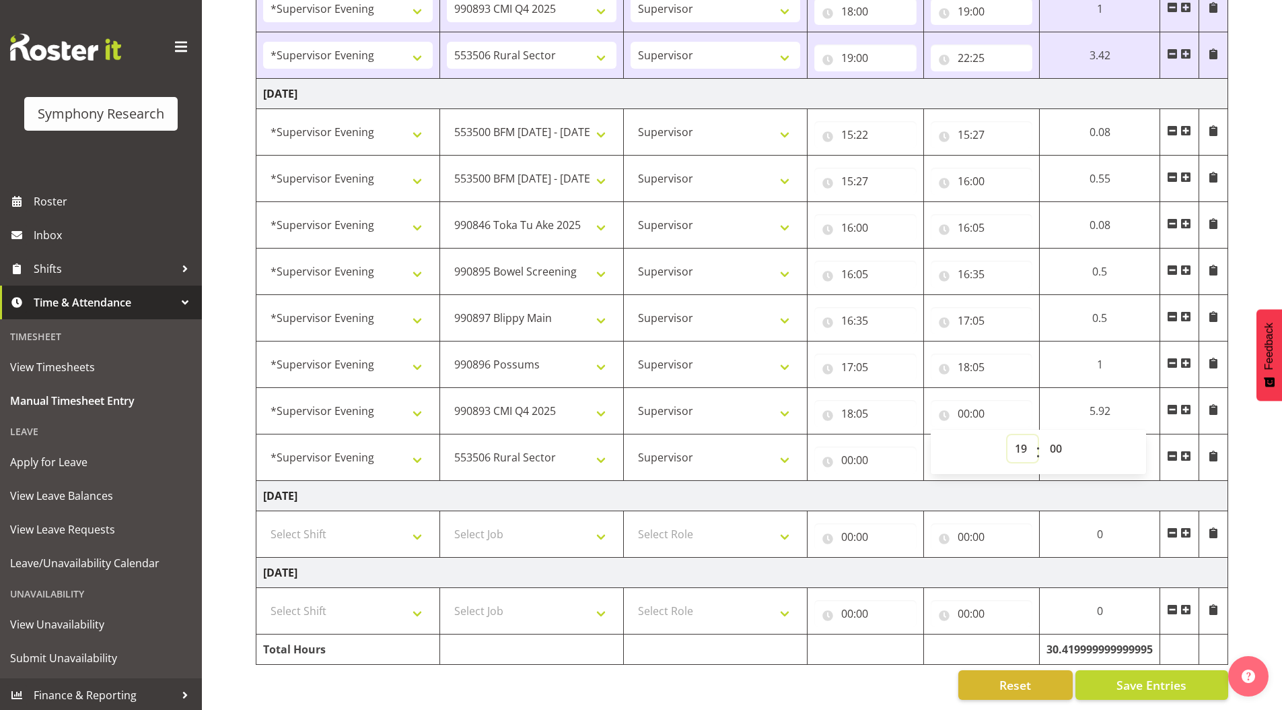
type input "19:00"
click at [1057, 436] on select "00 01 02 03 04 05 06 07 08 09 10 11 12 13 14 15 16 17 18 19 20 21 22 23 24 25 2…" at bounding box center [1058, 448] width 30 height 27
select select "5"
click at [1043, 435] on select "00 01 02 03 04 05 06 07 08 09 10 11 12 13 14 15 16 17 18 19 20 21 22 23 24 25 2…" at bounding box center [1058, 448] width 30 height 27
type input "19:05"
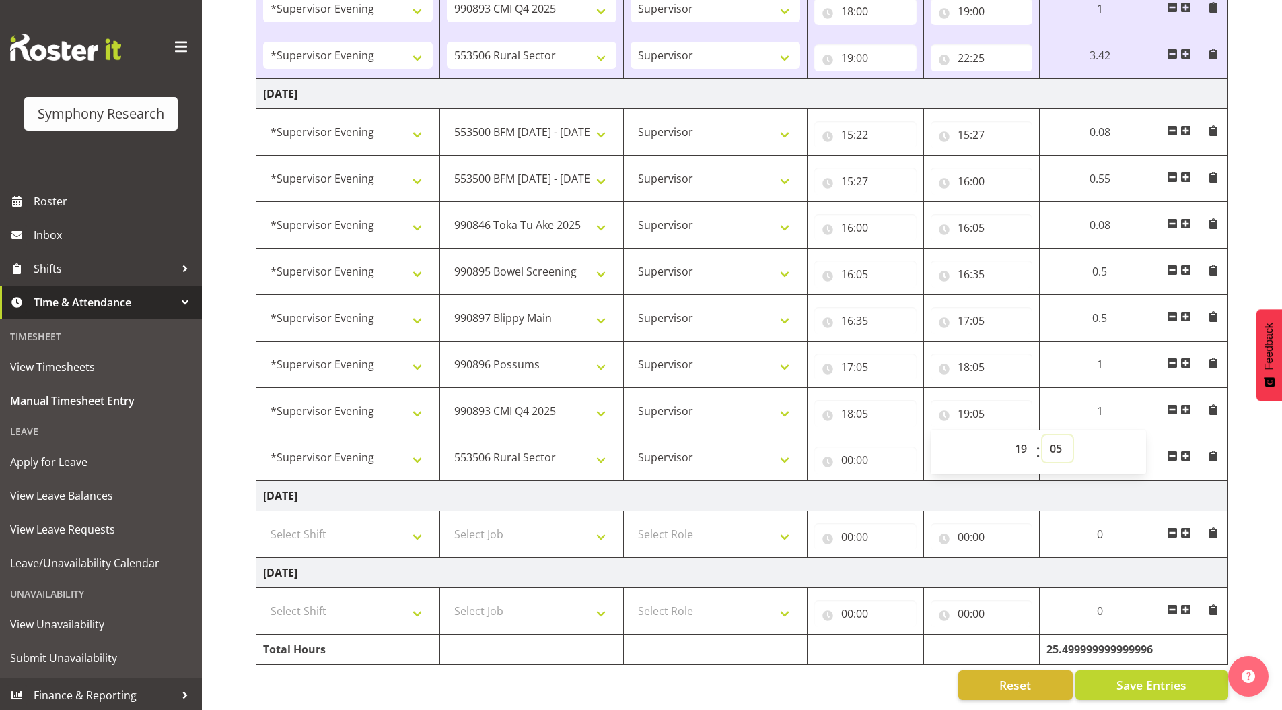
click at [1056, 437] on select "00 01 02 03 04 05 06 07 08 09 10 11 12 13 14 15 16 17 18 19 20 21 22 23 24 25 2…" at bounding box center [1058, 448] width 30 height 27
select select "30"
click at [1043, 435] on select "00 01 02 03 04 05 06 07 08 09 10 11 12 13 14 15 16 17 18 19 20 21 22 23 24 25 2…" at bounding box center [1058, 448] width 30 height 27
type input "19:30"
click at [848, 452] on input "00:00" at bounding box center [866, 459] width 102 height 27
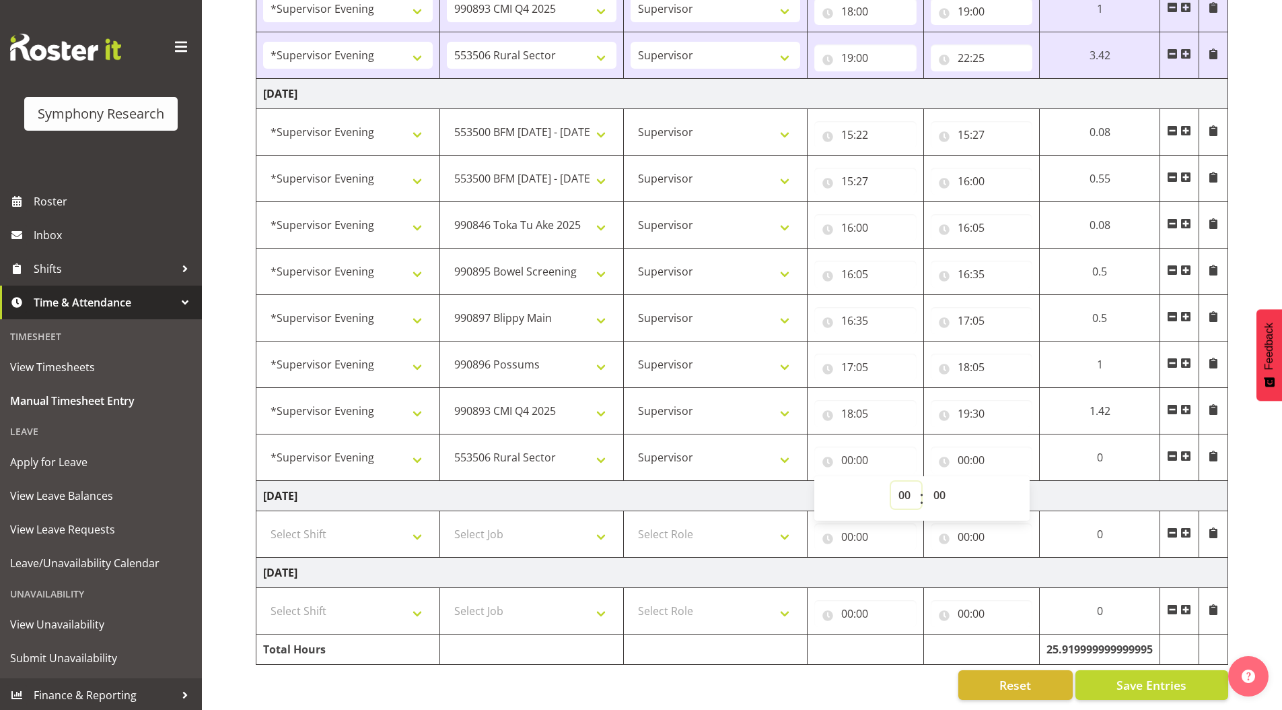
click at [899, 483] on select "00 01 02 03 04 05 06 07 08 09 10 11 12 13 14 15 16 17 18 19 20 21 22 23" at bounding box center [906, 494] width 30 height 27
select select "19"
click at [891, 481] on select "00 01 02 03 04 05 06 07 08 09 10 11 12 13 14 15 16 17 18 19 20 21 22 23" at bounding box center [906, 494] width 30 height 27
type input "19:00"
click at [942, 486] on select "00 01 02 03 04 05 06 07 08 09 10 11 12 13 14 15 16 17 18 19 20 21 22 23 24 25 2…" at bounding box center [941, 494] width 30 height 27
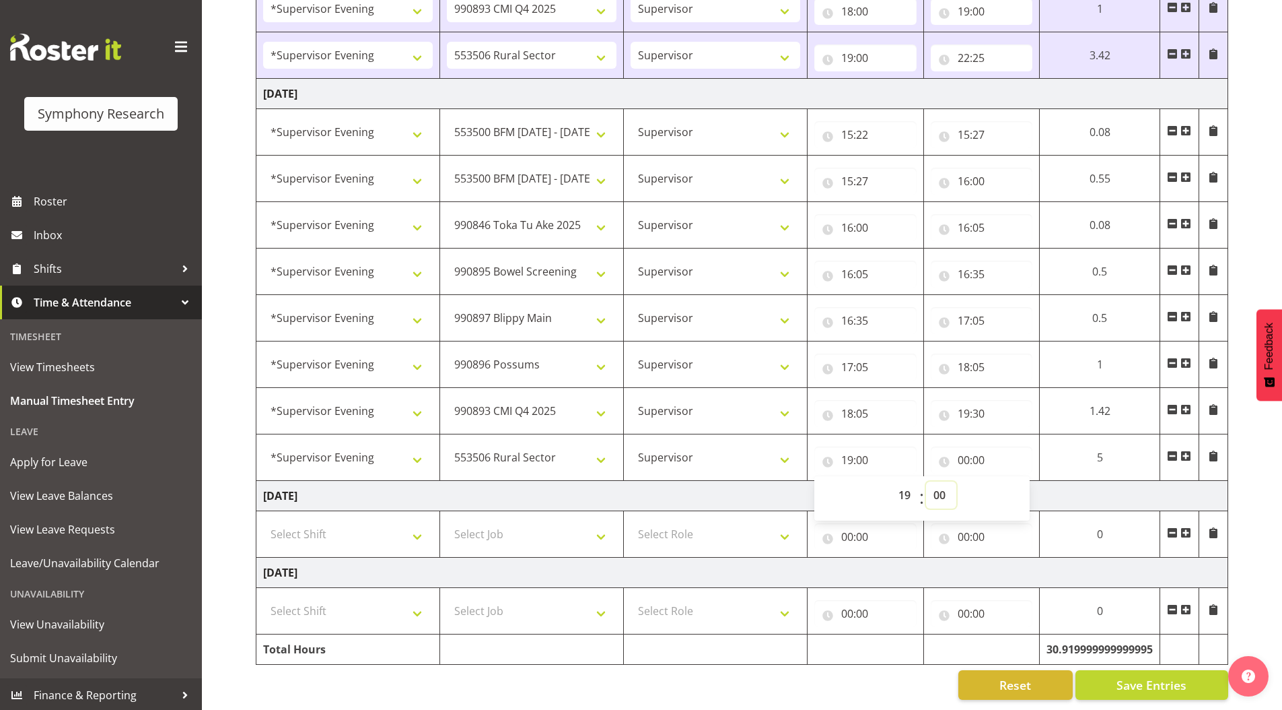
select select "30"
click at [926, 481] on select "00 01 02 03 04 05 06 07 08 09 10 11 12 13 14 15 16 17 18 19 20 21 22 23 24 25 2…" at bounding box center [941, 494] width 30 height 27
type input "19:30"
click at [969, 450] on input "00:00" at bounding box center [982, 459] width 102 height 27
click at [1022, 488] on select "00 01 02 03 04 05 06 07 08 09 10 11 12 13 14 15 16 17 18 19 20 21 22 23" at bounding box center [1023, 494] width 30 height 27
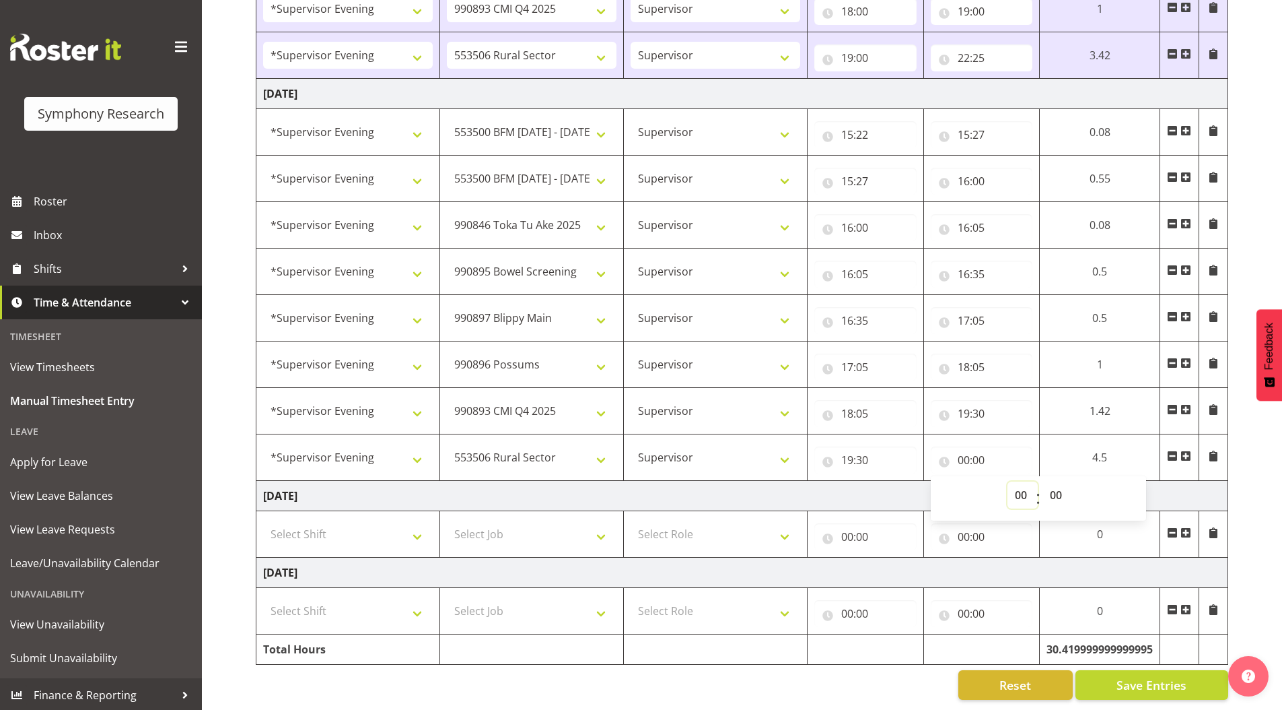
select select "22"
click at [1008, 481] on select "00 01 02 03 04 05 06 07 08 09 10 11 12 13 14 15 16 17 18 19 20 21 22 23" at bounding box center [1023, 494] width 30 height 27
type input "22:00"
click at [1058, 485] on select "00 01 02 03 04 05 06 07 08 09 10 11 12 13 14 15 16 17 18 19 20 21 22 23 24 25 2…" at bounding box center [1058, 494] width 30 height 27
select select "15"
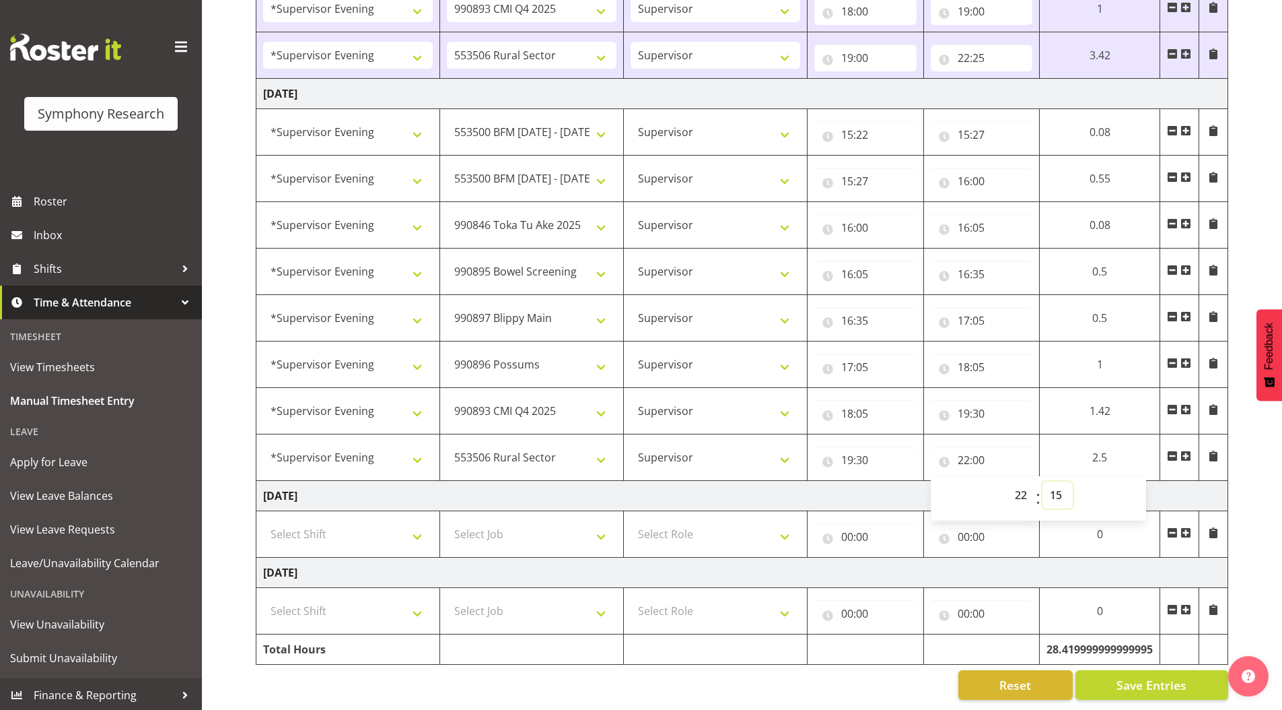
click at [1043, 481] on select "00 01 02 03 04 05 06 07 08 09 10 11 12 13 14 15 16 17 18 19 20 21 22 23 24 25 2…" at bounding box center [1058, 494] width 30 height 27
type input "22:15"
click at [1126, 676] on span "Save Entries" at bounding box center [1152, 685] width 70 height 18
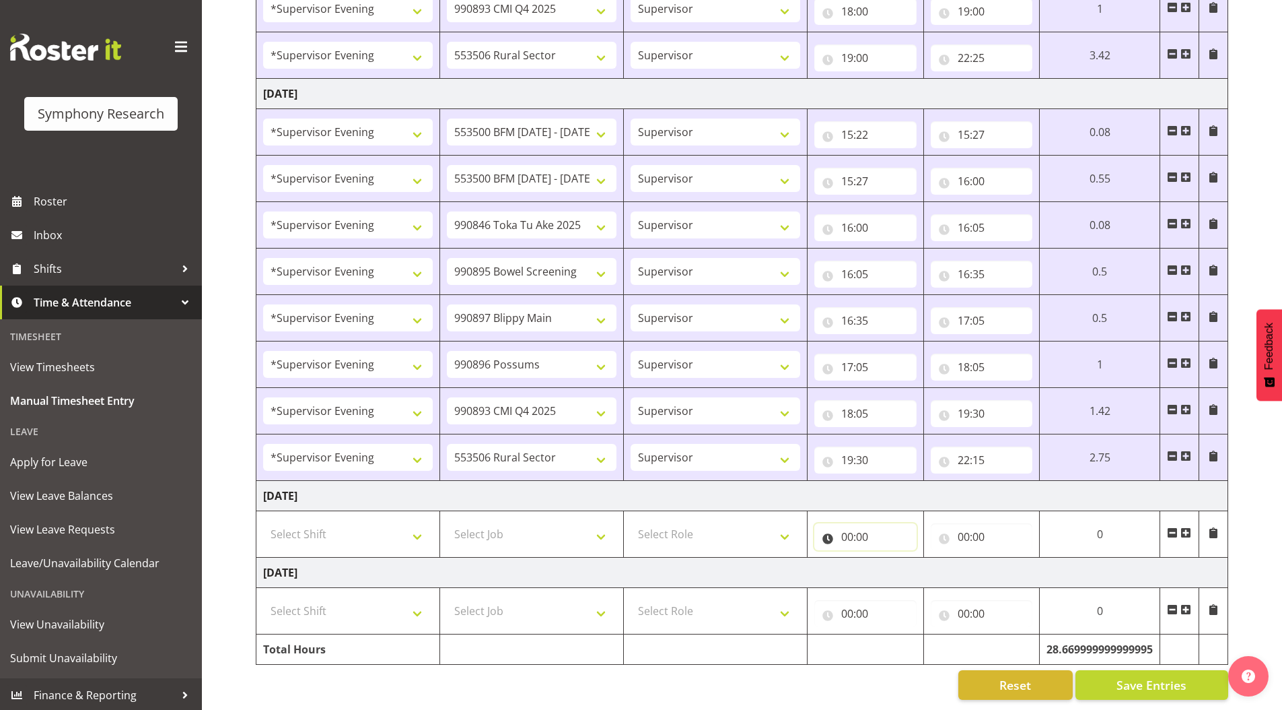
click at [850, 526] on input "00:00" at bounding box center [866, 536] width 102 height 27
click at [904, 565] on select "00 01 02 03 04 05 06 07 08 09 10 11 12 13 14 15 16 17 18 19 20 21 22 23" at bounding box center [906, 571] width 30 height 27
select select "11"
click at [891, 558] on select "00 01 02 03 04 05 06 07 08 09 10 11 12 13 14 15 16 17 18 19 20 21 22 23" at bounding box center [906, 571] width 30 height 27
type input "11:00"
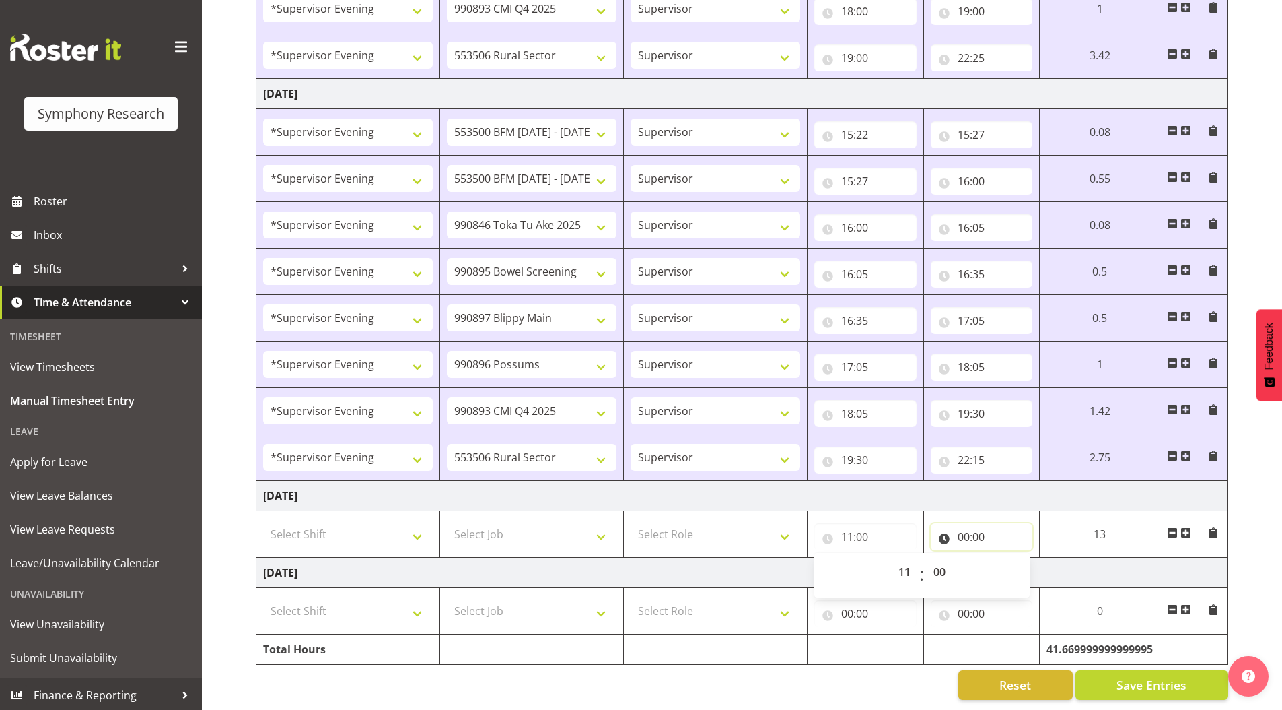
click at [965, 526] on input "00:00" at bounding box center [982, 536] width 102 height 27
drag, startPoint x: 1017, startPoint y: 559, endPoint x: 1016, endPoint y: 551, distance: 8.1
click at [1017, 559] on select "00 01 02 03 04 05 06 07 08 09 10 11 12 13 14 15 16 17 18 19 20 21 22 23" at bounding box center [1023, 571] width 30 height 27
select select "20"
click at [1008, 558] on select "00 01 02 03 04 05 06 07 08 09 10 11 12 13 14 15 16 17 18 19 20 21 22 23" at bounding box center [1023, 571] width 30 height 27
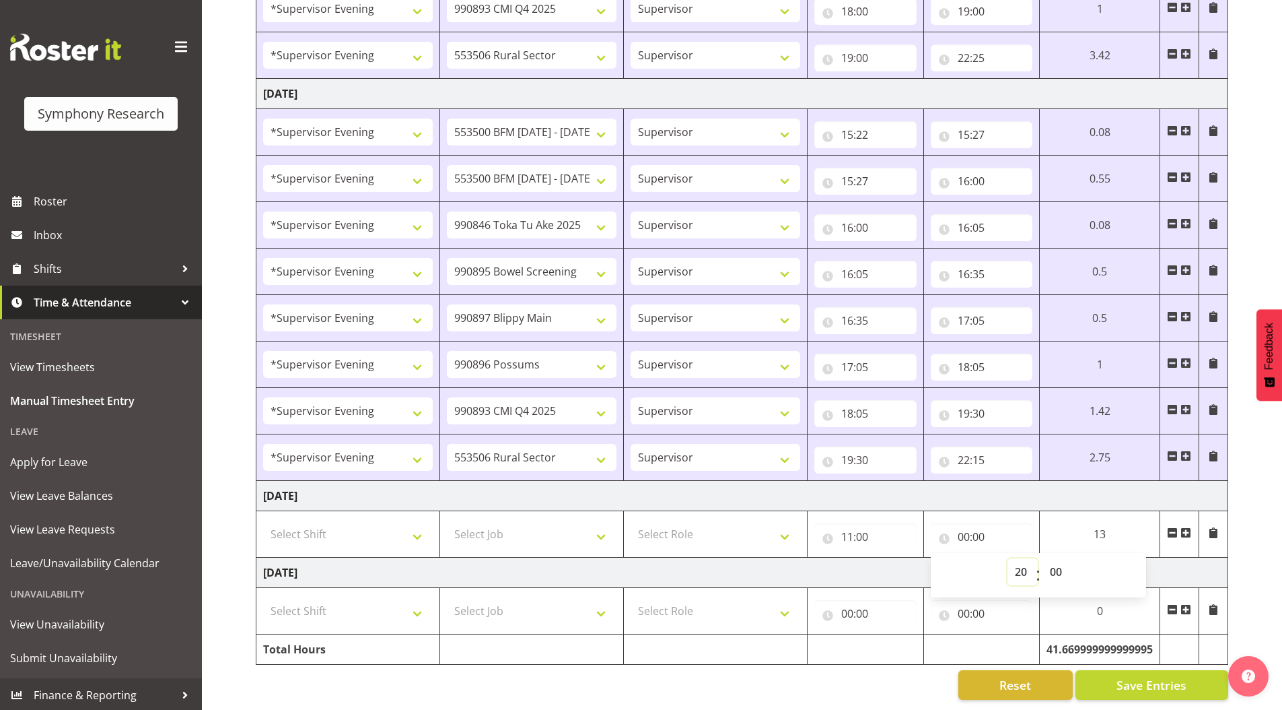
type input "20:00"
drag, startPoint x: 1053, startPoint y: 561, endPoint x: 1053, endPoint y: 551, distance: 9.4
click at [1053, 561] on select "00 01 02 03 04 05 06 07 08 09 10 11 12 13 14 15 16 17 18 19 20 21 22 23 24 25 2…" at bounding box center [1058, 571] width 30 height 27
click at [844, 528] on input "11:00" at bounding box center [866, 536] width 102 height 27
click at [901, 563] on select "00 01 02 03 04 05 06 07 08 09 10 11 12 13 14 15 16 17 18 19 20 21 22 23" at bounding box center [906, 571] width 30 height 27
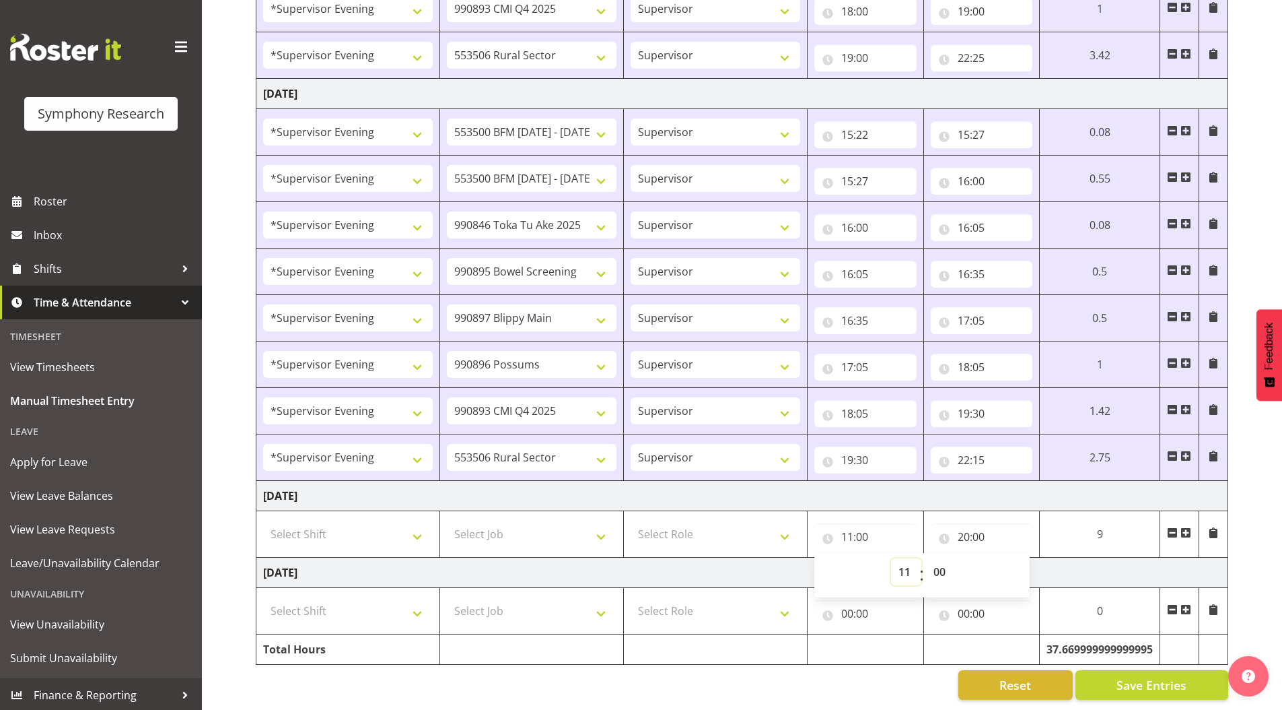
select select "10"
click at [891, 558] on select "00 01 02 03 04 05 06 07 08 09 10 11 12 13 14 15 16 17 18 19 20 21 22 23" at bounding box center [906, 571] width 30 height 27
type input "10:00"
drag, startPoint x: 938, startPoint y: 560, endPoint x: 938, endPoint y: 550, distance: 10.1
click at [938, 560] on select "00 01 02 03 04 05 06 07 08 09 10 11 12 13 14 15 16 17 18 19 20 21 22 23 24 25 2…" at bounding box center [941, 571] width 30 height 27
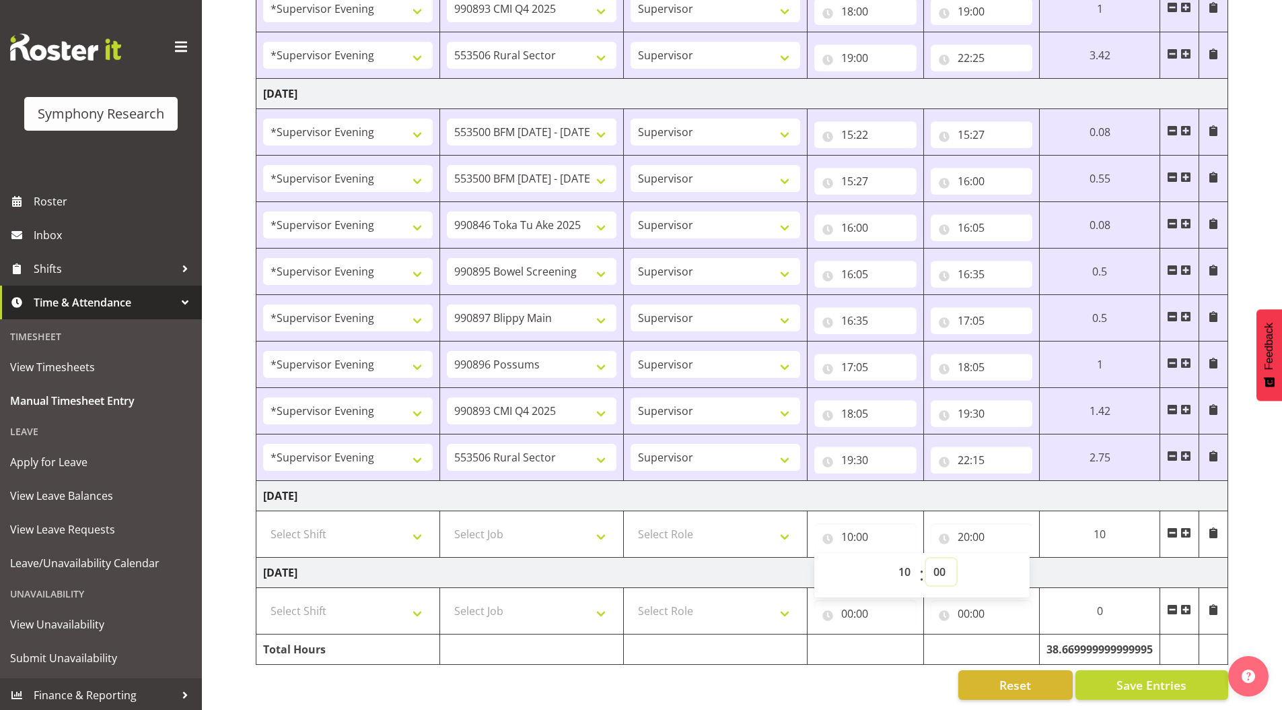
select select "45"
click at [926, 558] on select "00 01 02 03 04 05 06 07 08 09 10 11 12 13 14 15 16 17 18 19 20 21 22 23 24 25 2…" at bounding box center [941, 571] width 30 height 27
type input "10:45"
click at [980, 528] on input "20:00" at bounding box center [982, 536] width 102 height 27
drag, startPoint x: 1055, startPoint y: 560, endPoint x: 1054, endPoint y: 551, distance: 8.8
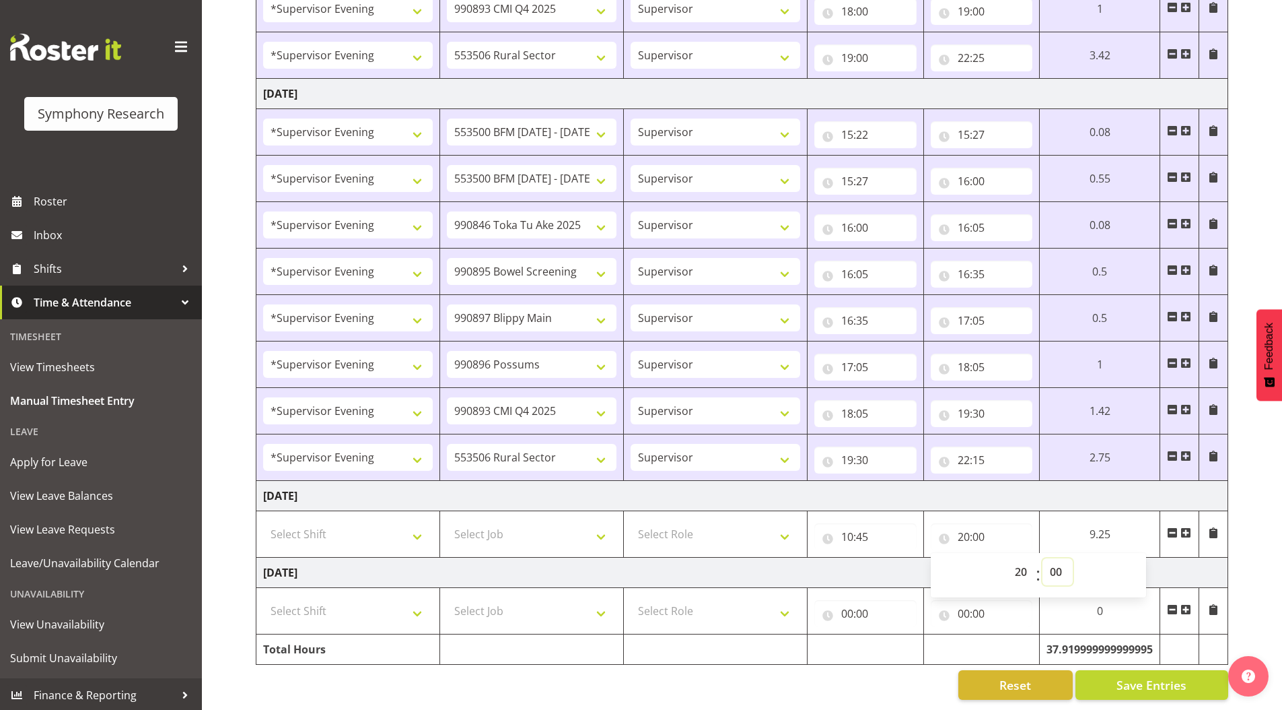
click at [1055, 560] on select "00 01 02 03 04 05 06 07 08 09 10 11 12 13 14 15 16 17 18 19 20 21 22 23 24 25 2…" at bounding box center [1058, 571] width 30 height 27
select select "15"
click at [1043, 558] on select "00 01 02 03 04 05 06 07 08 09 10 11 12 13 14 15 16 17 18 19 20 21 22 23 24 25 2…" at bounding box center [1058, 571] width 30 height 27
type input "20:15"
click at [839, 611] on input "00:00" at bounding box center [866, 613] width 102 height 27
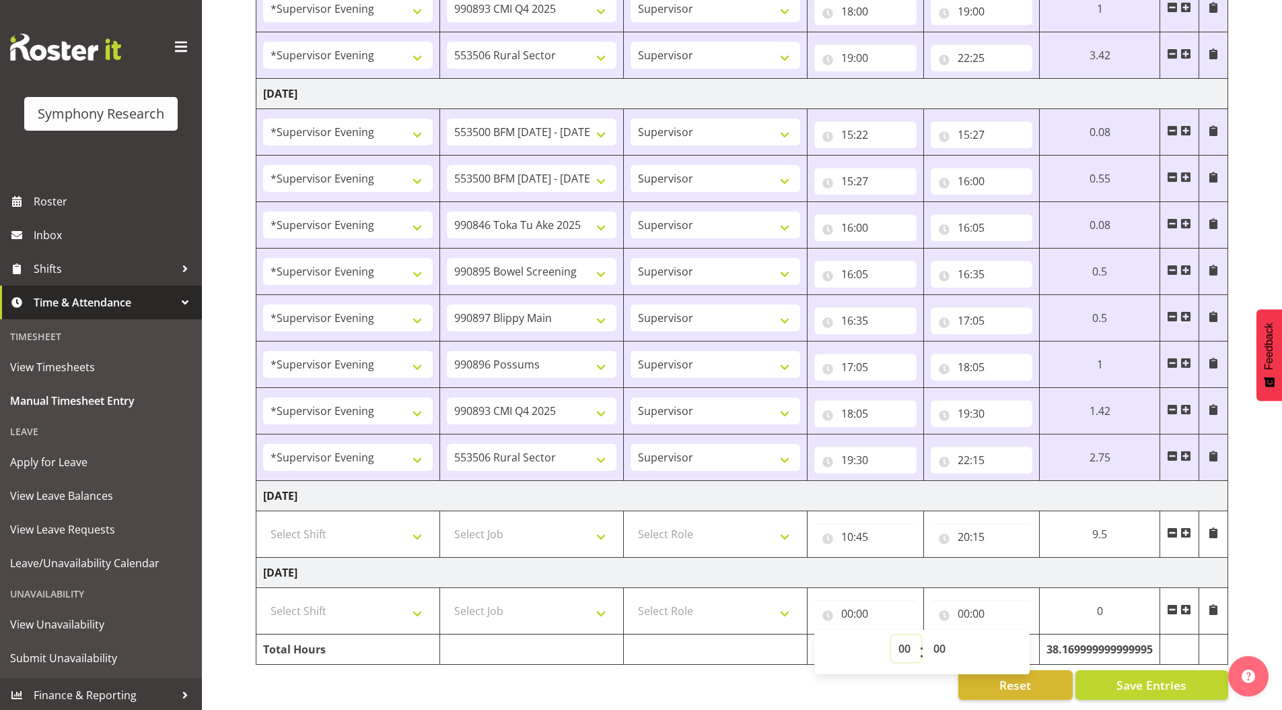
drag, startPoint x: 893, startPoint y: 640, endPoint x: 893, endPoint y: 625, distance: 14.8
click at [893, 640] on select "00 01 02 03 04 05 06 07 08 09 10 11 12 13 14 15 16 17 18 19 20 21 22 23" at bounding box center [906, 648] width 30 height 27
select select "10"
click at [891, 635] on select "00 01 02 03 04 05 06 07 08 09 10 11 12 13 14 15 16 17 18 19 20 21 22 23" at bounding box center [906, 648] width 30 height 27
type input "10:00"
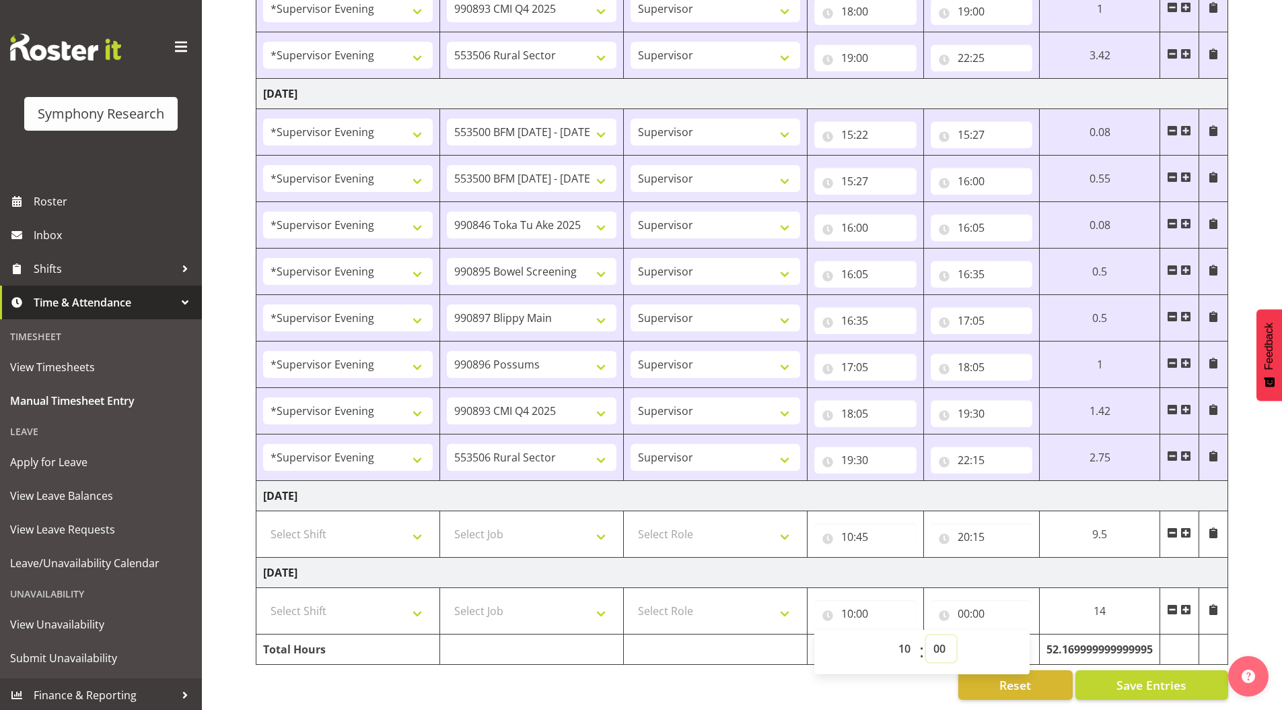
drag, startPoint x: 940, startPoint y: 639, endPoint x: 937, endPoint y: 625, distance: 13.9
click at [940, 639] on select "00 01 02 03 04 05 06 07 08 09 10 11 12 13 14 15 16 17 18 19 20 21 22 23 24 25 2…" at bounding box center [941, 648] width 30 height 27
select select "45"
click at [926, 635] on select "00 01 02 03 04 05 06 07 08 09 10 11 12 13 14 15 16 17 18 19 20 21 22 23 24 25 2…" at bounding box center [941, 648] width 30 height 27
type input "10:45"
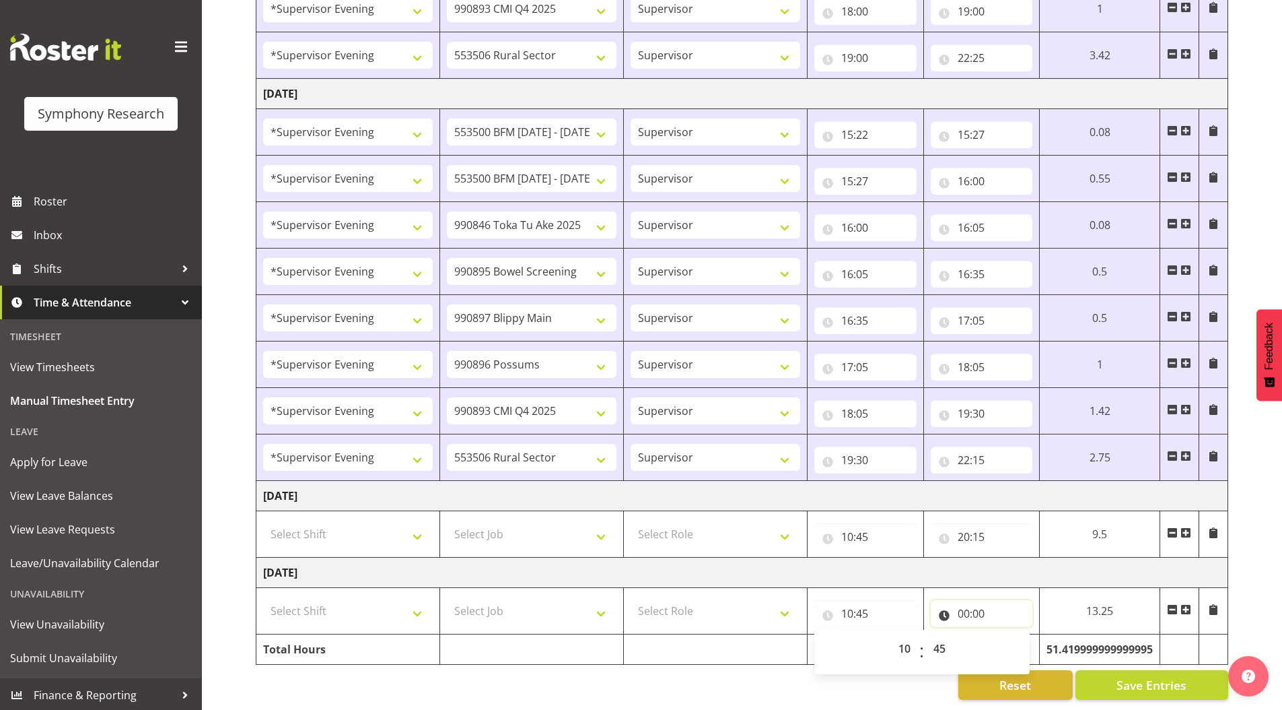
click at [962, 603] on input "00:00" at bounding box center [982, 613] width 102 height 27
drag, startPoint x: 1014, startPoint y: 637, endPoint x: 994, endPoint y: 625, distance: 23.6
click at [1014, 637] on select "00 01 02 03 04 05 06 07 08 09 10 11 12 13 14 15 16 17 18 19 20 21 22 23" at bounding box center [1023, 648] width 30 height 27
select select "20"
click at [1008, 635] on select "00 01 02 03 04 05 06 07 08 09 10 11 12 13 14 15 16 17 18 19 20 21 22 23" at bounding box center [1023, 648] width 30 height 27
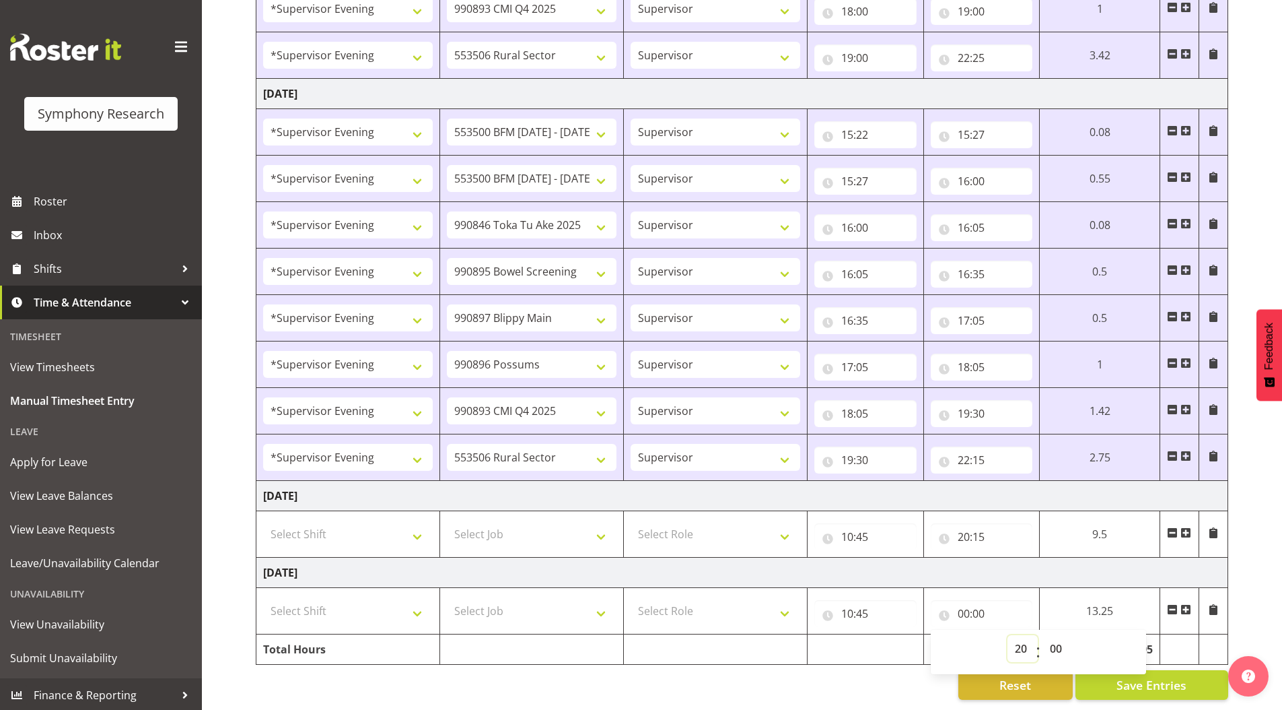
type input "20:00"
click at [1055, 635] on select "00 01 02 03 04 05 06 07 08 09 10 11 12 13 14 15 16 17 18 19 20 21 22 23 24 25 2…" at bounding box center [1058, 648] width 30 height 27
select select "15"
click at [1043, 635] on select "00 01 02 03 04 05 06 07 08 09 10 11 12 13 14 15 16 17 18 19 20 21 22 23 24 25 2…" at bounding box center [1058, 648] width 30 height 27
type input "20:15"
